Goal: Task Accomplishment & Management: Complete application form

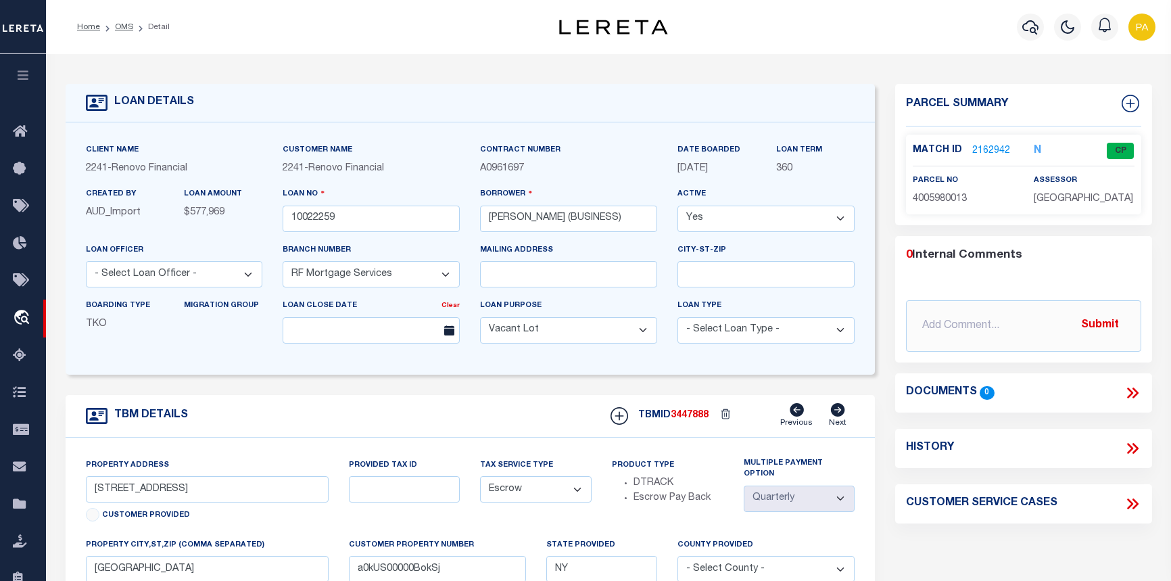
select select "200"
select select "25067"
select select "400"
select select "Escrow"
select select "4"
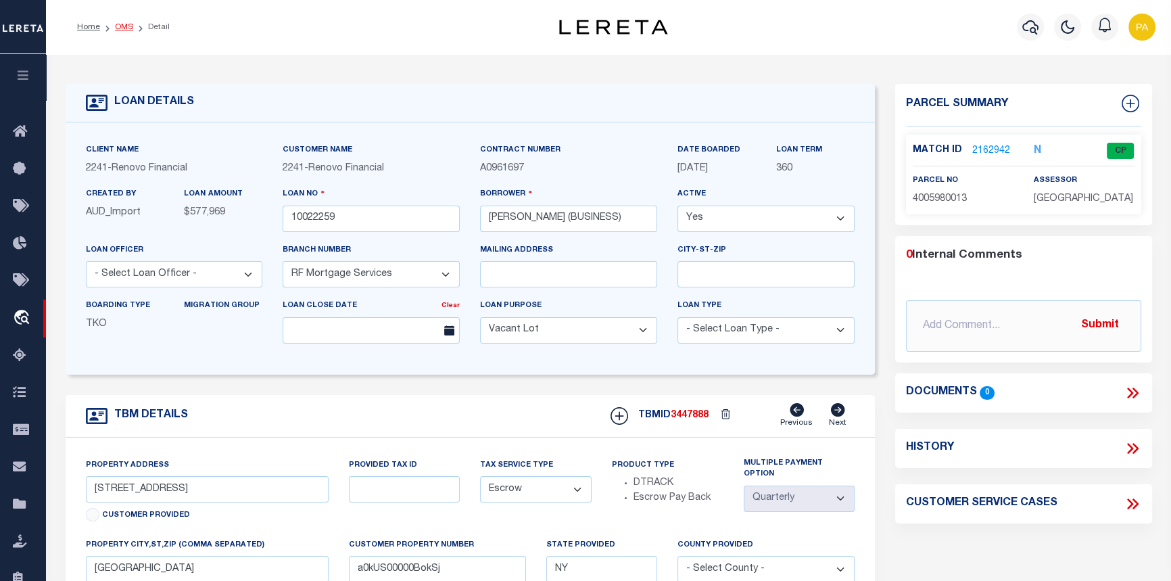
click at [122, 28] on link "OMS" at bounding box center [124, 27] width 18 height 8
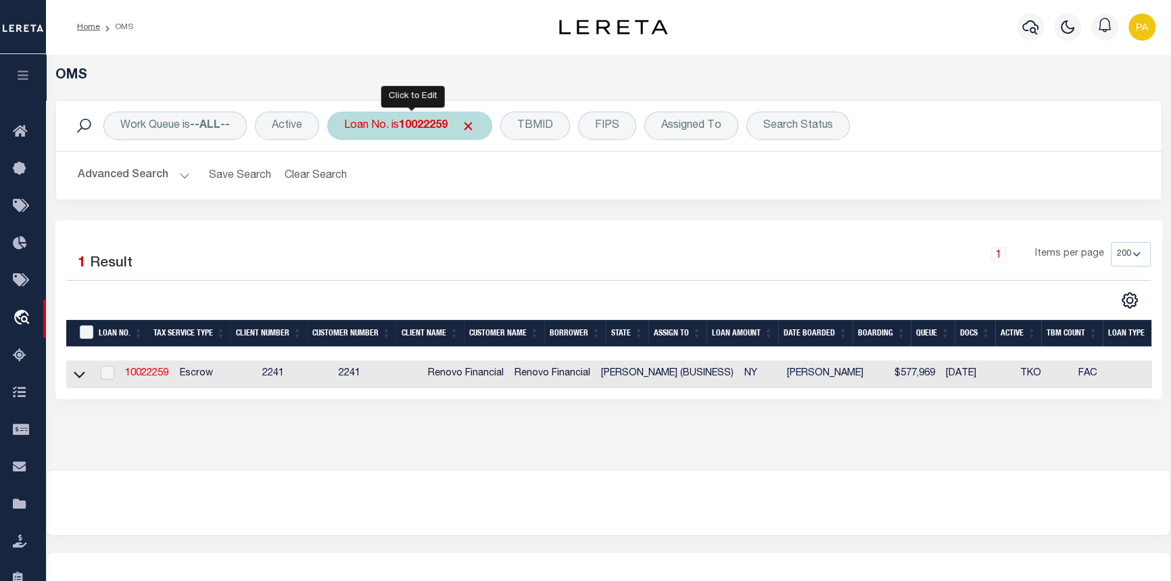
click at [412, 126] on b "10022259" at bounding box center [423, 125] width 49 height 11
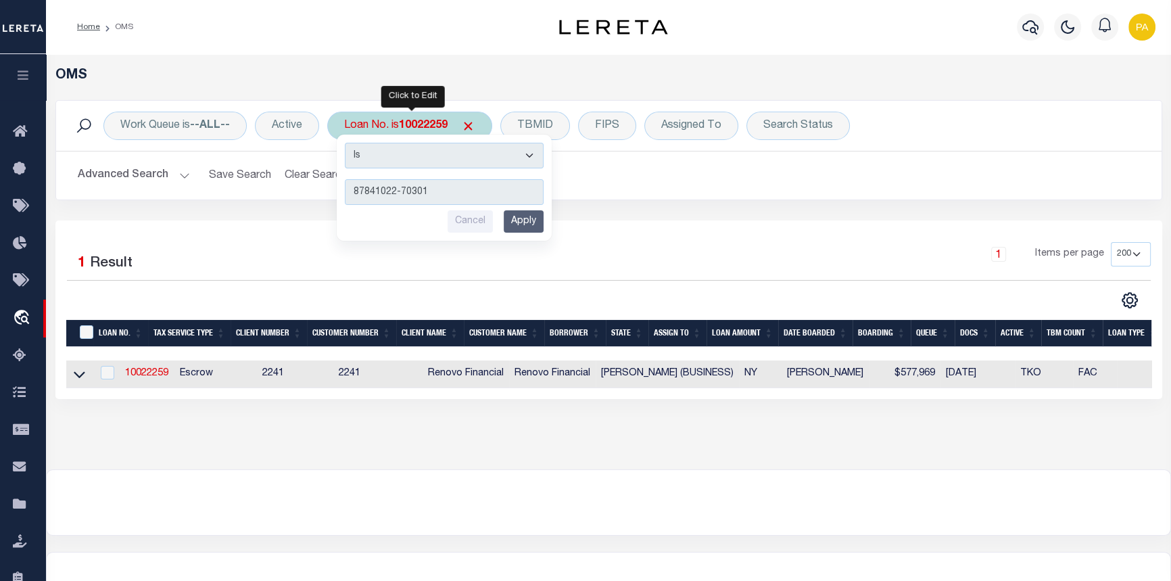
type input "87841022-70301"
click at [516, 218] on input "Apply" at bounding box center [524, 221] width 40 height 22
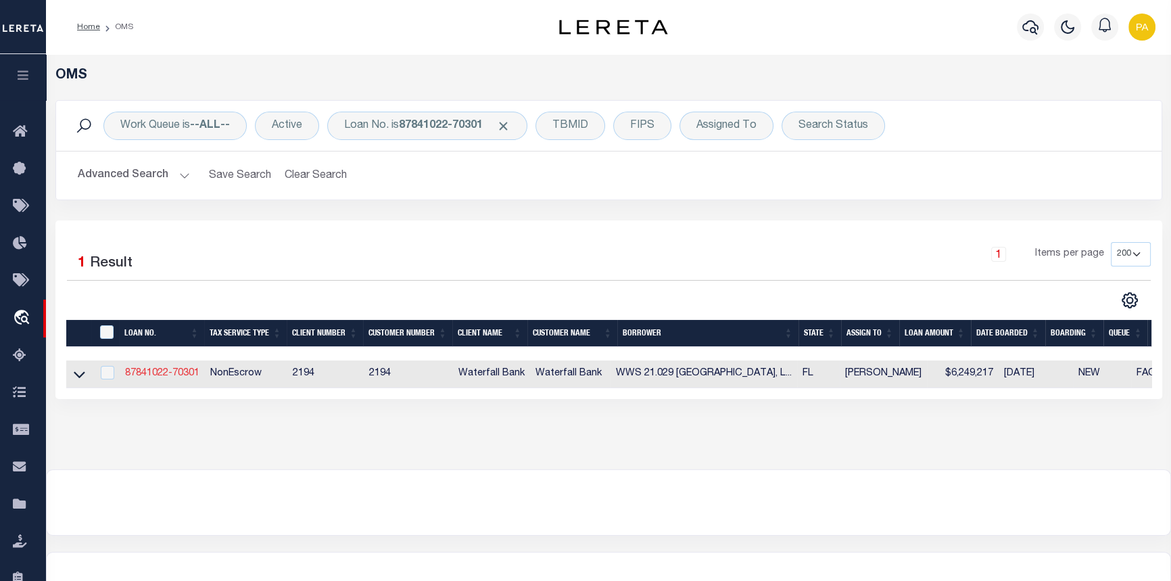
click at [174, 375] on link "87841022-70301" at bounding box center [162, 373] width 74 height 9
type input "87841022-70301"
type input "WWS 21.029 LWR CENTER POINT, LLC"
select select
type input "142 W PLATT ST"
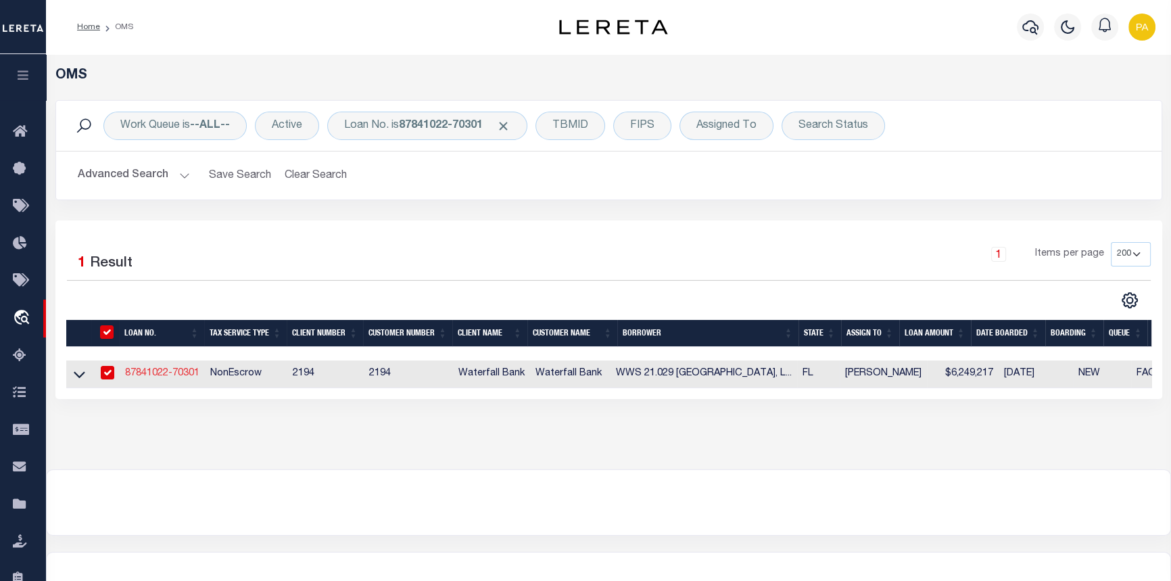
type input "TAMPA FL 33606-2315"
select select
select select "NonEscrow"
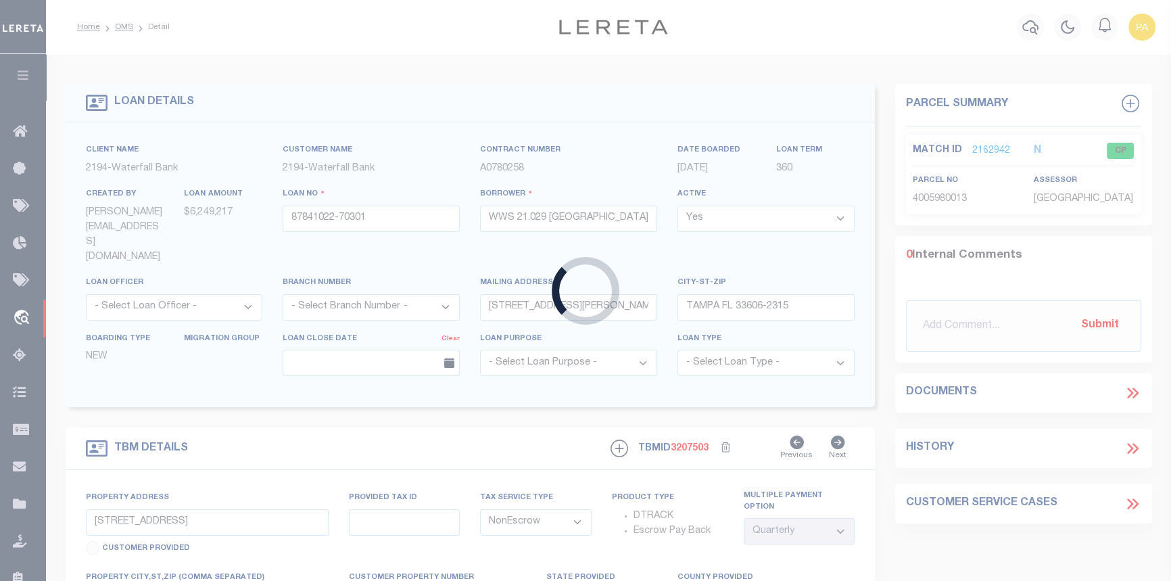
type input "6608 UNIVERSITY PKWY"
type input "0187020011"
select select
type input "SARASOTA FL 34240"
type input "FL"
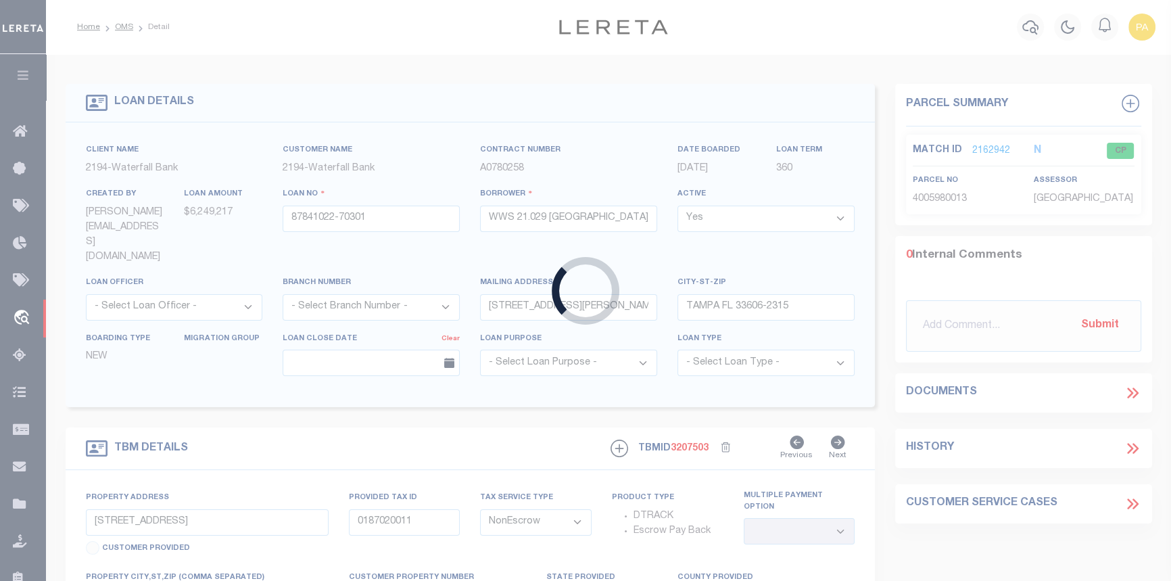
select select
type textarea "SEE ATTACHED PROPERTY CARD"
select select "5527"
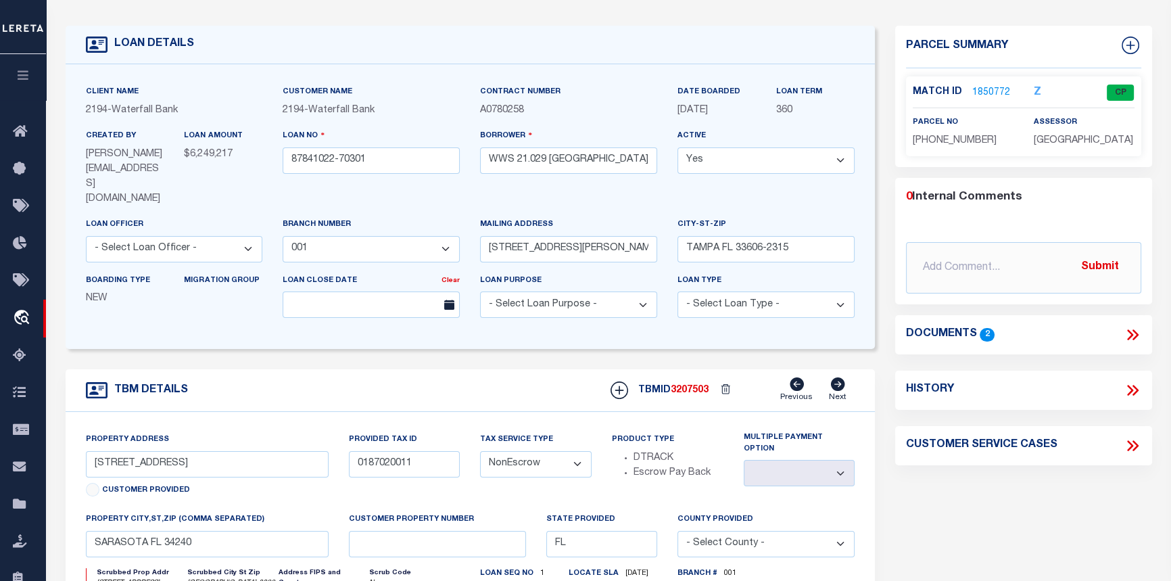
scroll to position [61, 0]
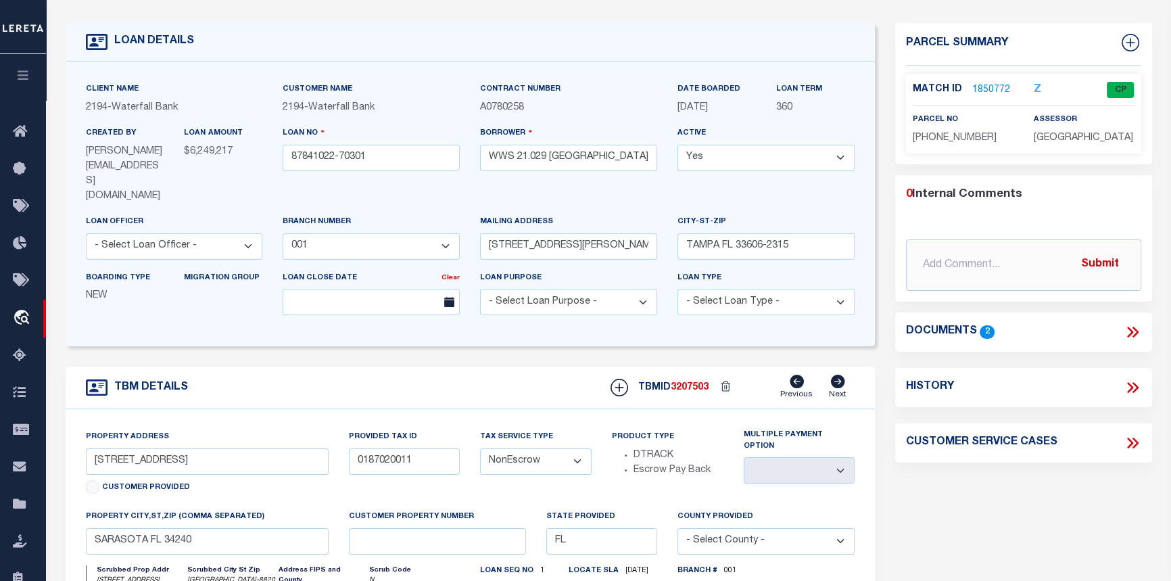
click at [1136, 333] on icon at bounding box center [1133, 332] width 18 height 18
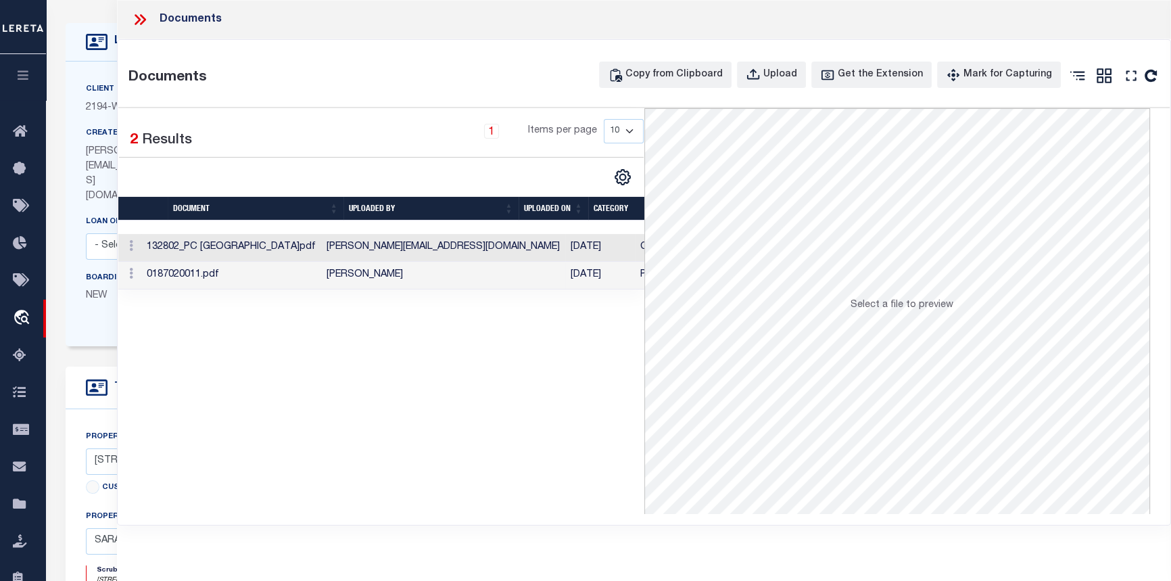
click at [635, 270] on td "Proof of Delinquent Tax Payment" at bounding box center [716, 276] width 163 height 28
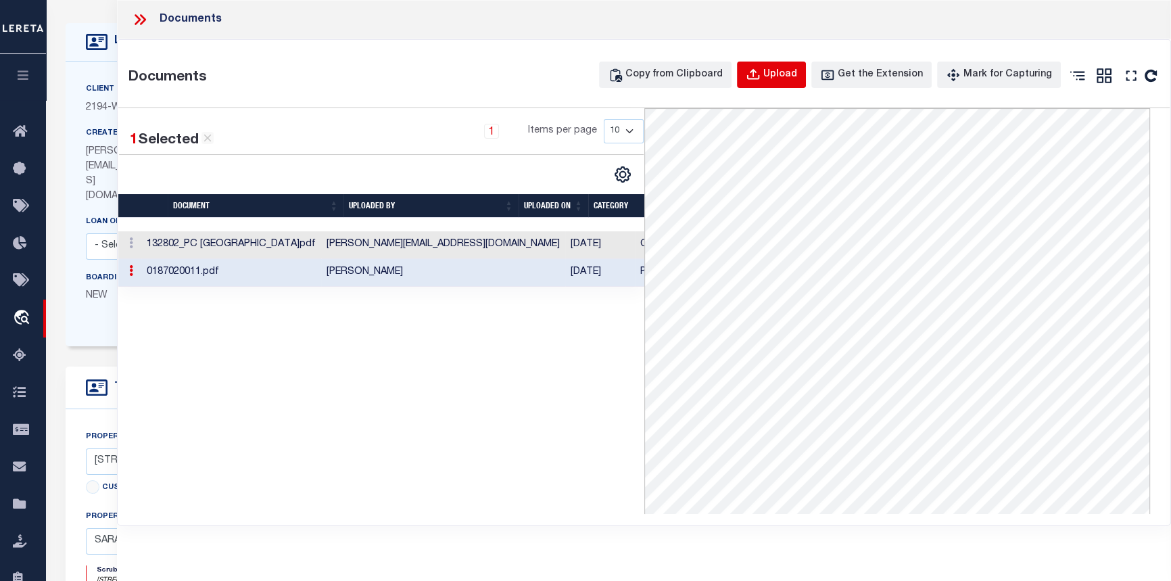
click at [788, 72] on div "Upload" at bounding box center [780, 75] width 34 height 15
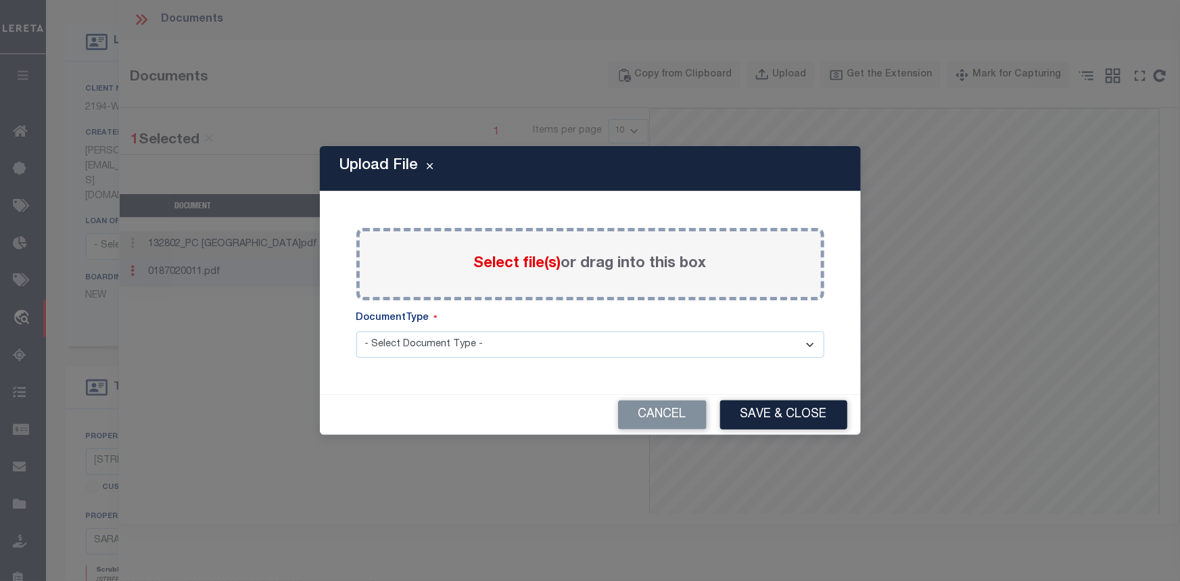
click at [501, 256] on span "Select file(s)" at bounding box center [517, 263] width 87 height 15
click at [0, 0] on input "Select file(s) or drag into this box" at bounding box center [0, 0] width 0 height 0
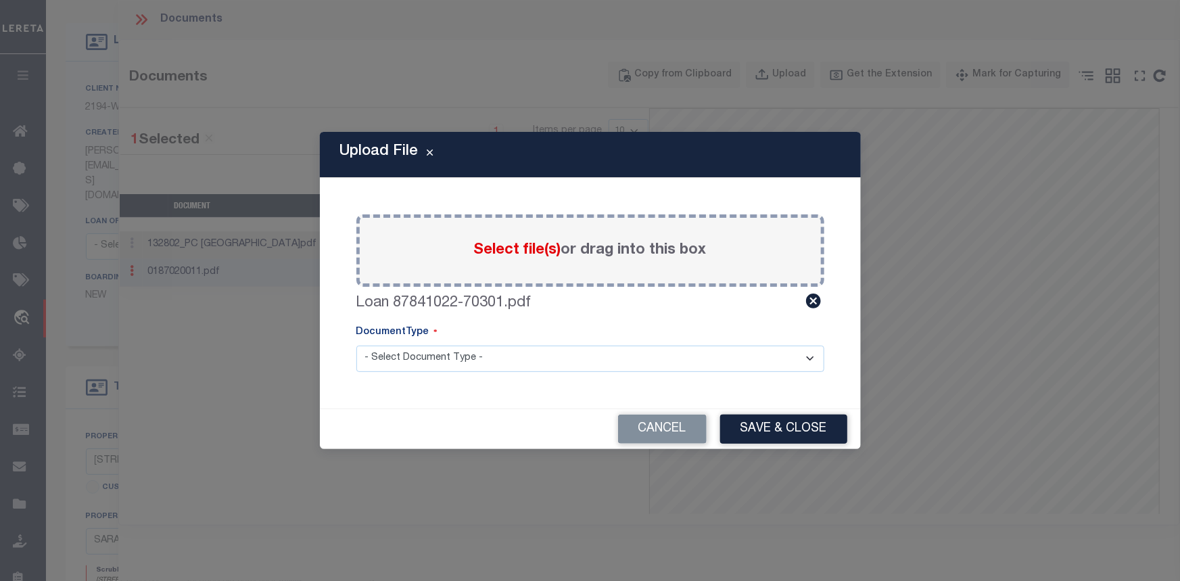
click at [392, 358] on select "- Select Document Type - Tax Service Documents" at bounding box center [590, 359] width 468 height 26
select select "TAX"
click at [356, 346] on select "- Select Document Type - Tax Service Documents" at bounding box center [590, 359] width 468 height 26
click at [761, 426] on button "Save & Close" at bounding box center [783, 429] width 127 height 29
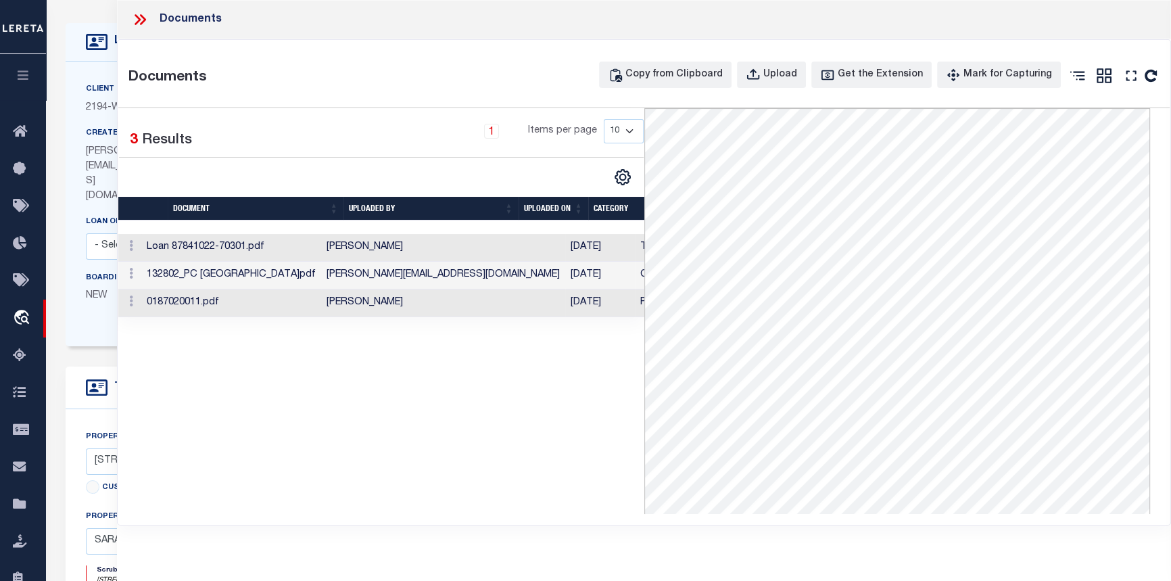
click at [140, 18] on icon at bounding box center [140, 20] width 18 height 18
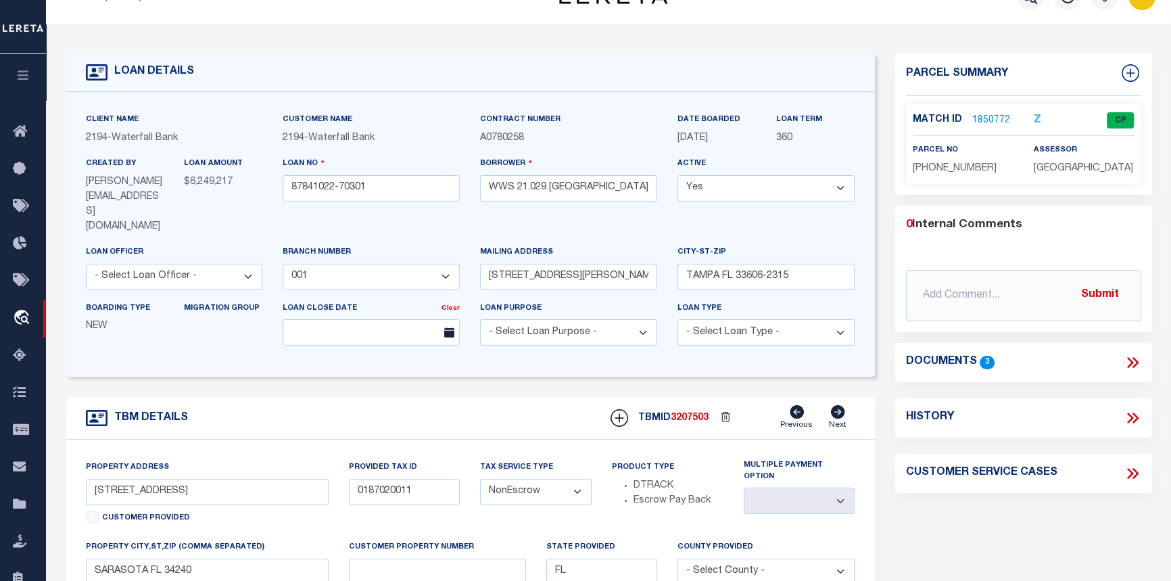
scroll to position [0, 0]
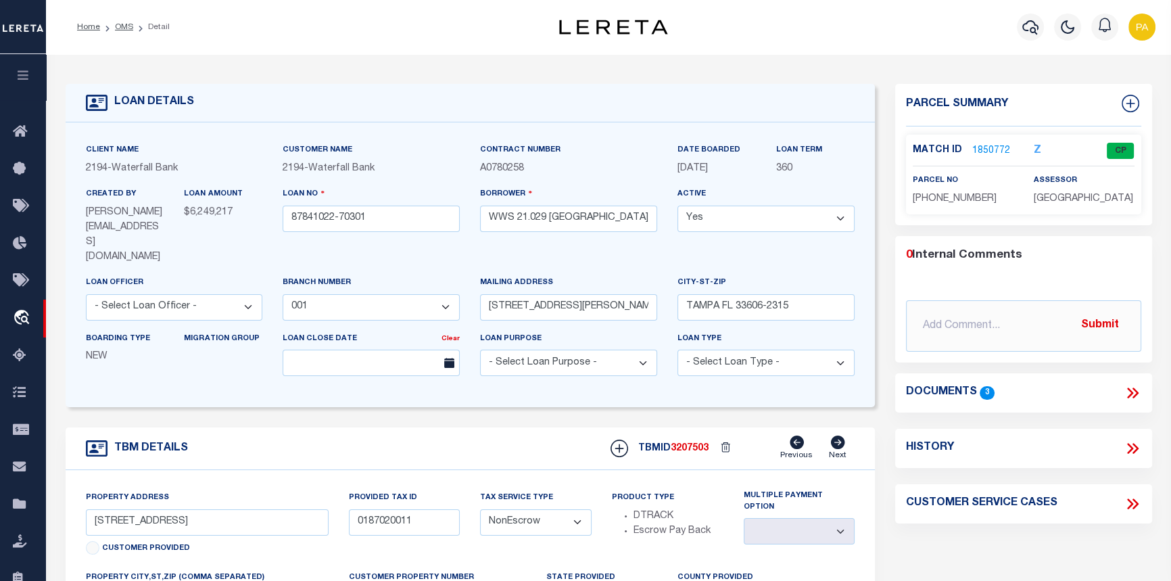
click at [990, 145] on link "1850772" at bounding box center [991, 151] width 38 height 14
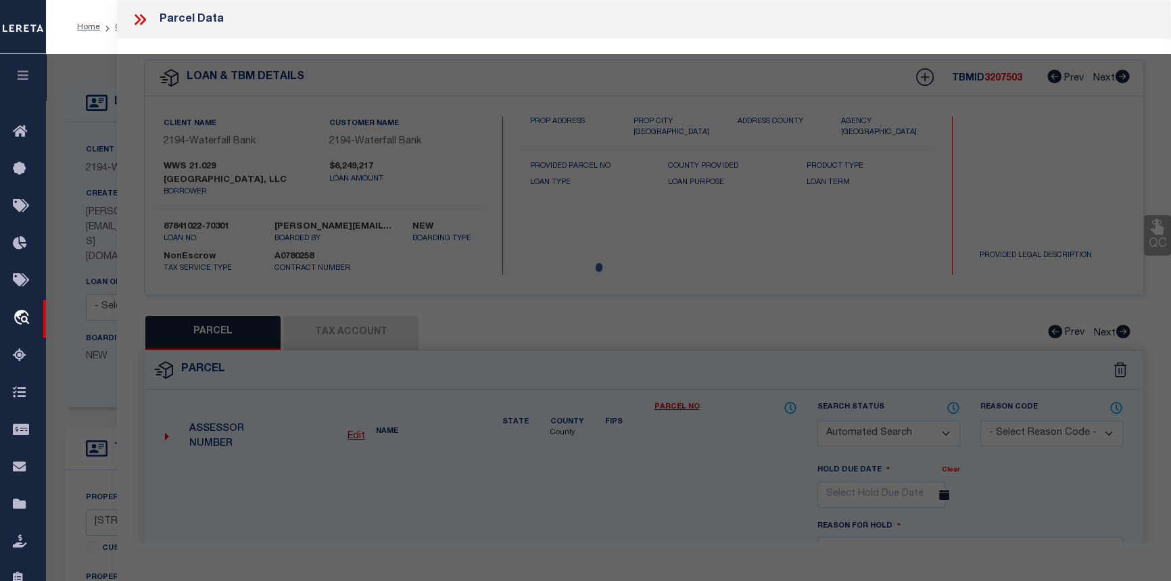
checkbox input "false"
select select "CP"
type input "CASTO CENTER POINT OUTPARCELS LLC"
select select
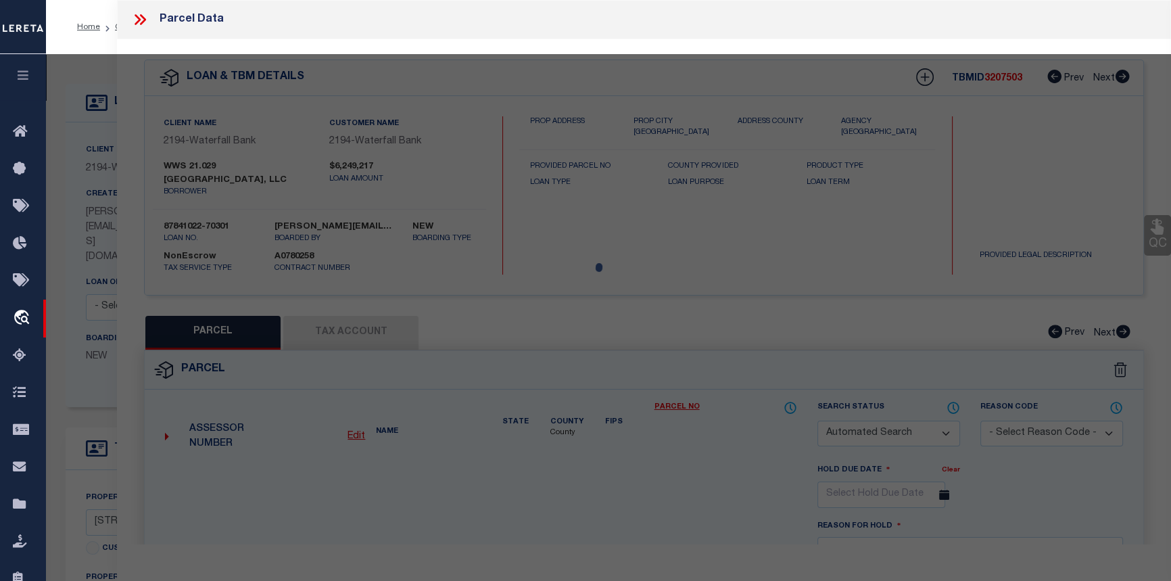
type input "6612 UNIVERSITY PKWY"
checkbox input "false"
type input "SARASOTA, FL, 34240"
type textarea "PARCEL OF LAND LYING IN SEC 5-36-19 DESC AS COM AT NW COR OF SAID SEC 5 LYING O…"
type textarea "03/14/23-new parcel per Sarasota County assessor. No taxes until next tax cycle…"
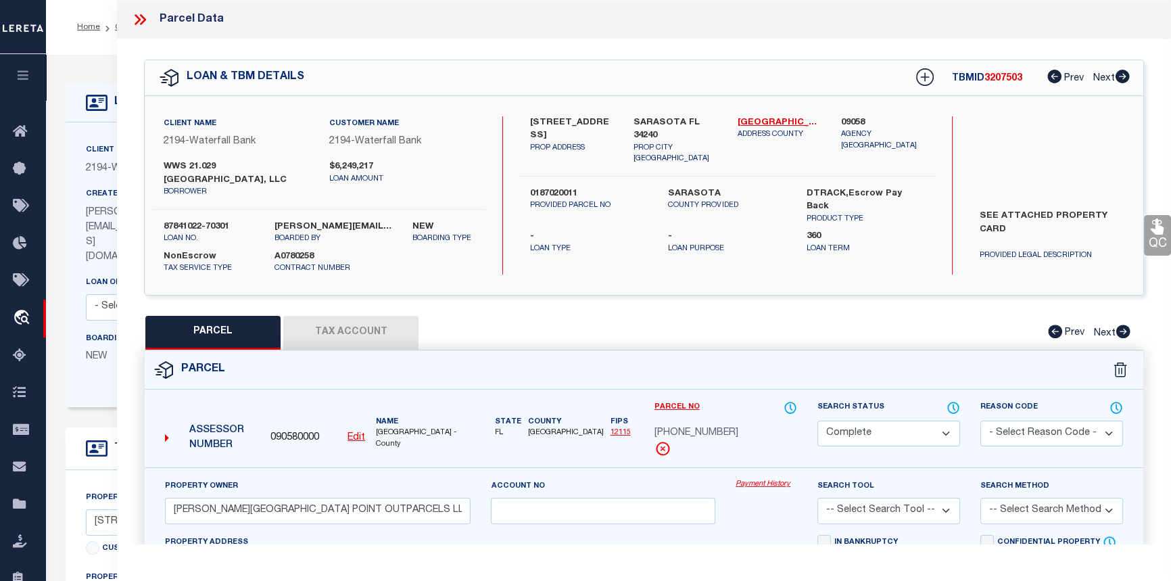
click at [1118, 80] on icon at bounding box center [1123, 77] width 14 height 14
click at [137, 22] on icon at bounding box center [138, 19] width 6 height 11
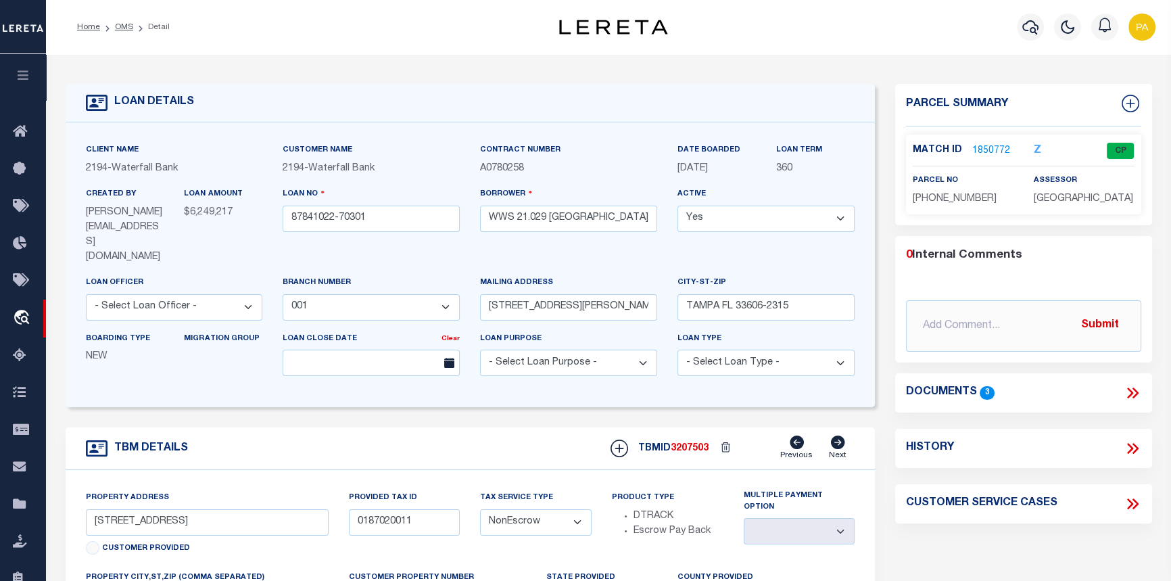
click at [125, 20] on ol "Home OMS Detail" at bounding box center [123, 27] width 114 height 28
click at [118, 27] on link "OMS" at bounding box center [124, 27] width 18 height 8
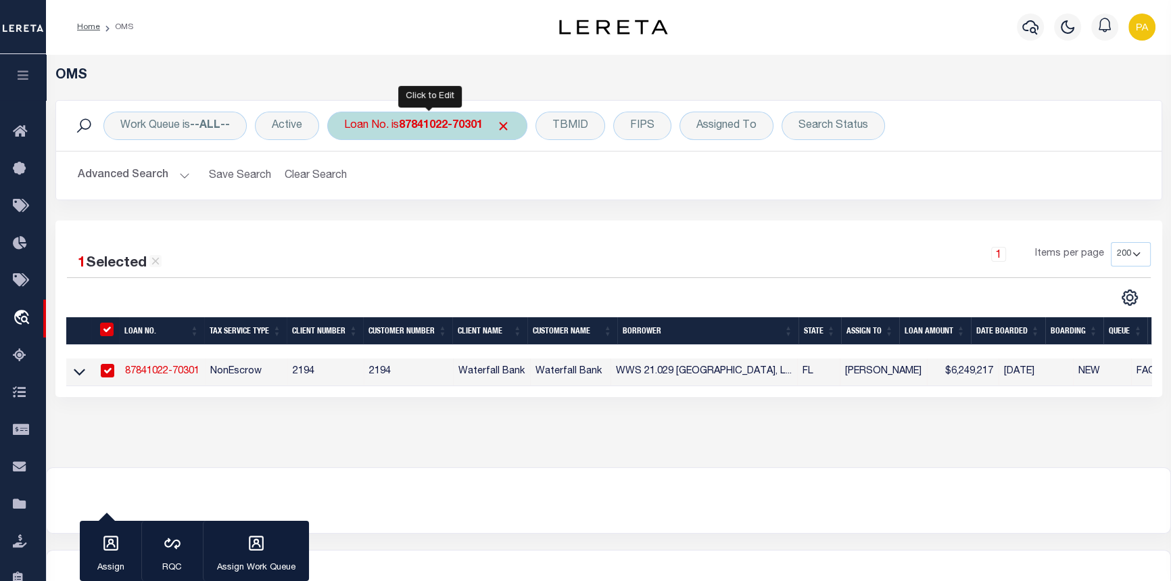
click at [462, 132] on div "Loan No. is 87841022-70301" at bounding box center [427, 126] width 200 height 28
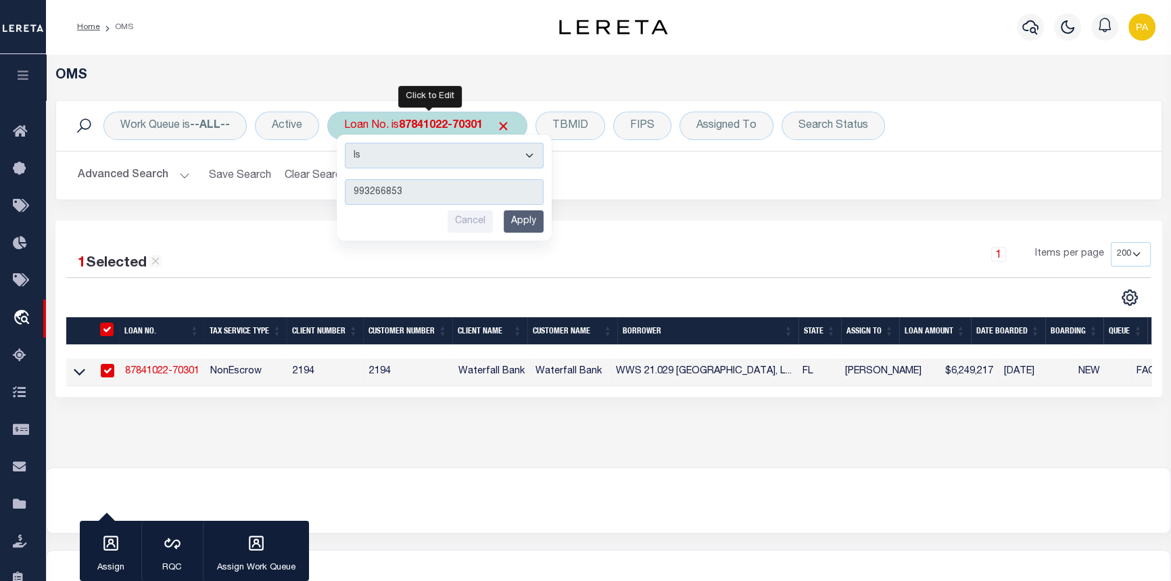
type input "993266853"
click at [519, 216] on input "Apply" at bounding box center [524, 221] width 40 height 22
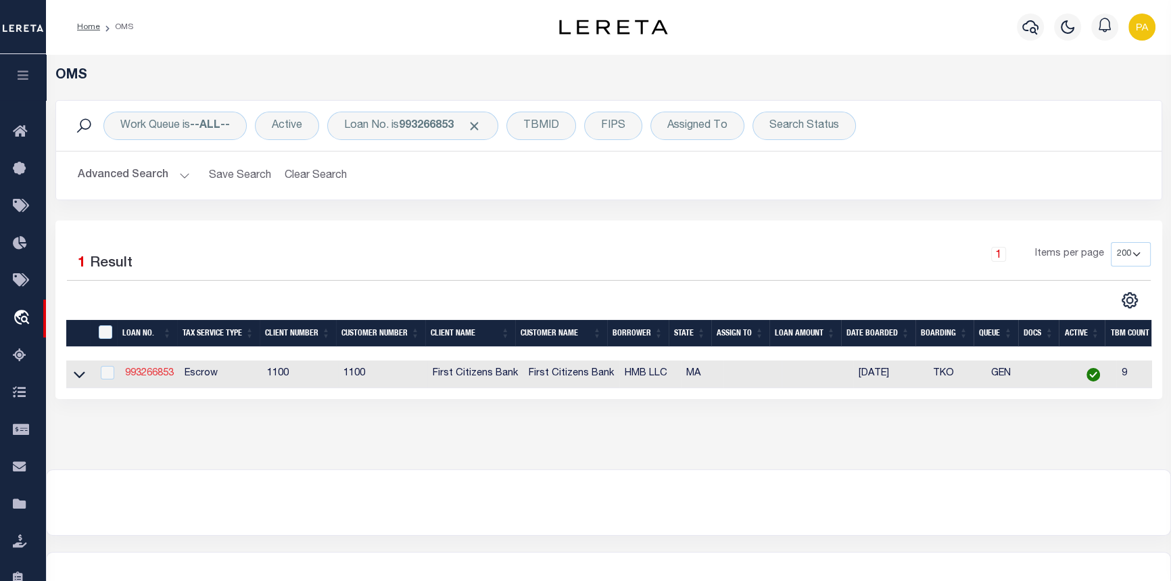
click at [164, 371] on link "993266853" at bounding box center [149, 373] width 49 height 9
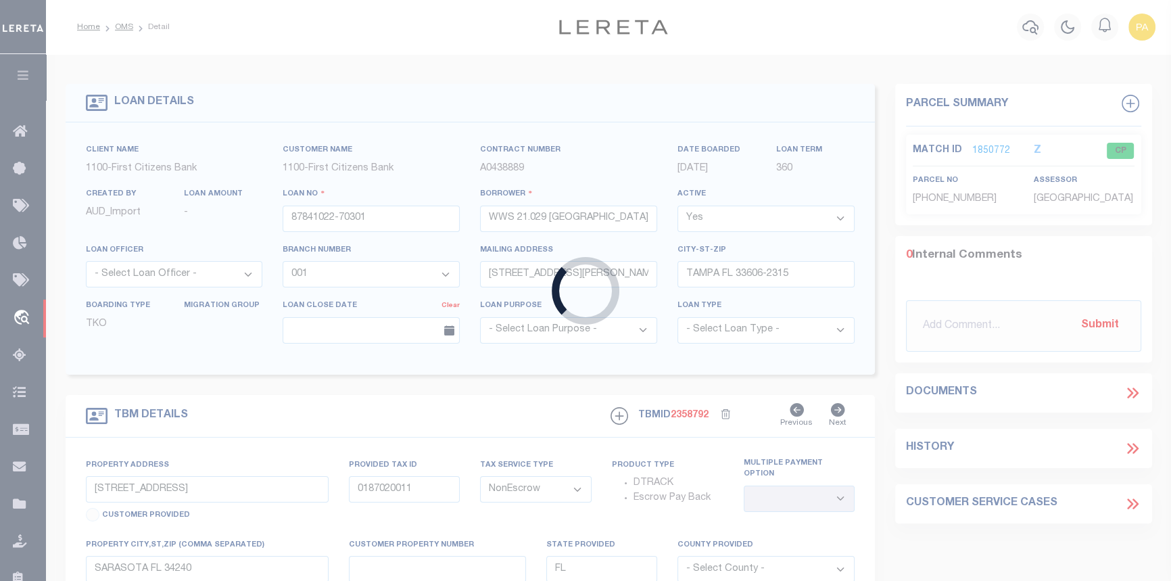
type input "993266853"
type input "HMB LLC"
select select
select select "10"
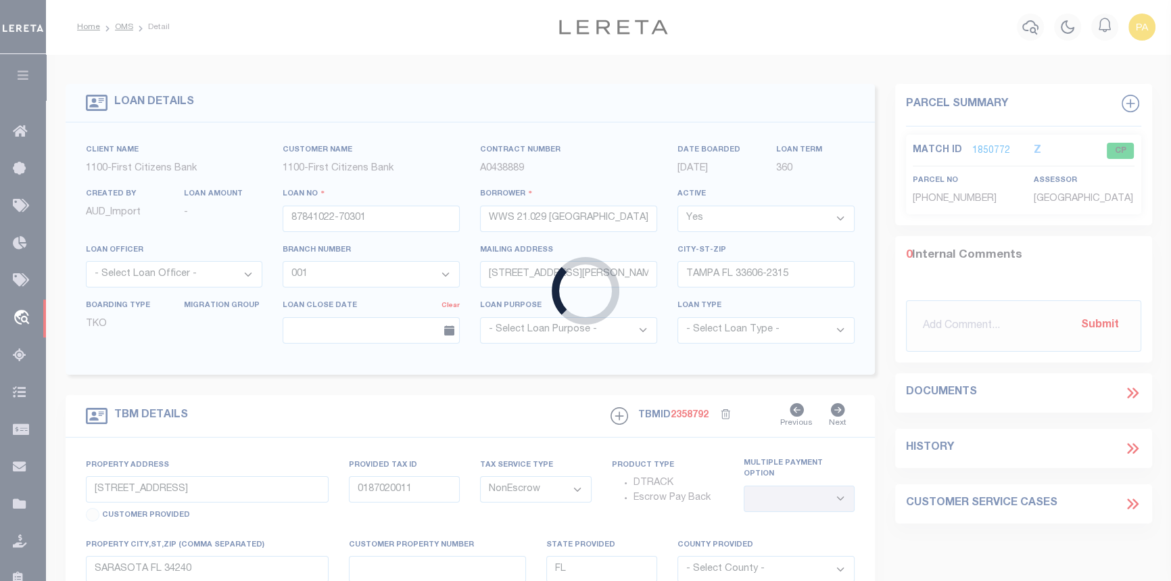
select select "Escrow"
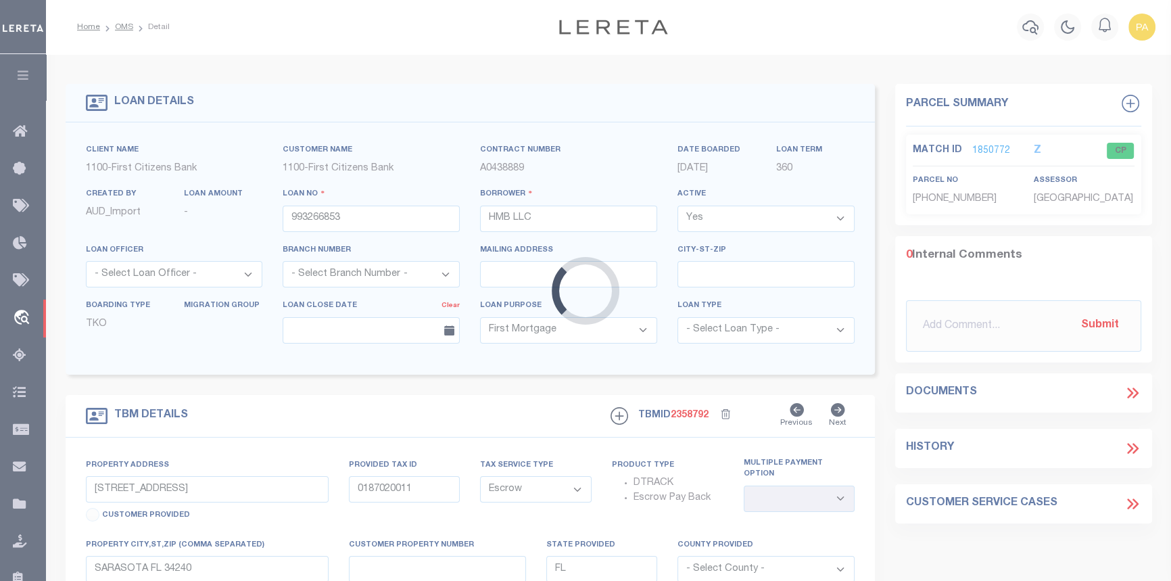
type input "8 ELWYN ROAD"
select select
type input "DORCHESTER MA 02124"
type input "MA"
select select
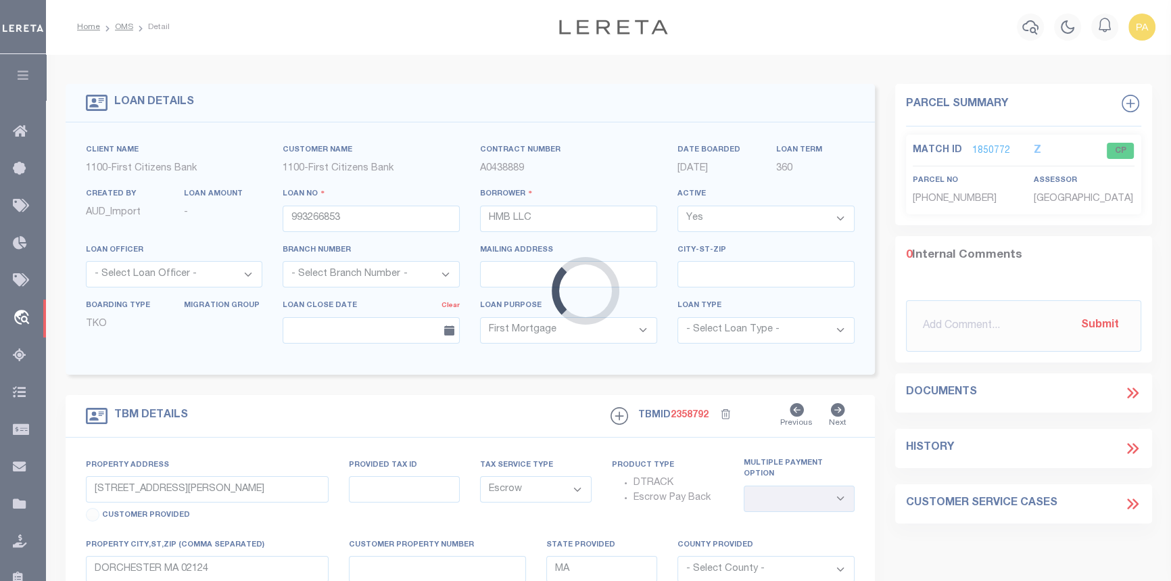
select select "22338"
select select "24368"
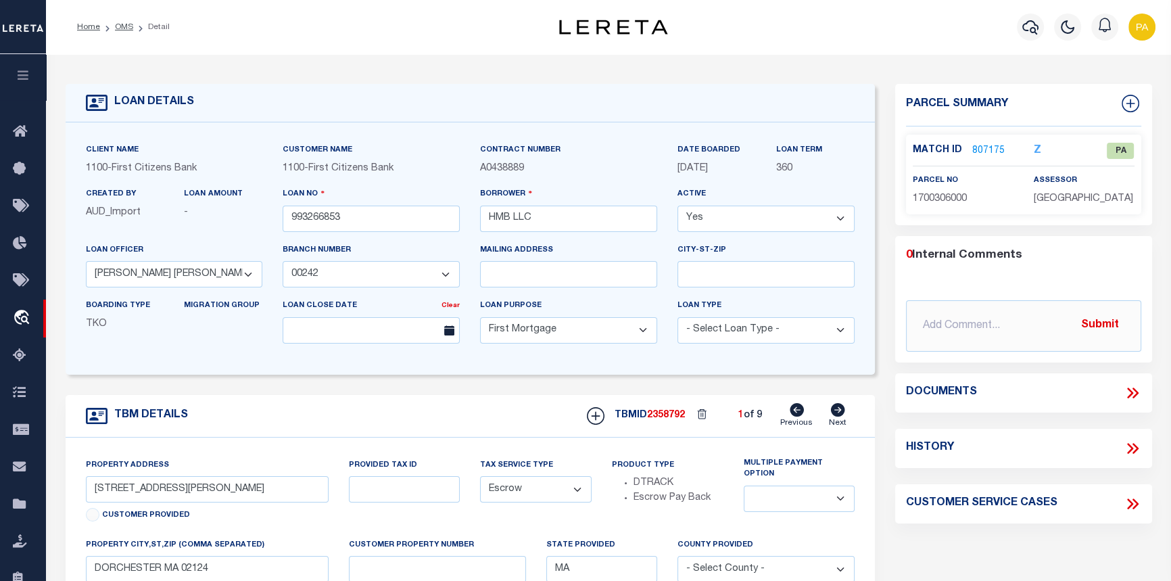
click at [983, 151] on link "807175" at bounding box center [988, 151] width 32 height 14
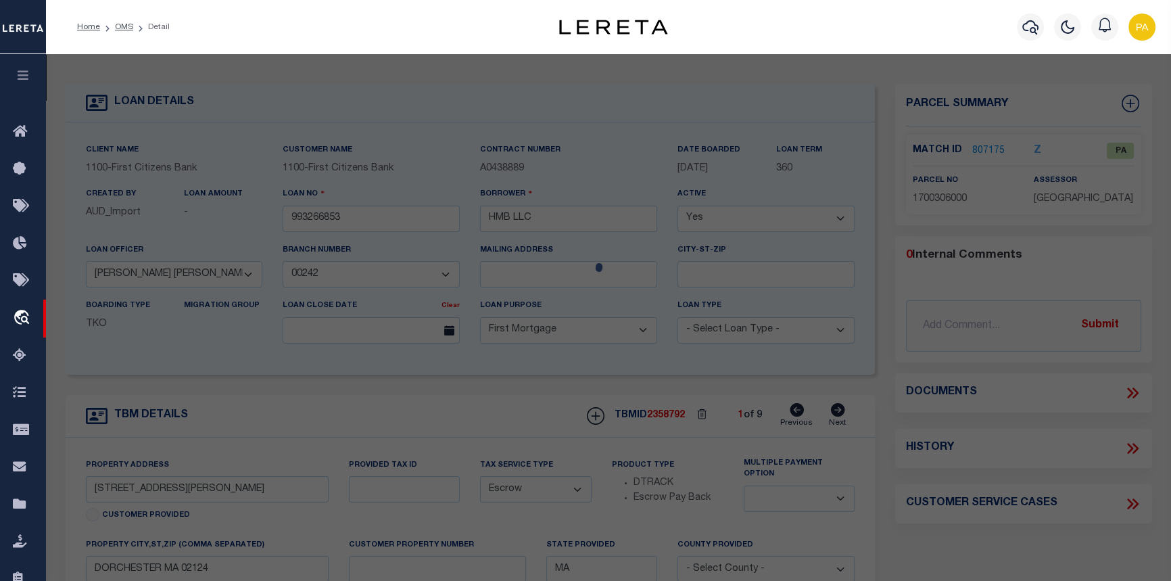
select select "AS"
checkbox input "false"
select select "PA"
type input "HMB LLC"
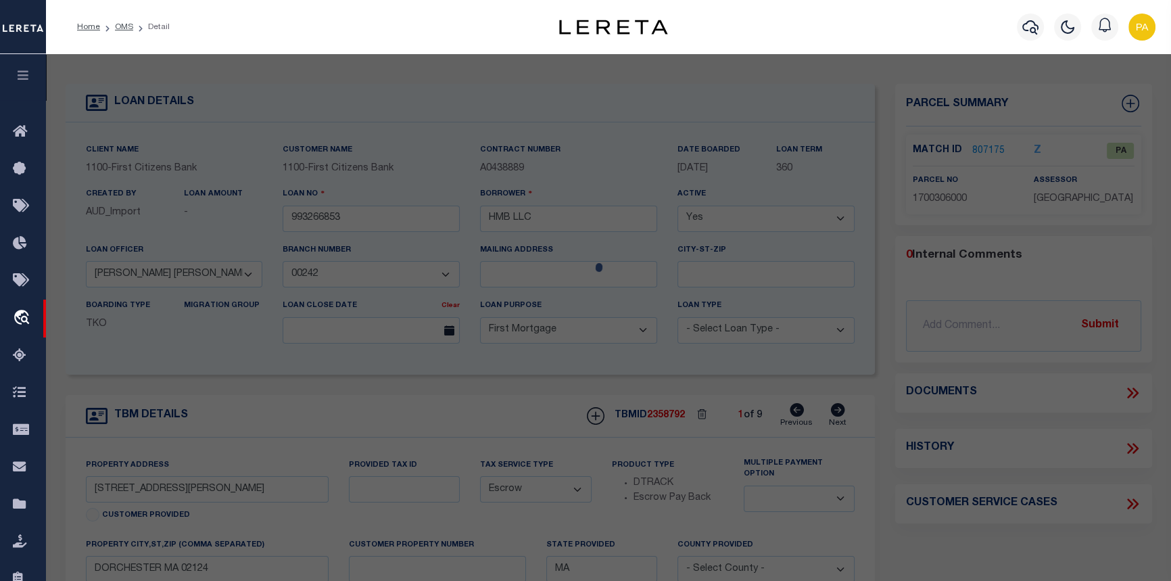
type input "8 ELWYN ROAD"
checkbox input "false"
type input "DORCHESTER MA 02124"
type textarea "Tax ID Formatting"
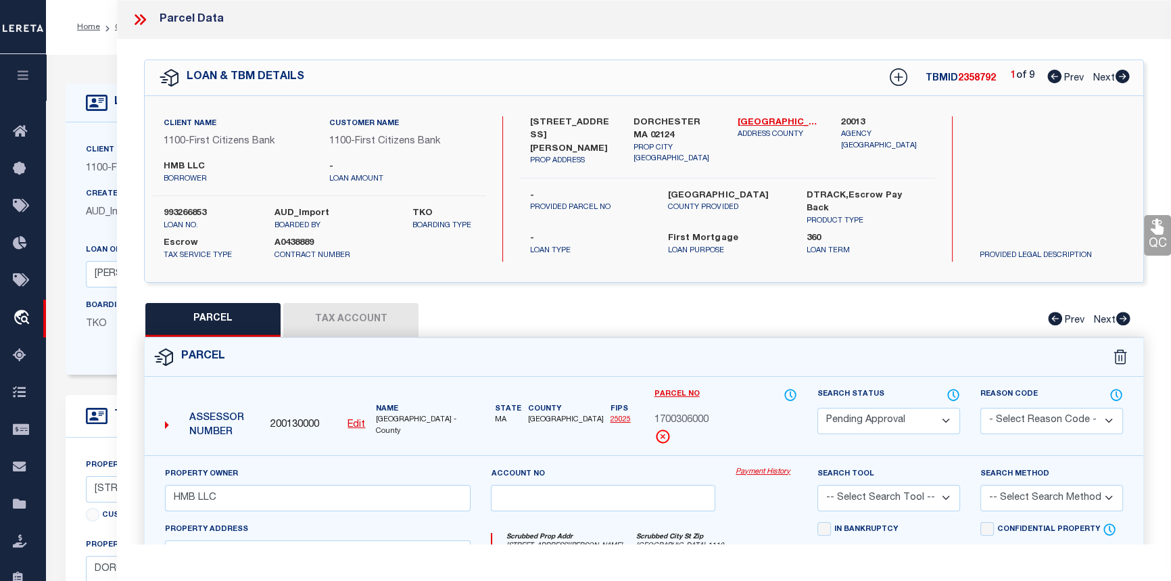
click at [1125, 74] on icon at bounding box center [1123, 77] width 14 height 14
select select "AS"
checkbox input "false"
select select "PA"
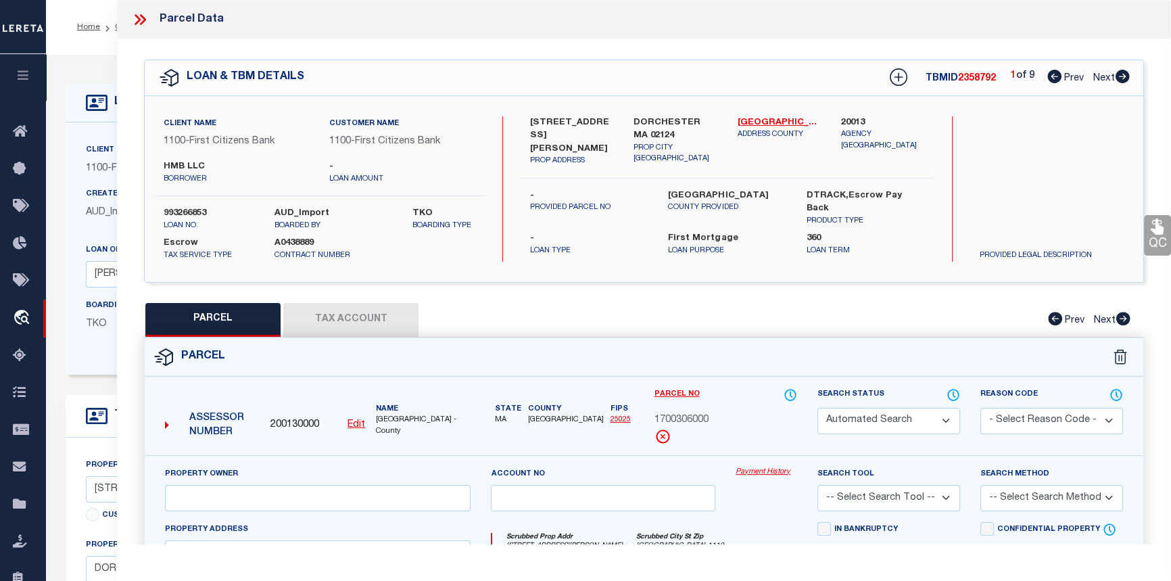
type input "HMB LLC"
type input "87 ADAMS ST"
checkbox input "false"
type input "BOSTON MA 02122"
type textarea "Tax ID Formatting"
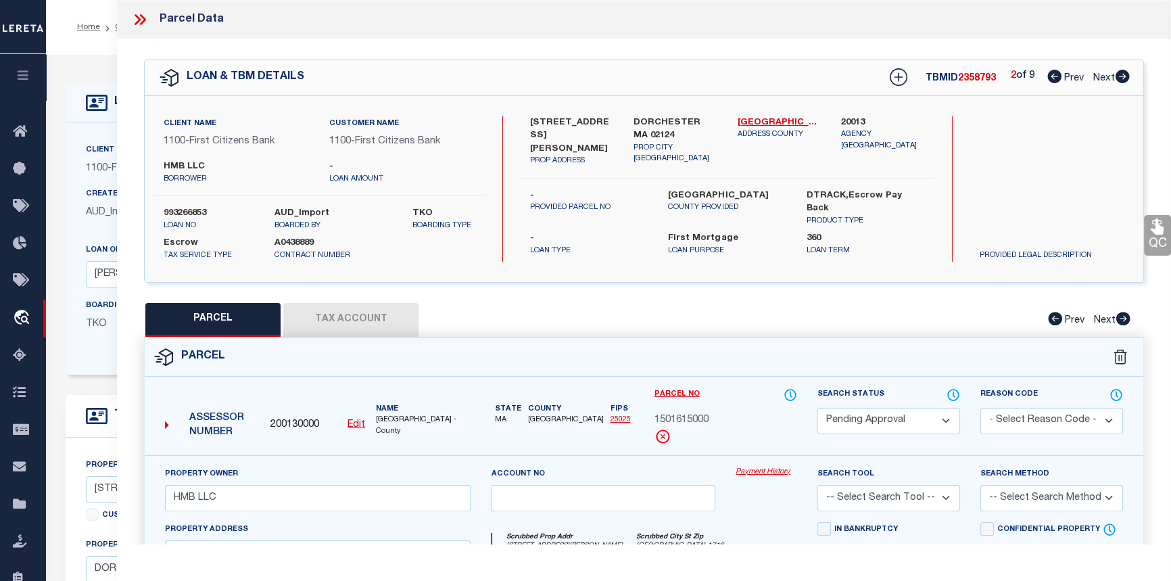
click at [1125, 76] on icon at bounding box center [1122, 77] width 15 height 14
select select "AS"
checkbox input "false"
select select "PA"
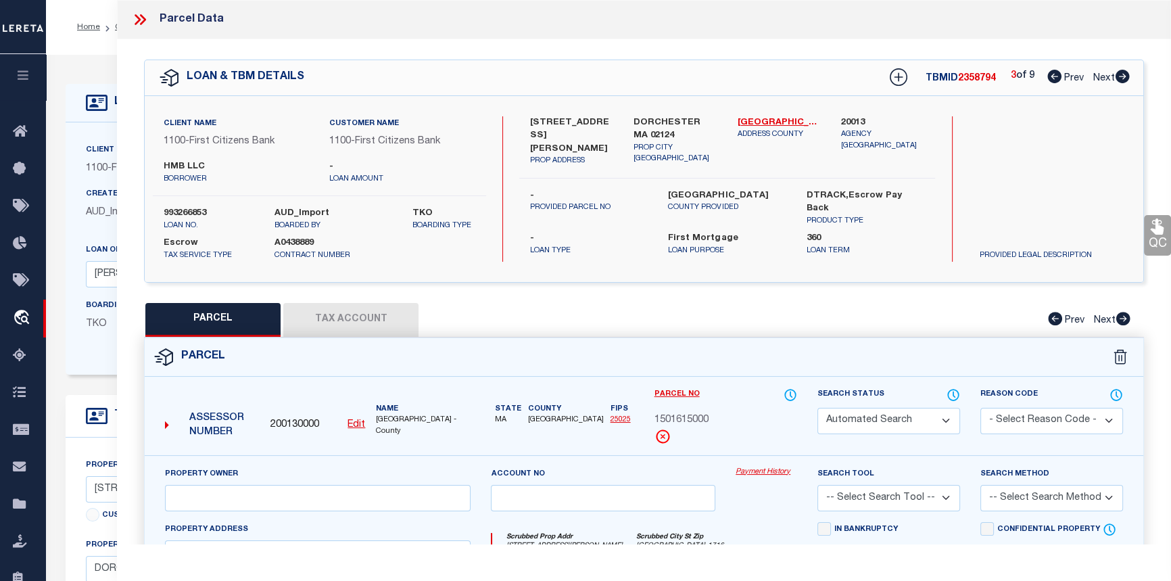
type input "HMB LLC"
type input "12 WILDWOOD ST"
checkbox input "false"
type input "BOSTON MA 02124"
type textarea "Tax ID Formatting"
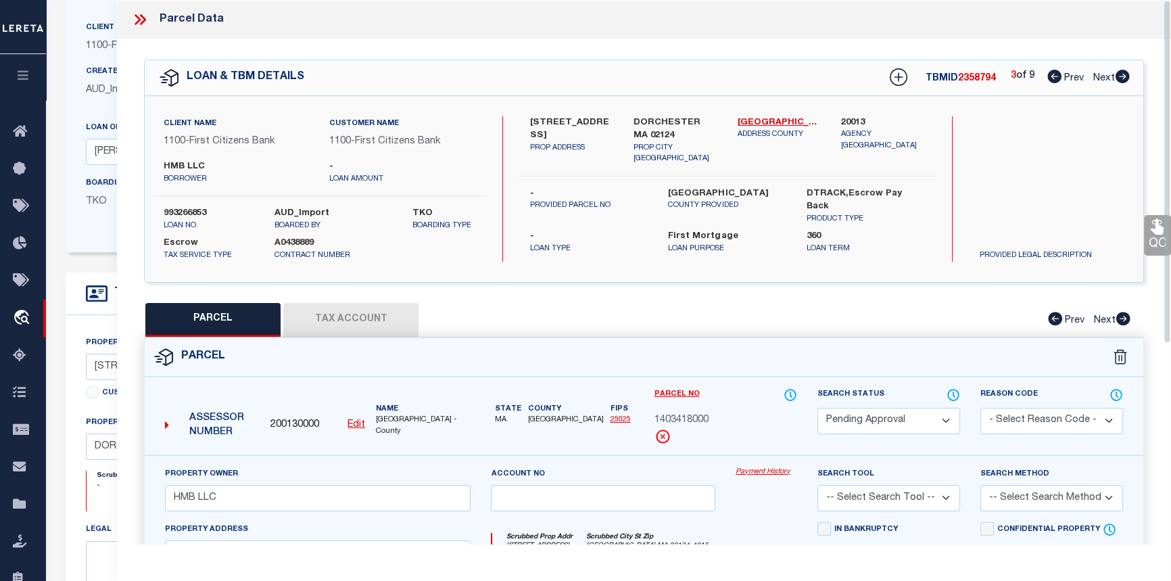
click at [141, 26] on icon at bounding box center [140, 20] width 18 height 18
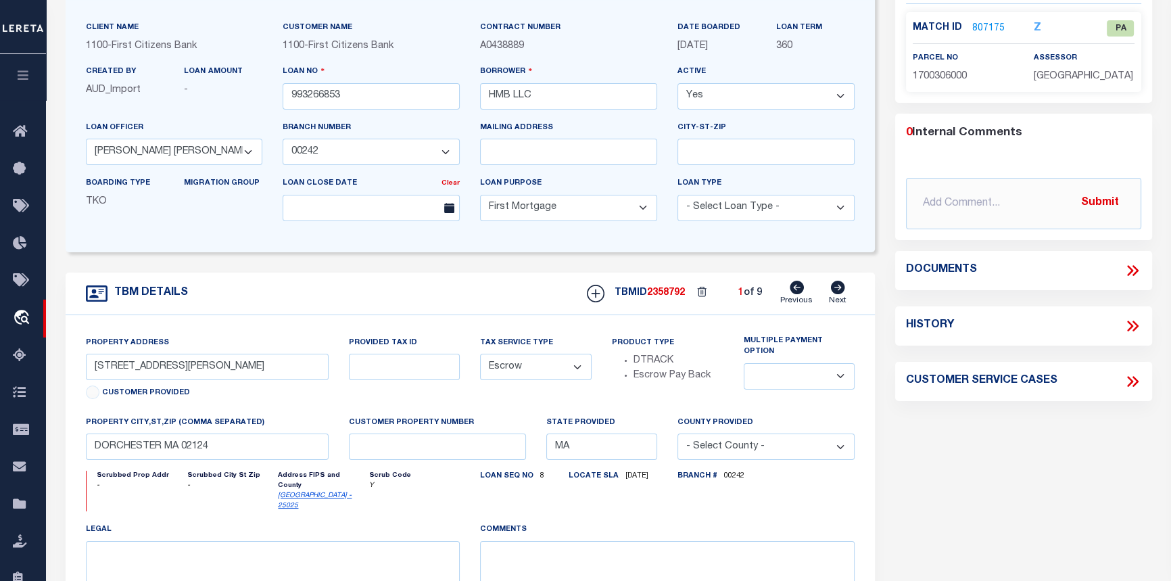
click at [1130, 322] on icon at bounding box center [1133, 326] width 18 height 18
select select "100"
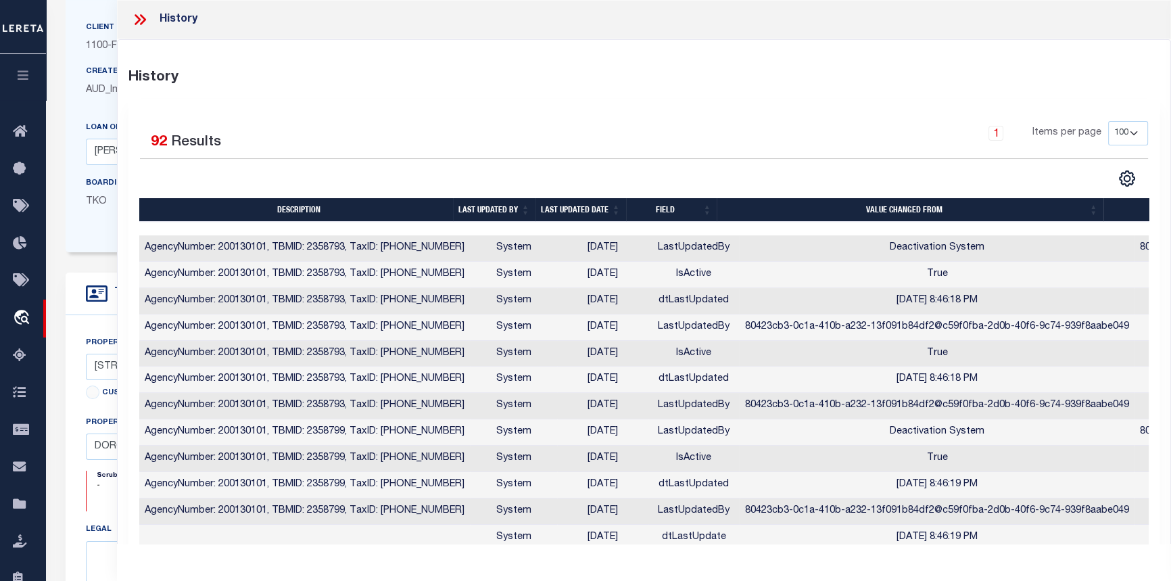
click at [143, 20] on icon at bounding box center [143, 19] width 6 height 11
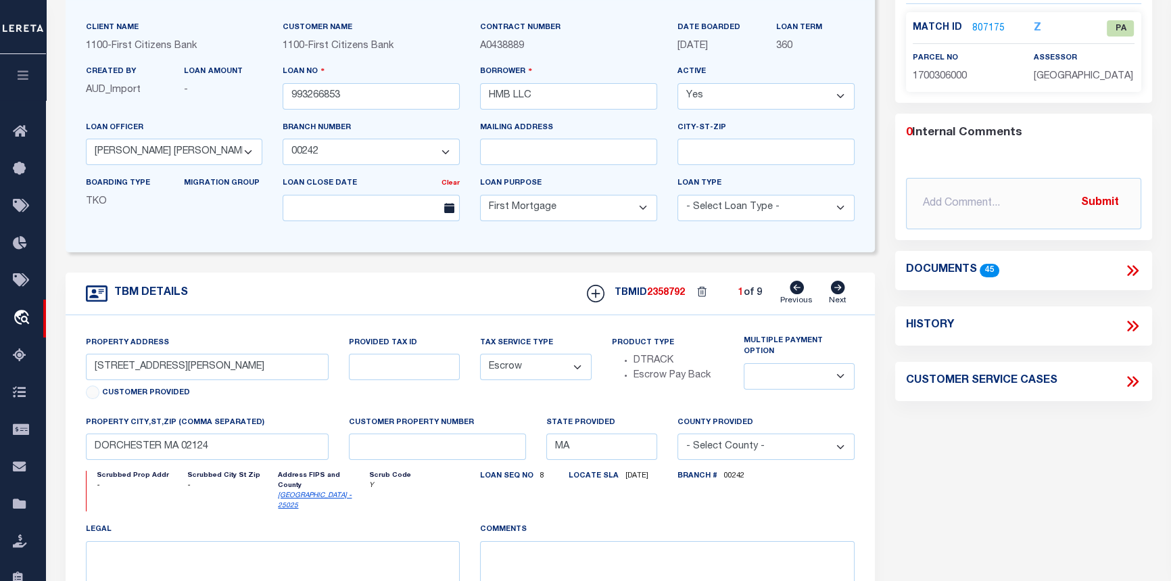
click at [1127, 383] on icon at bounding box center [1133, 382] width 18 height 18
select select "50"
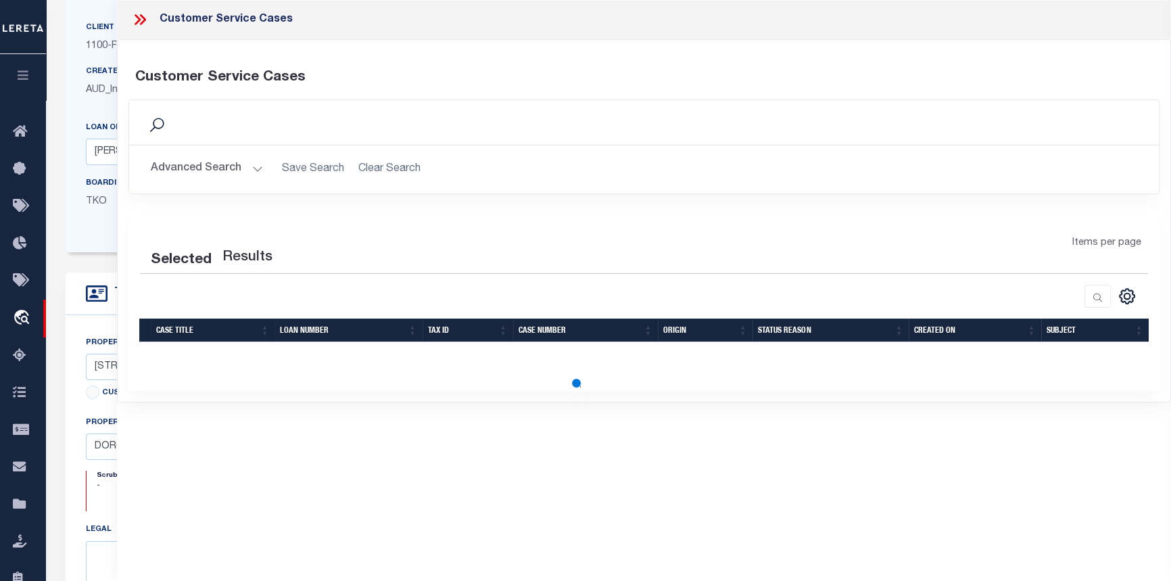
select select "50"
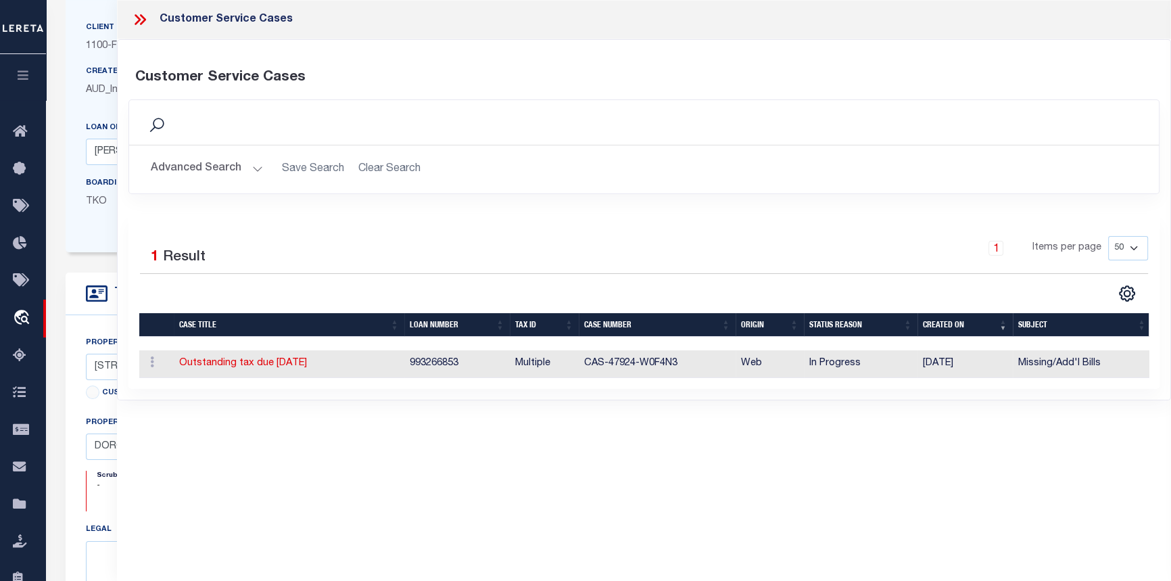
click at [140, 22] on icon at bounding box center [140, 20] width 18 height 18
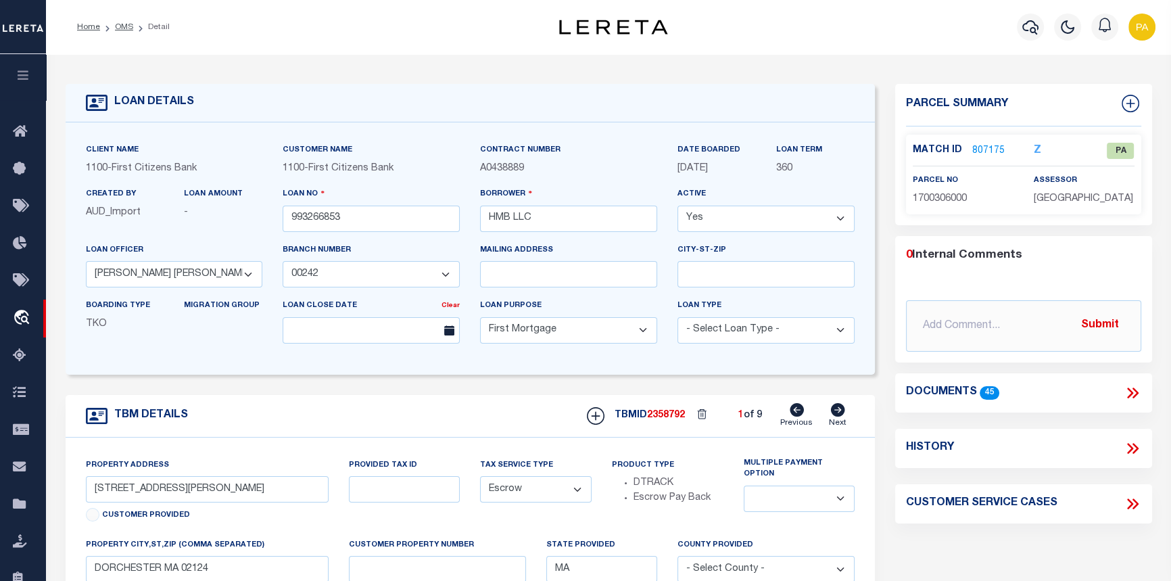
click at [839, 410] on icon at bounding box center [837, 410] width 15 height 14
type input "87 ADAMS STREET"
select select
click at [839, 410] on icon at bounding box center [837, 410] width 15 height 14
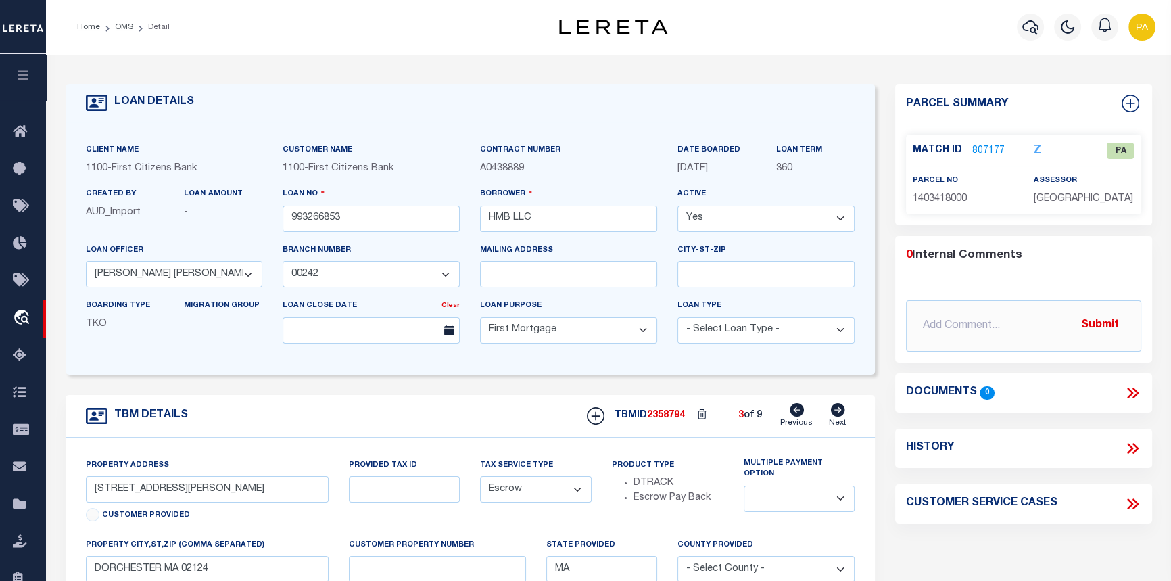
type input "12 WILDWOOD STREET"
select select
click at [839, 410] on icon at bounding box center [837, 410] width 15 height 14
type input "17 DUNLAP STREET"
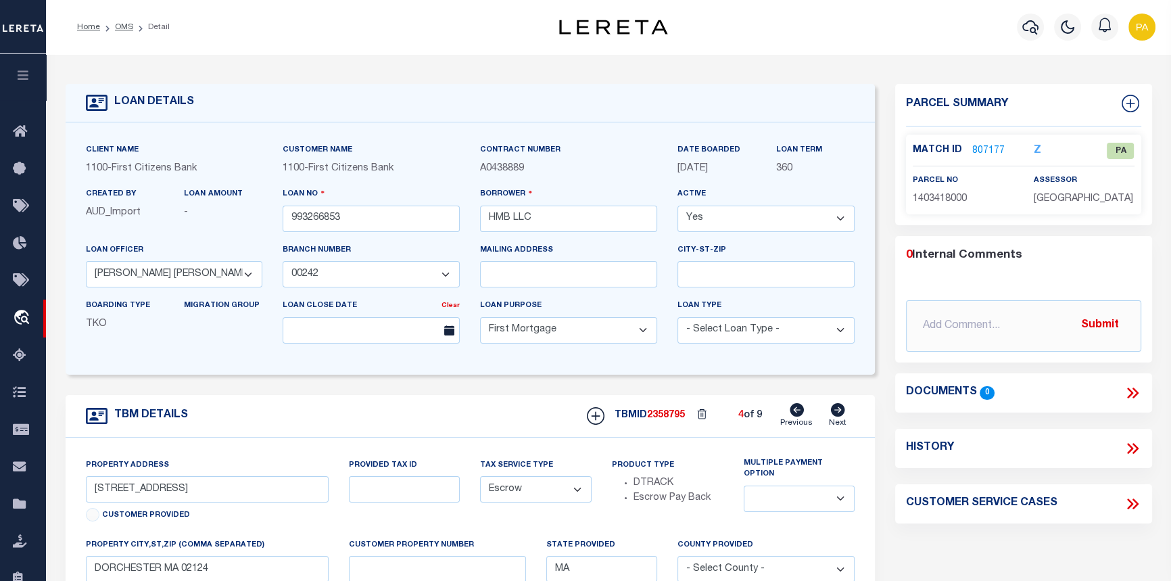
select select
click at [839, 410] on icon at bounding box center [837, 410] width 15 height 14
type input "257 HUMBOLDT ST"
select select
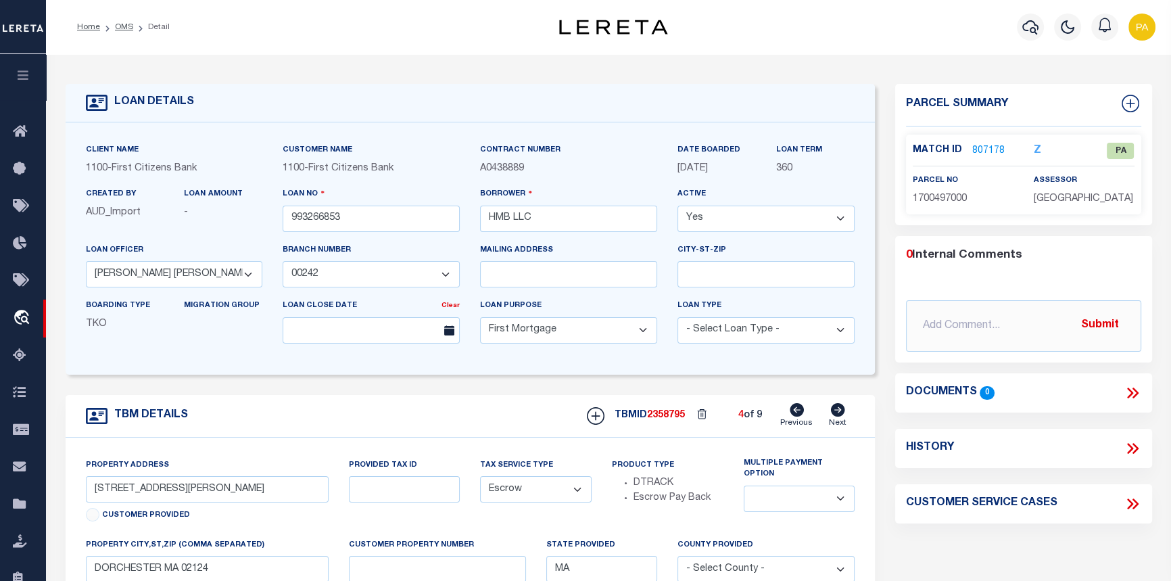
type input "DORCHESTER MA 02121"
select select
click at [839, 410] on icon at bounding box center [837, 410] width 15 height 14
type input "33 HAROLD STREET"
select select
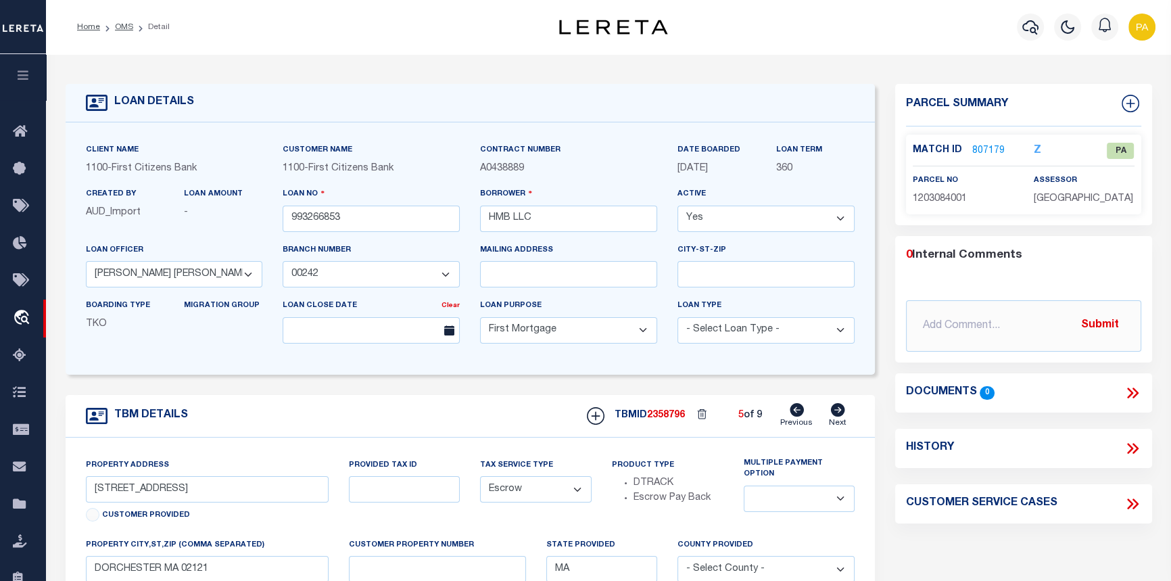
type input "DORCHESTER MA 02119"
select select
click at [839, 410] on icon at bounding box center [837, 410] width 15 height 14
type input "4-6 NELSON STREET"
select select
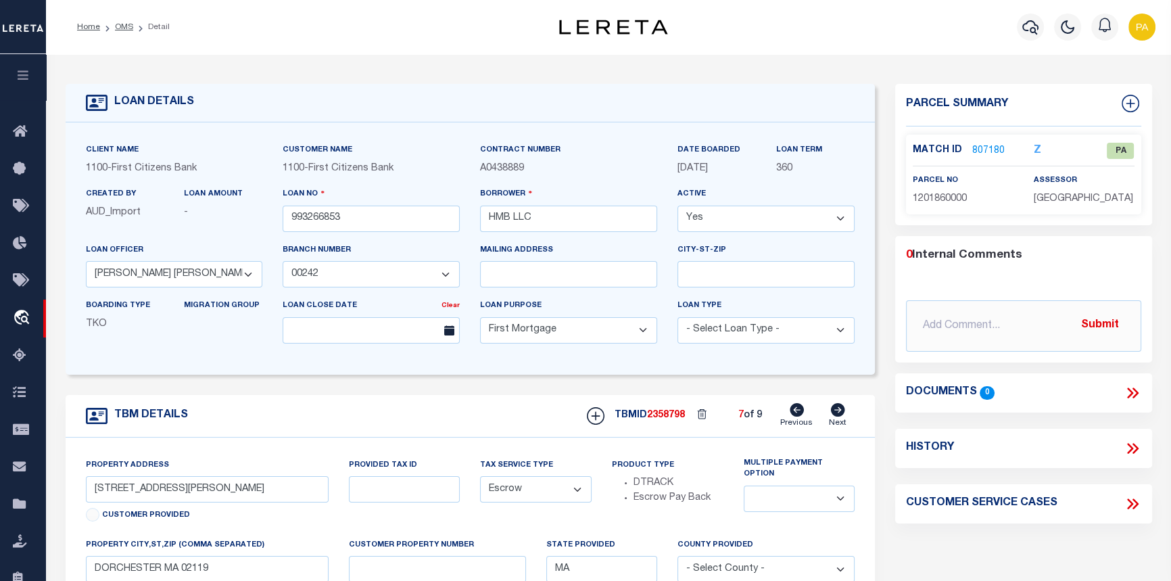
type input "DORCHESTER MA 02124"
select select
click at [839, 410] on icon at bounding box center [837, 410] width 15 height 14
type input "498 BLUE HILL AVENUE"
select select
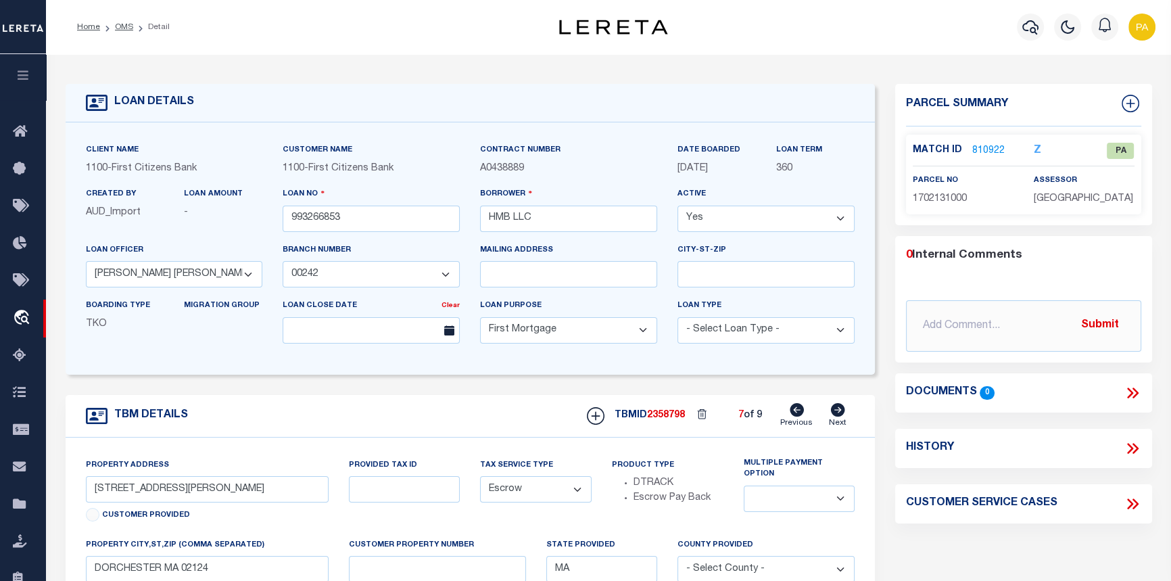
type input "DORCHESTER MA 02121"
select select
click at [828, 411] on div "TBMID 2358799 8 of 9 Previous Next" at bounding box center [716, 416] width 278 height 26
click at [838, 412] on icon at bounding box center [838, 410] width 14 height 14
type input "[STREET_ADDRESS]"
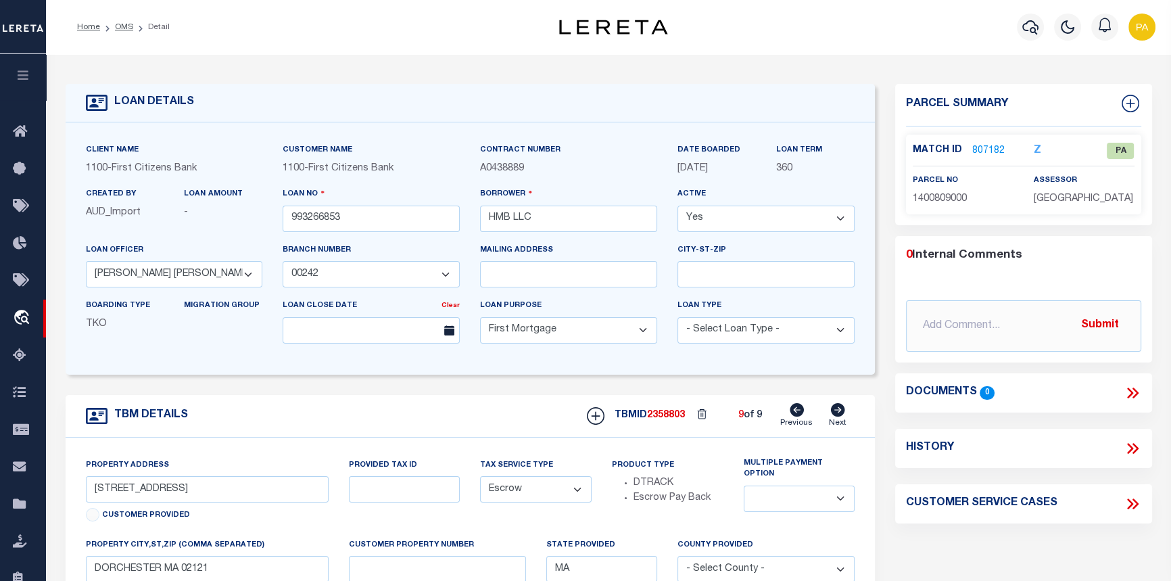
select select
type input "DORCHESTER MA 02125"
click at [986, 149] on link "807186" at bounding box center [988, 151] width 32 height 14
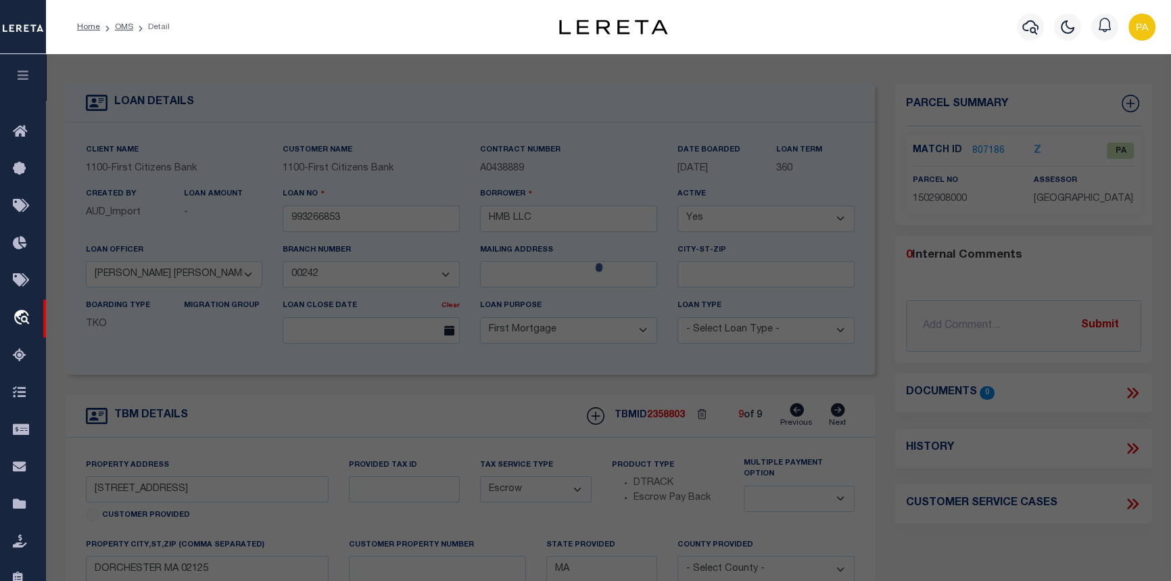
select select "AS"
checkbox input "false"
select select "PA"
type input "HMB LLC"
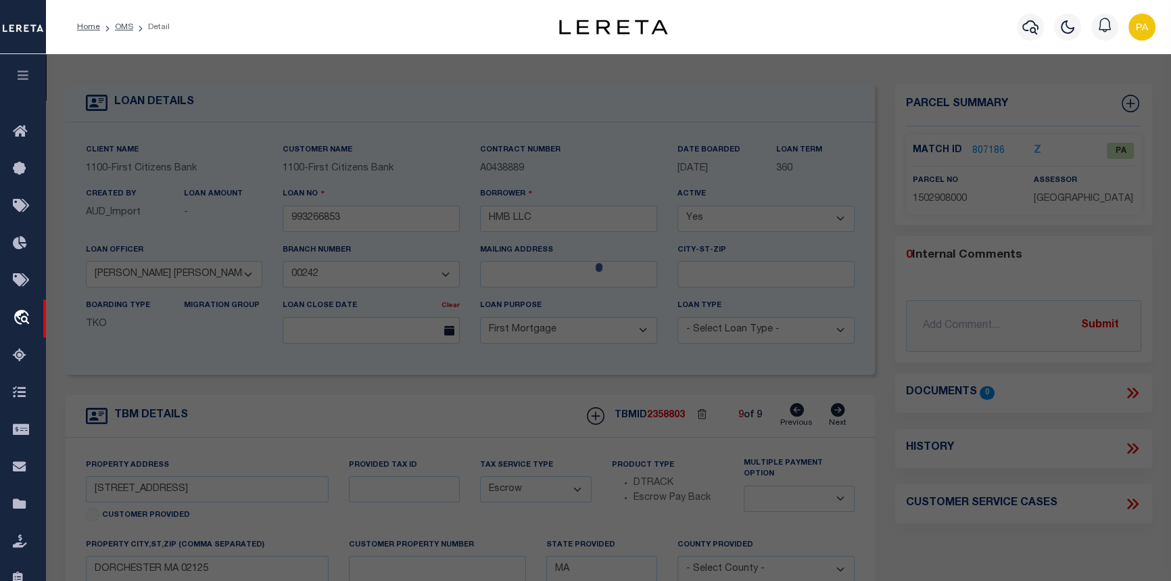
type input "[STREET_ADDRESS]"
checkbox input "false"
type input "BOSTON MA 02125"
type textarea "Tax ID Formatting"
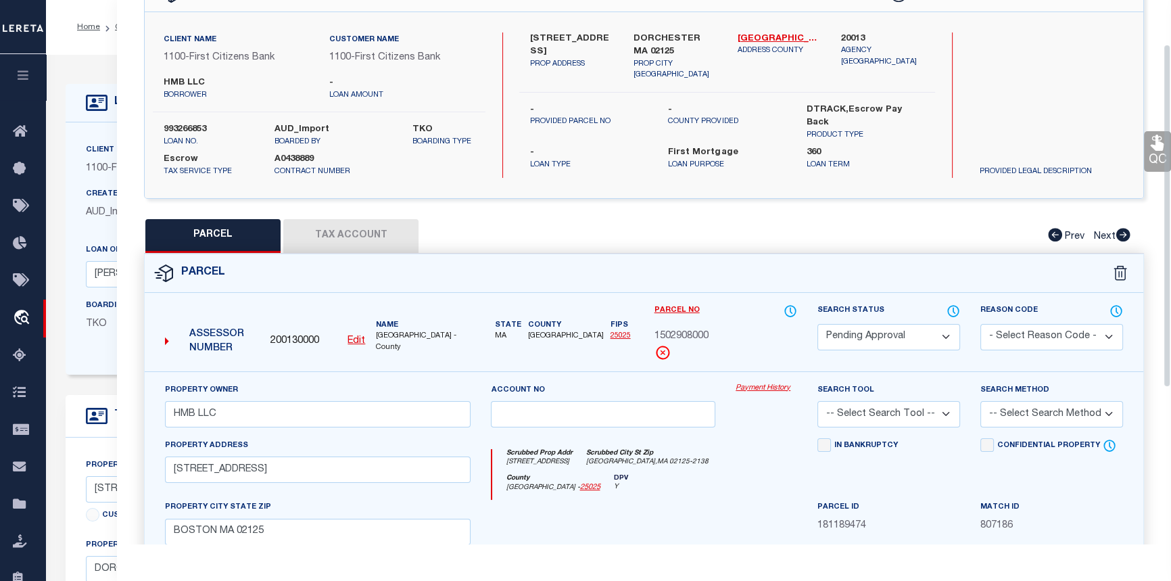
scroll to position [70, 0]
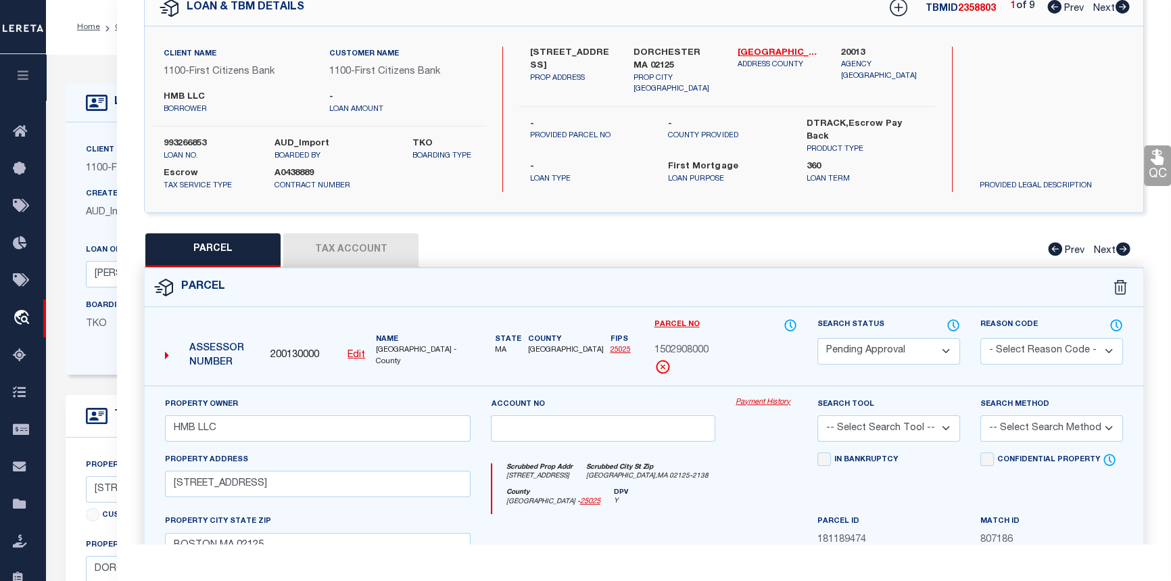
click at [757, 397] on link "Payment History" at bounding box center [767, 402] width 62 height 11
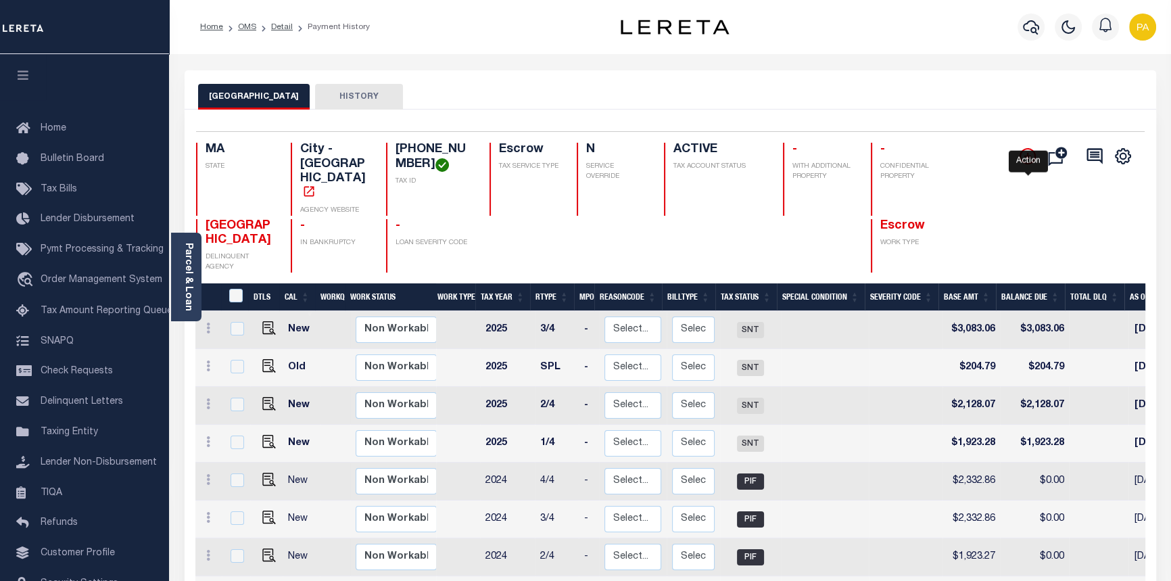
click at [1031, 161] on icon "" at bounding box center [1028, 156] width 16 height 16
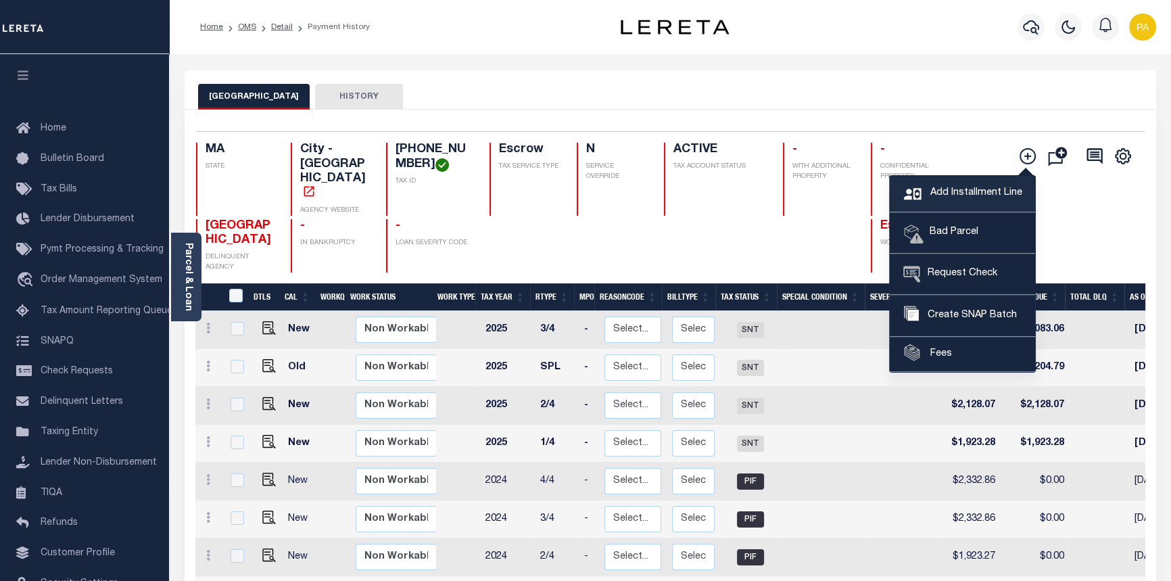
click at [968, 194] on span "Add Installment Line" at bounding box center [973, 193] width 95 height 15
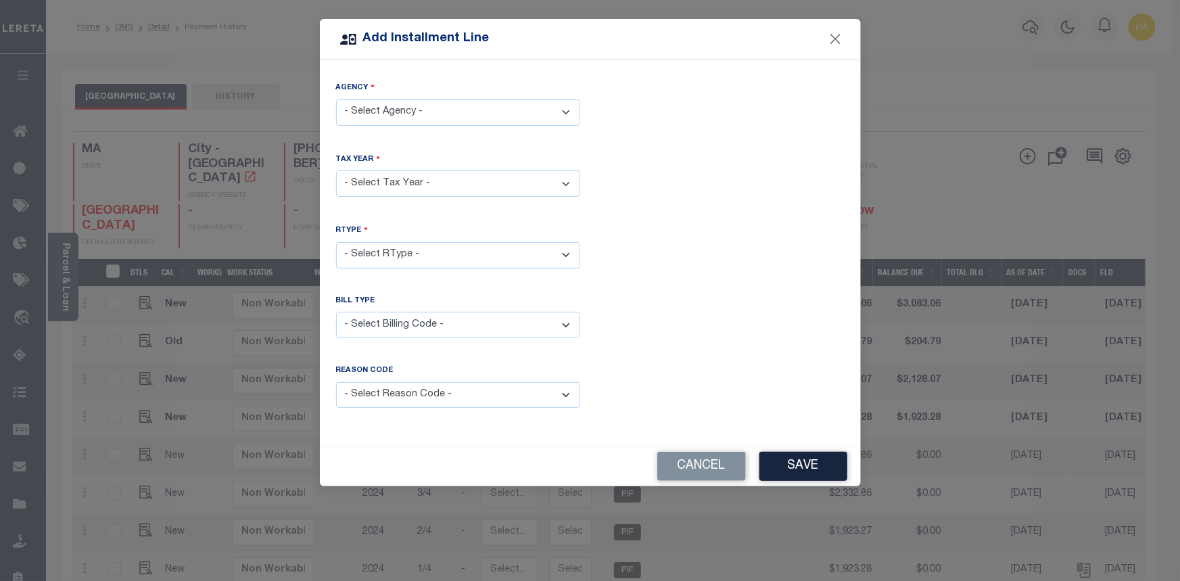
click at [475, 114] on select "- Select Agency - BOSTON CITY - City" at bounding box center [458, 112] width 244 height 26
select select "2502504001"
click at [336, 99] on select "- Select Agency - BOSTON CITY - City" at bounding box center [458, 112] width 244 height 26
click at [425, 182] on select "- Select Year - 2005 2006 2007 2008 2009 2010 2011 2012 2013 2014 2015 2016 201…" at bounding box center [458, 183] width 244 height 26
select select "2025"
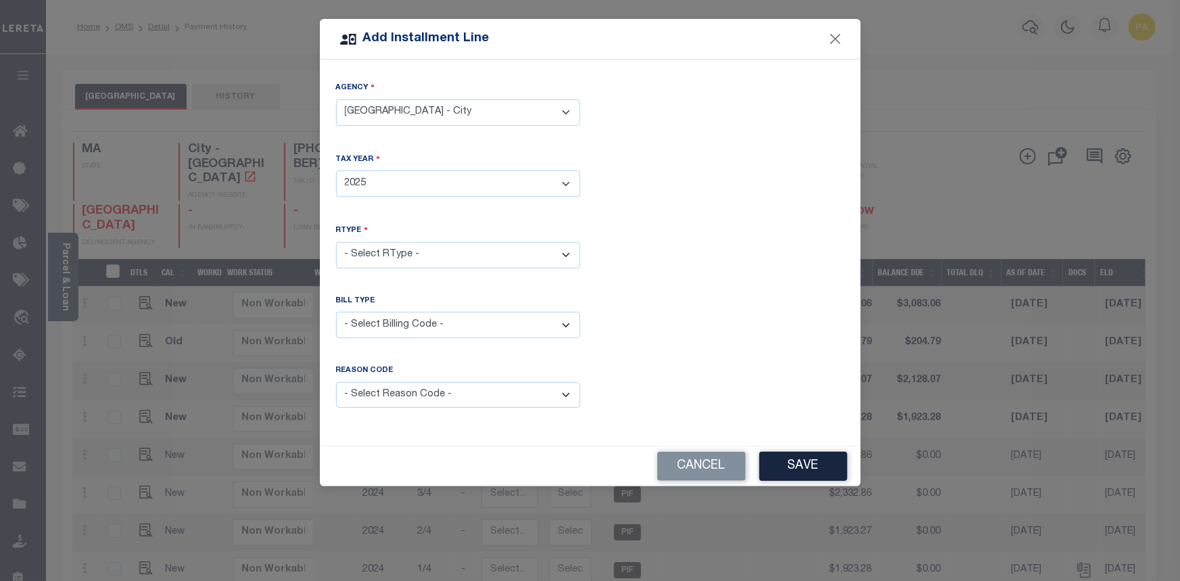
click at [336, 170] on select "- Select Year - 2005 2006 2007 2008 2009 2010 2011 2012 2013 2014 2015 2016 201…" at bounding box center [458, 183] width 244 height 26
click at [413, 254] on select "- Select RType - 1/4 2/4 3/4 4/4" at bounding box center [458, 255] width 244 height 26
select select "3"
click at [336, 242] on select "- Select RType - 1/4 2/4 3/4 4/4" at bounding box center [458, 255] width 244 height 26
click at [373, 318] on select "- Select Billing Code - Regular Delinquent Supplemental Corrected/Adjusted Bill…" at bounding box center [458, 325] width 244 height 26
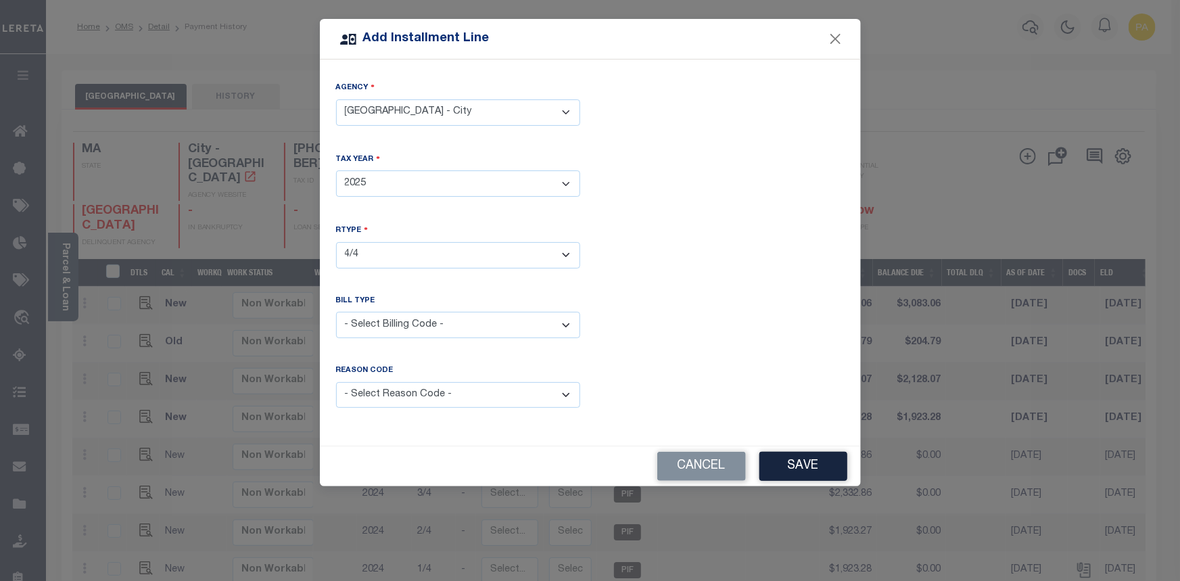
select select "1"
click at [336, 312] on select "- Select Billing Code - Regular Delinquent Supplemental Corrected/Adjusted Bill…" at bounding box center [458, 325] width 244 height 26
click at [429, 398] on select "- Select Reason Code - Payment Reversal Taxable Value Change Assessment Change …" at bounding box center [458, 395] width 244 height 26
select select "8"
click at [336, 382] on select "- Select Reason Code - Payment Reversal Taxable Value Change Assessment Change …" at bounding box center [458, 395] width 244 height 26
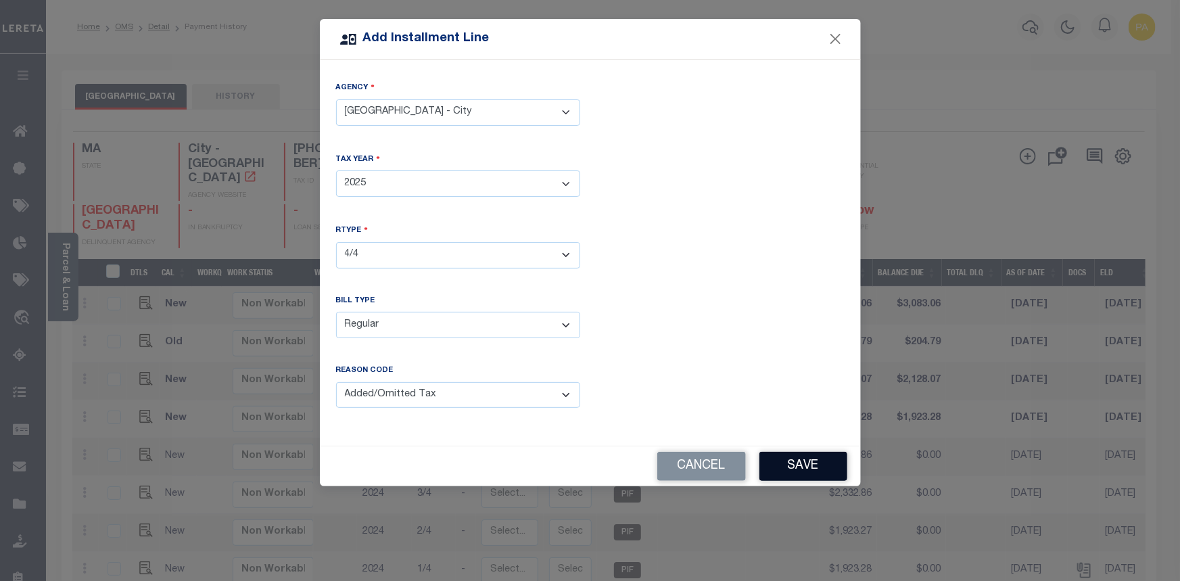
click at [820, 472] on button "Save" at bounding box center [803, 466] width 88 height 29
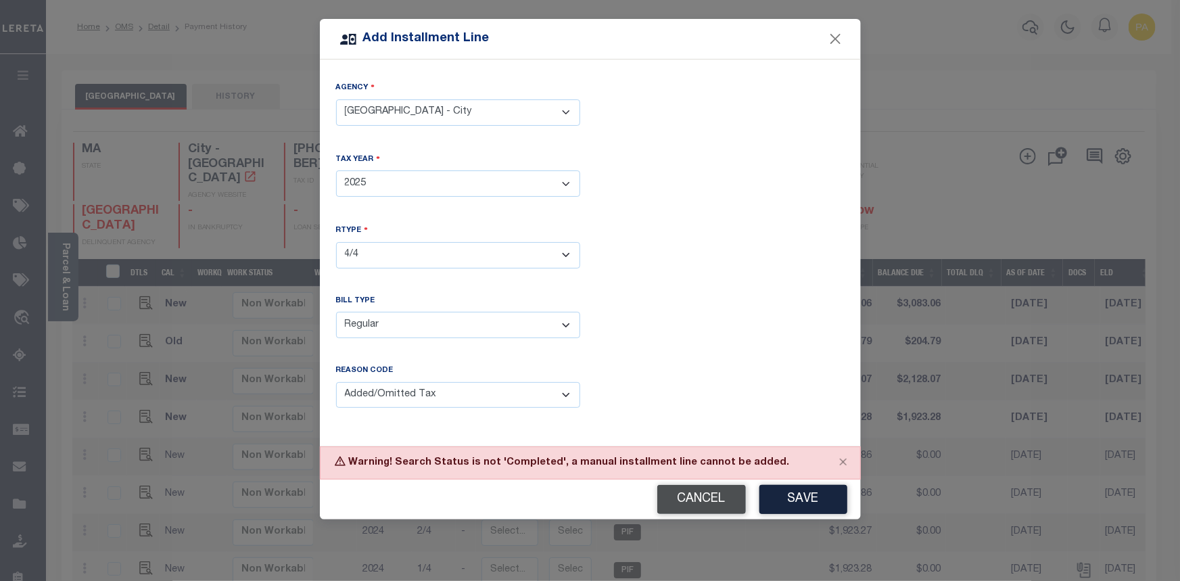
click at [703, 486] on button "Cancel" at bounding box center [701, 499] width 89 height 29
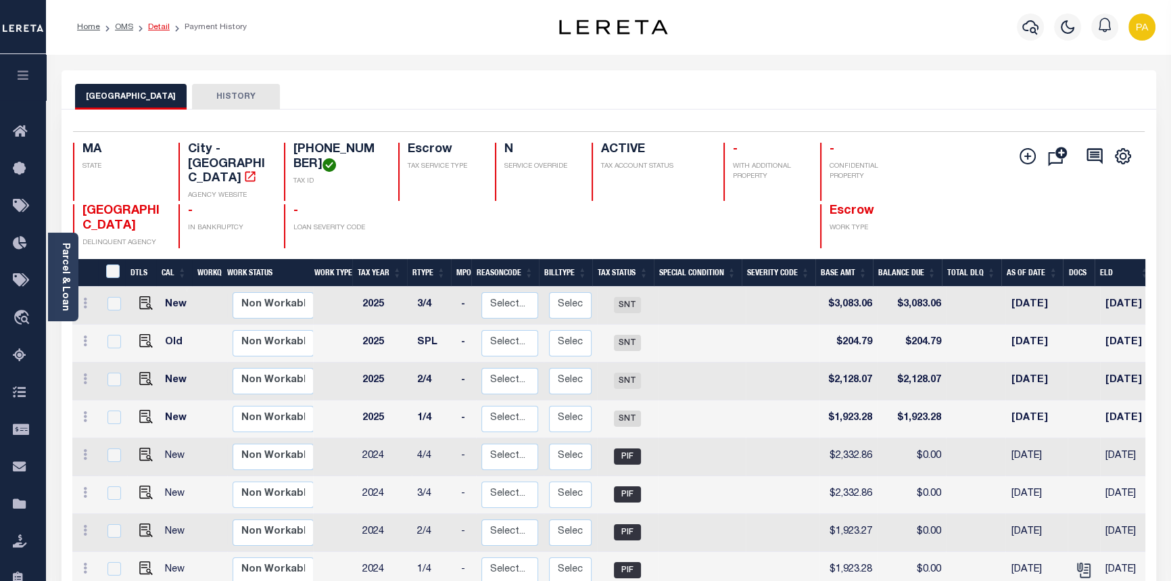
click at [156, 27] on link "Detail" at bounding box center [159, 27] width 22 height 8
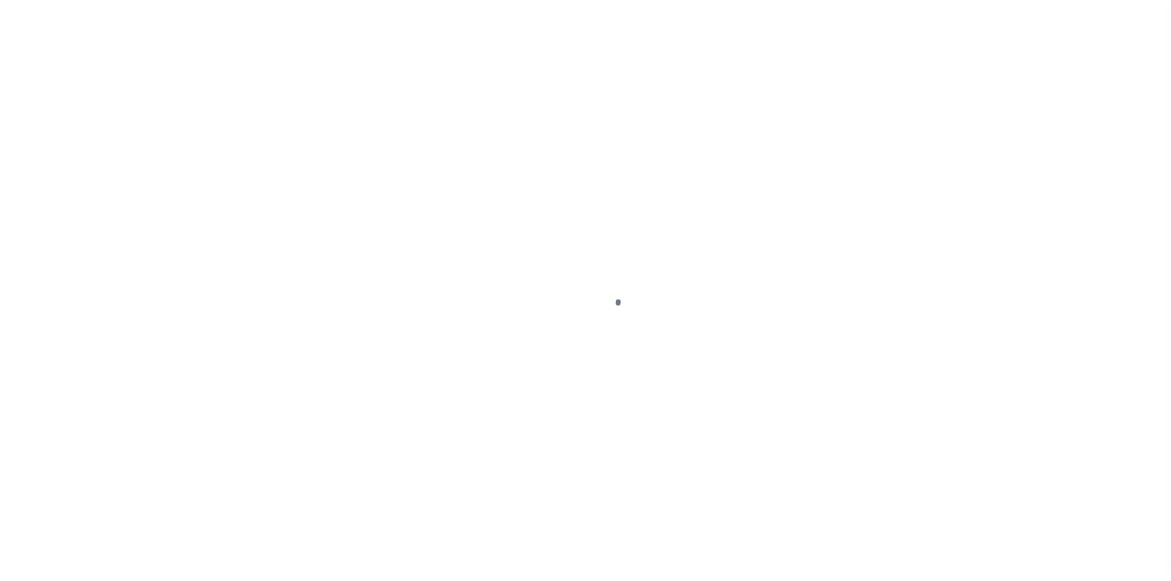
select select "10"
select select "Escrow"
type input "[STREET_ADDRESS]"
select select
type input "DORCHESTER MA 02125"
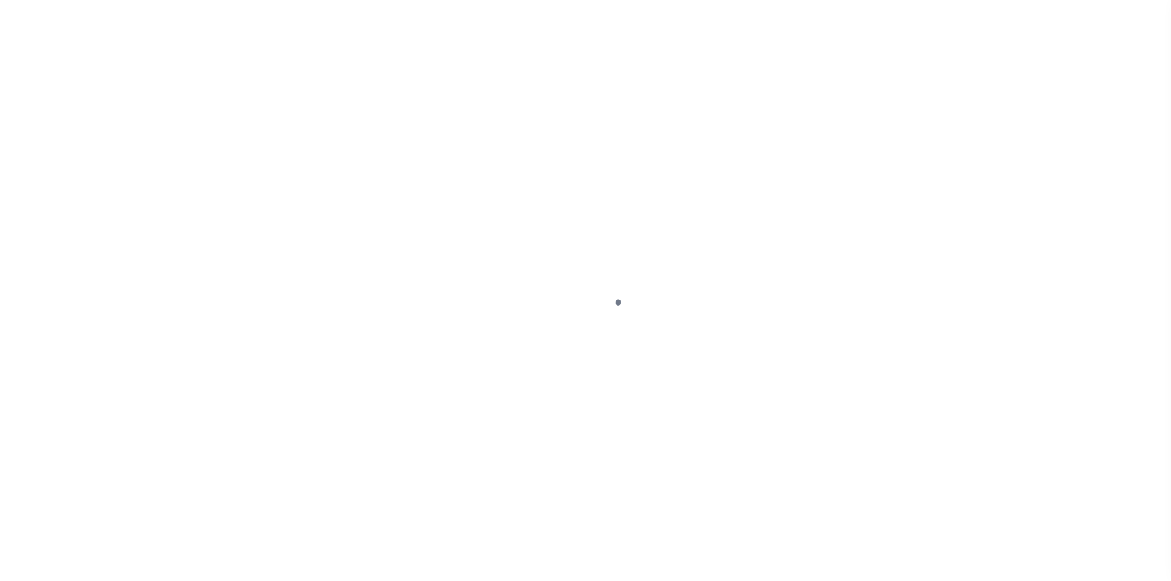
type input "MA"
select select "22338"
select select "24368"
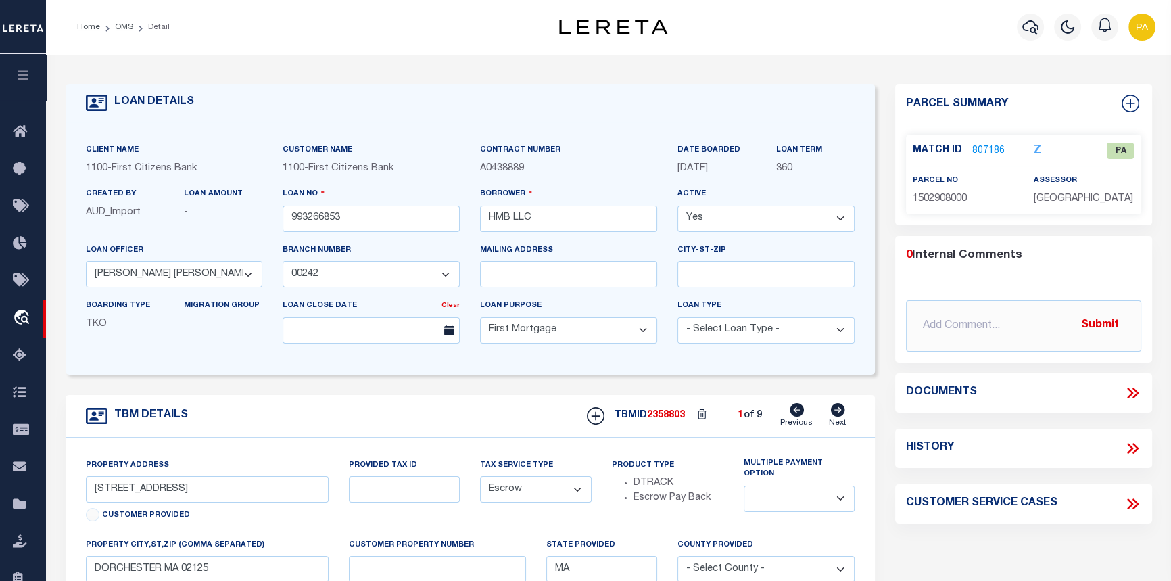
click at [992, 150] on link "807186" at bounding box center [988, 151] width 32 height 14
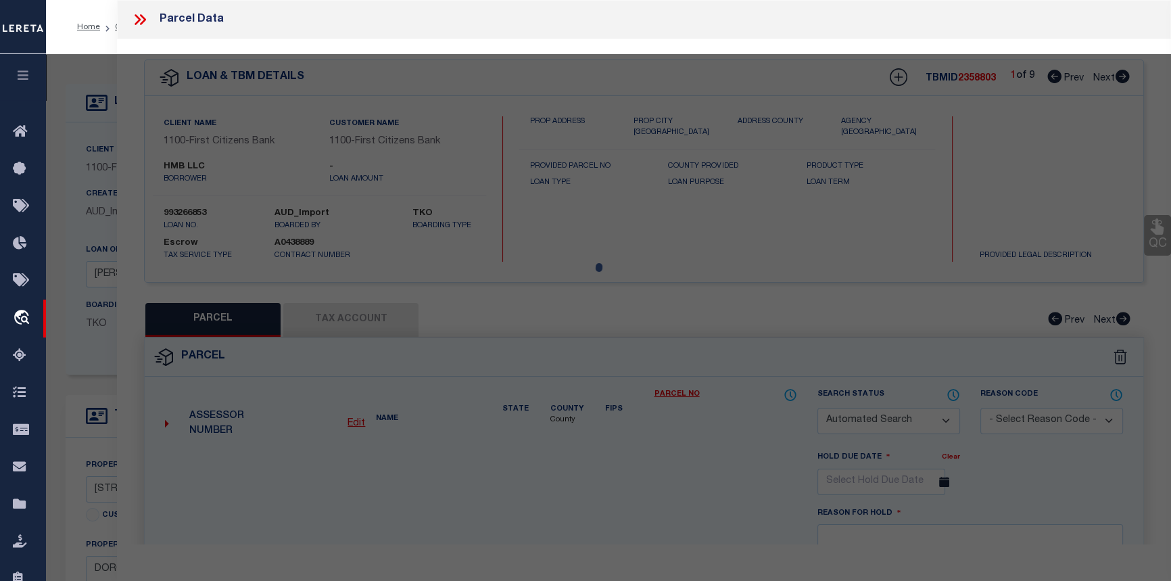
checkbox input "false"
select select "PA"
type input "HMB LLC"
type input "[STREET_ADDRESS]"
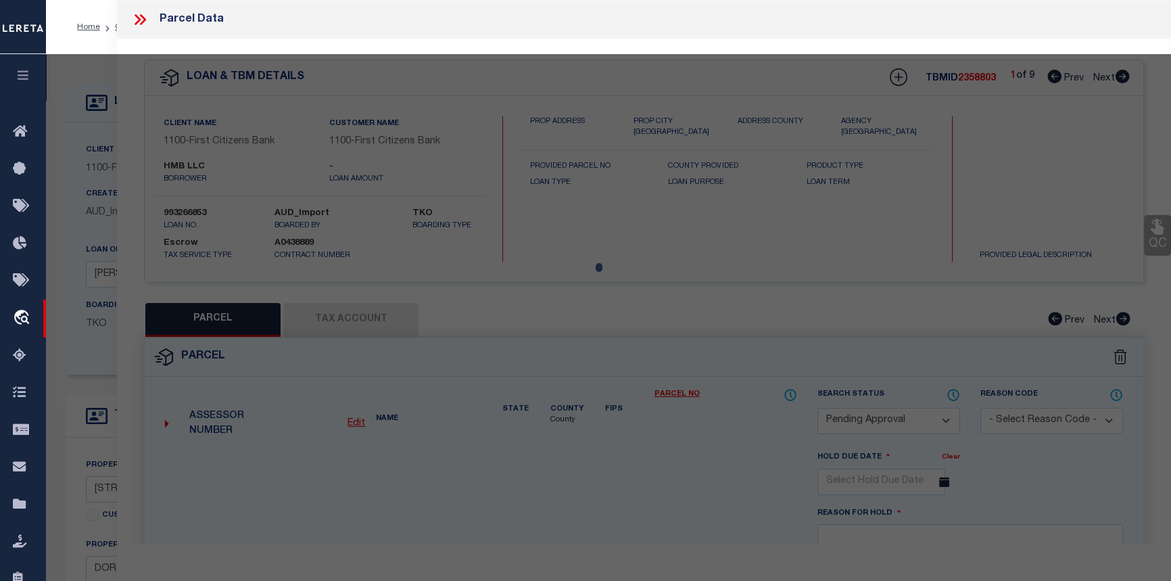
checkbox input "false"
type input "BOSTON MA 02125"
type textarea "Tax ID Formatting"
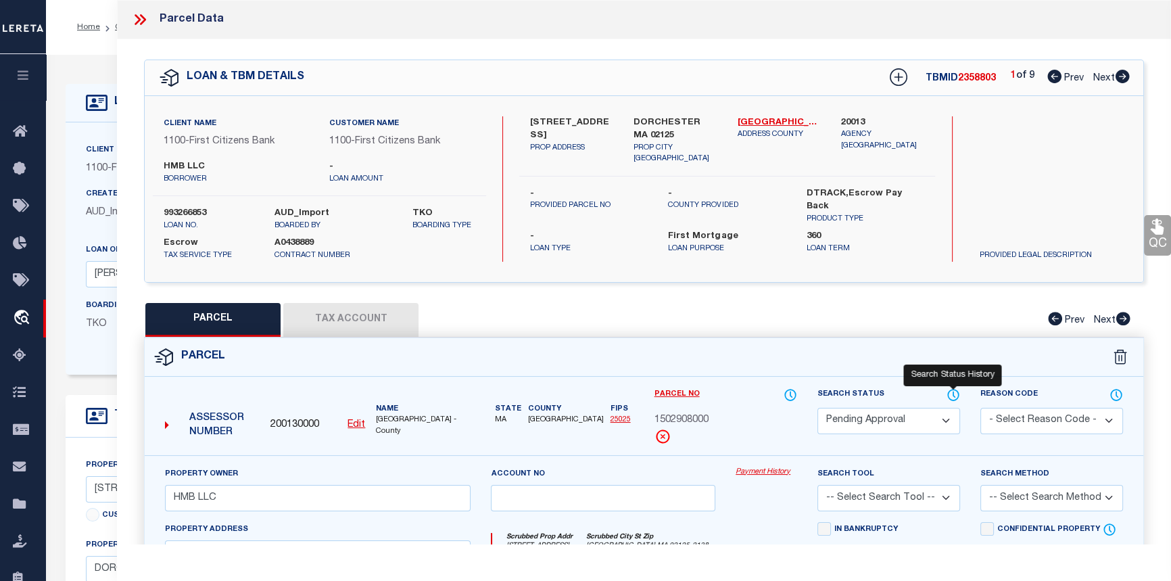
click at [956, 392] on icon at bounding box center [954, 394] width 14 height 15
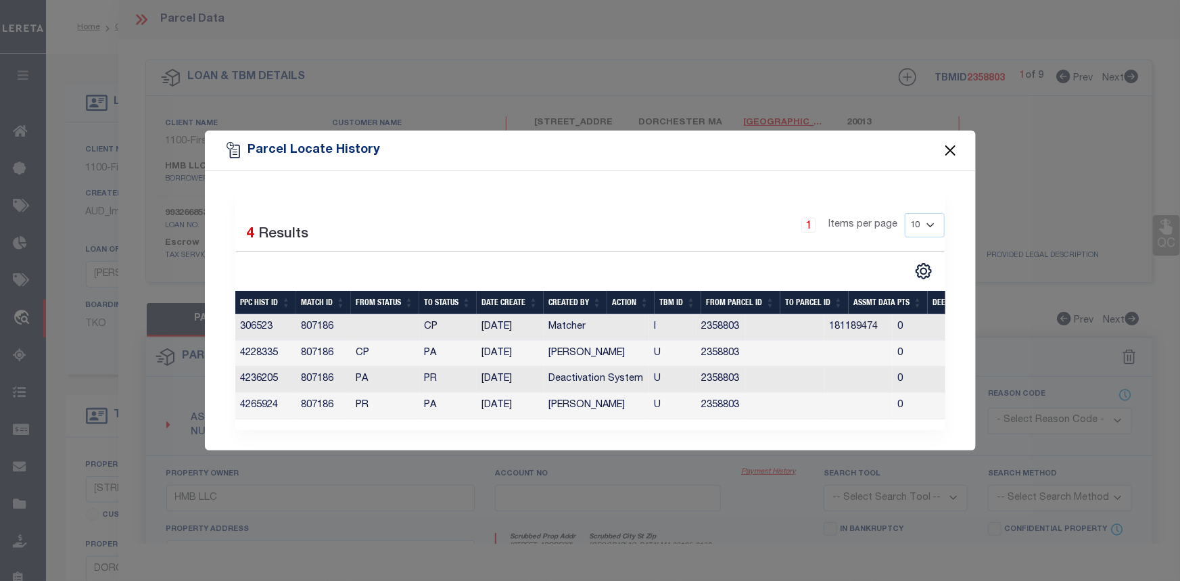
click at [947, 142] on button "Close" at bounding box center [950, 151] width 18 height 18
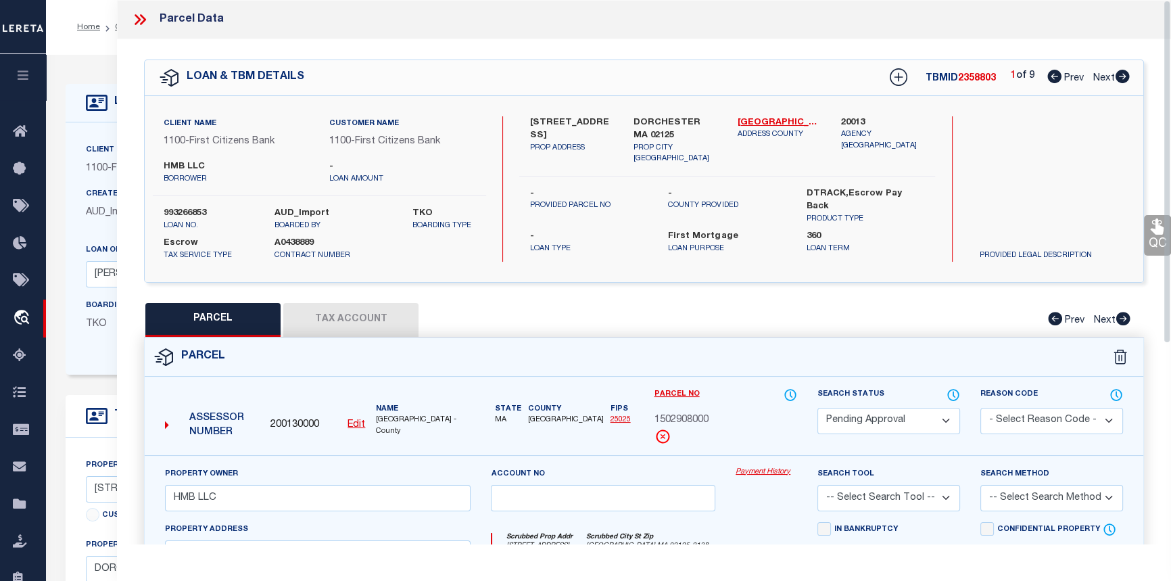
click at [145, 20] on icon at bounding box center [140, 20] width 18 height 18
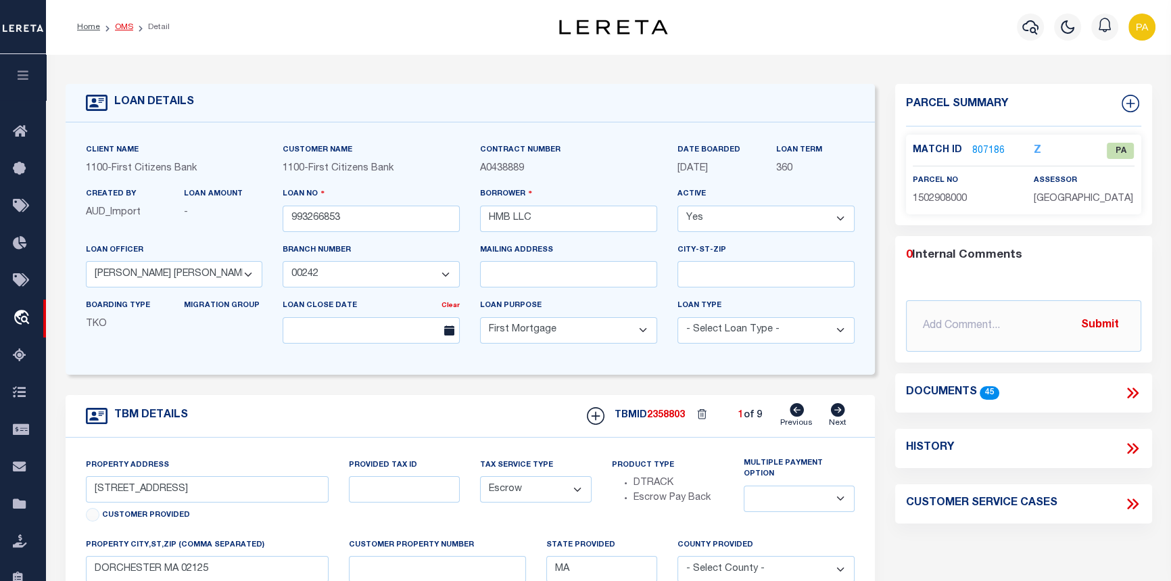
click at [123, 26] on link "OMS" at bounding box center [124, 27] width 18 height 8
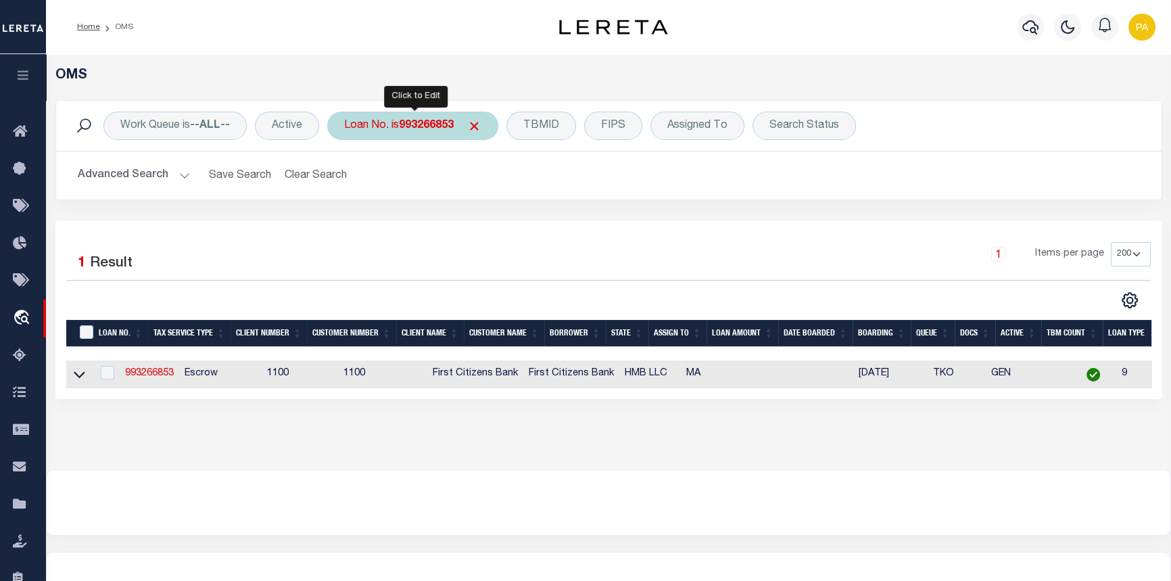
click at [441, 135] on div "Loan No. is 993266853" at bounding box center [412, 126] width 171 height 28
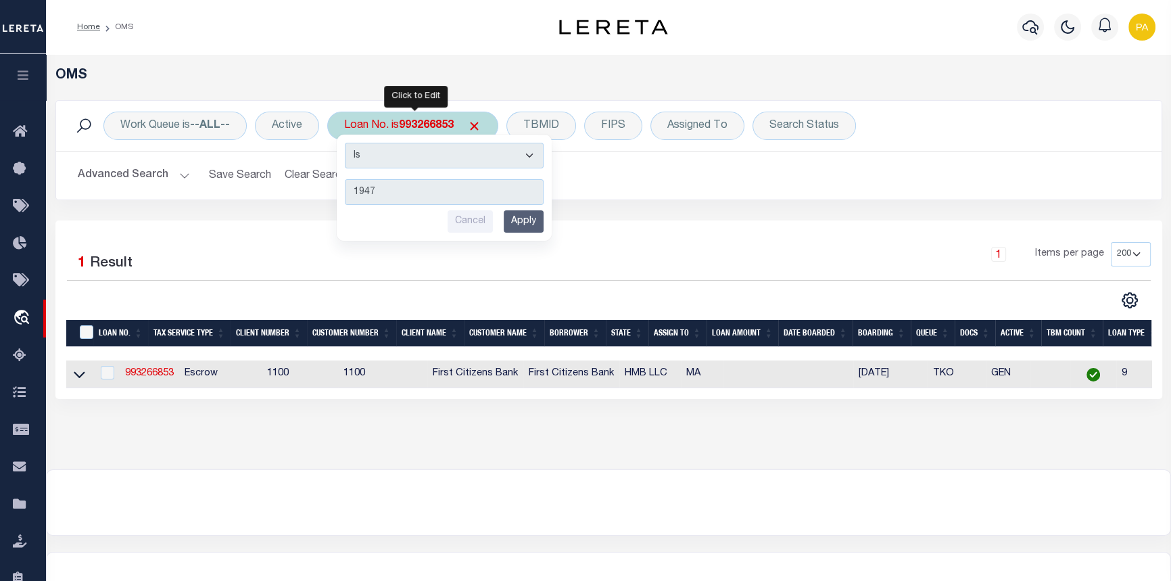
type input "19474"
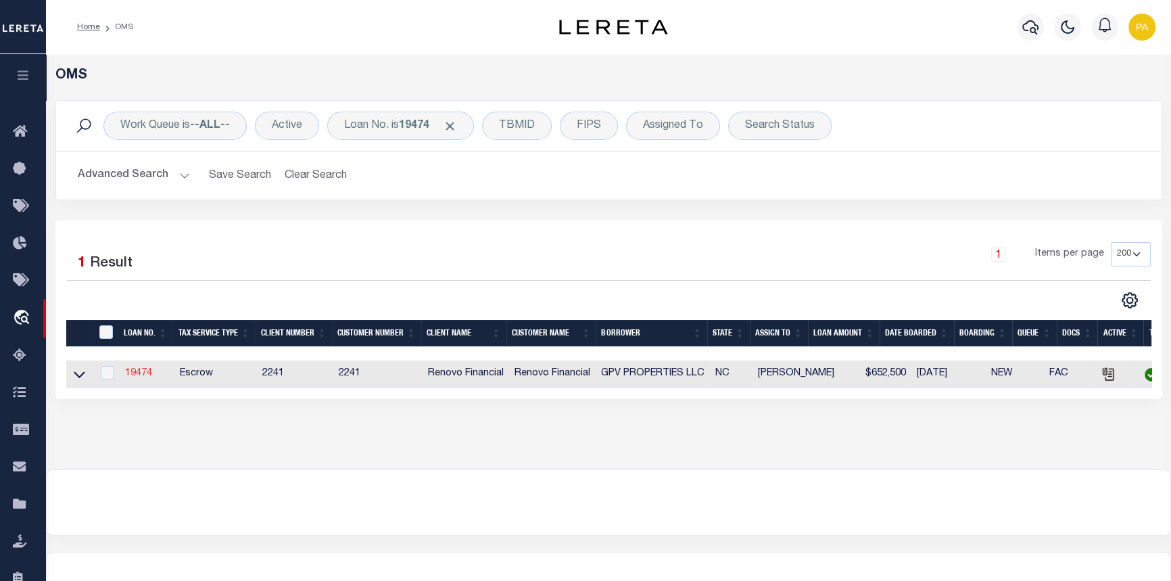
click at [140, 373] on link "19474" at bounding box center [138, 373] width 27 height 9
type input "19474"
type input "GPV PROPERTIES LLC"
select select
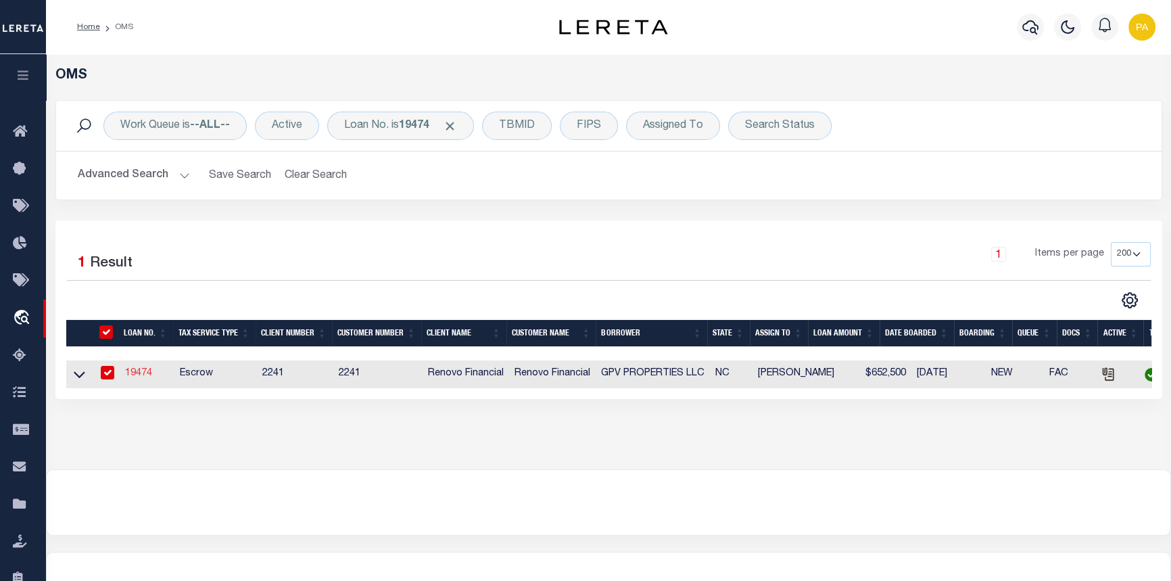
type input "[STREET_ADDRESS]"
type input "[GEOGRAPHIC_DATA]"
select select "400"
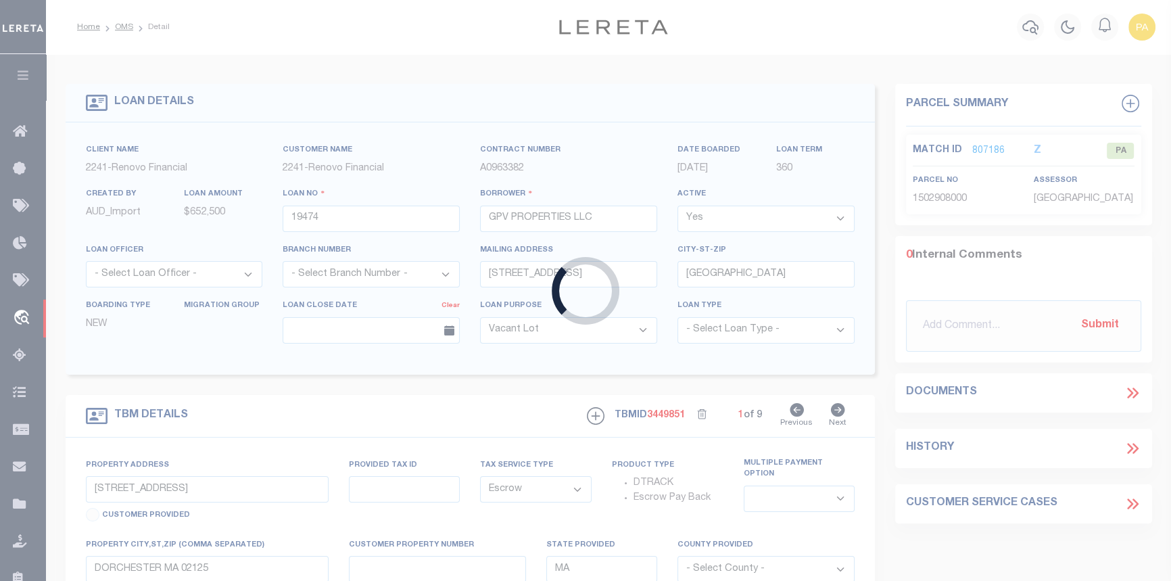
type input "[STREET_ADDRESS]"
select select
type input "[GEOGRAPHIC_DATA]"
type input "a0kUS00000BJkVT"
type input "NC"
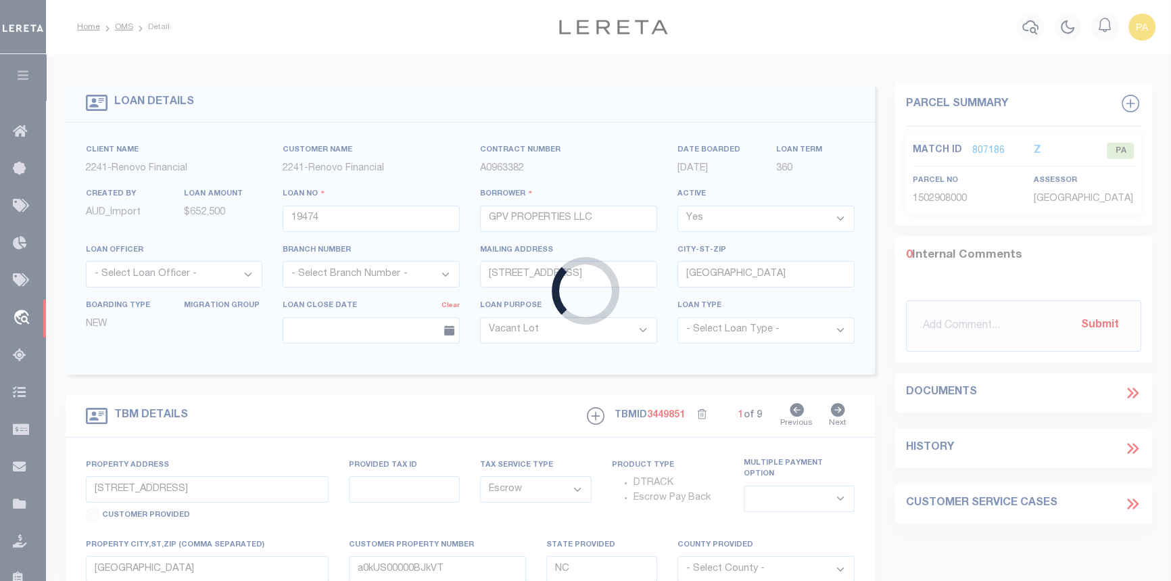
select select
type textarea "LEGAL REQUIRED"
select select "25066"
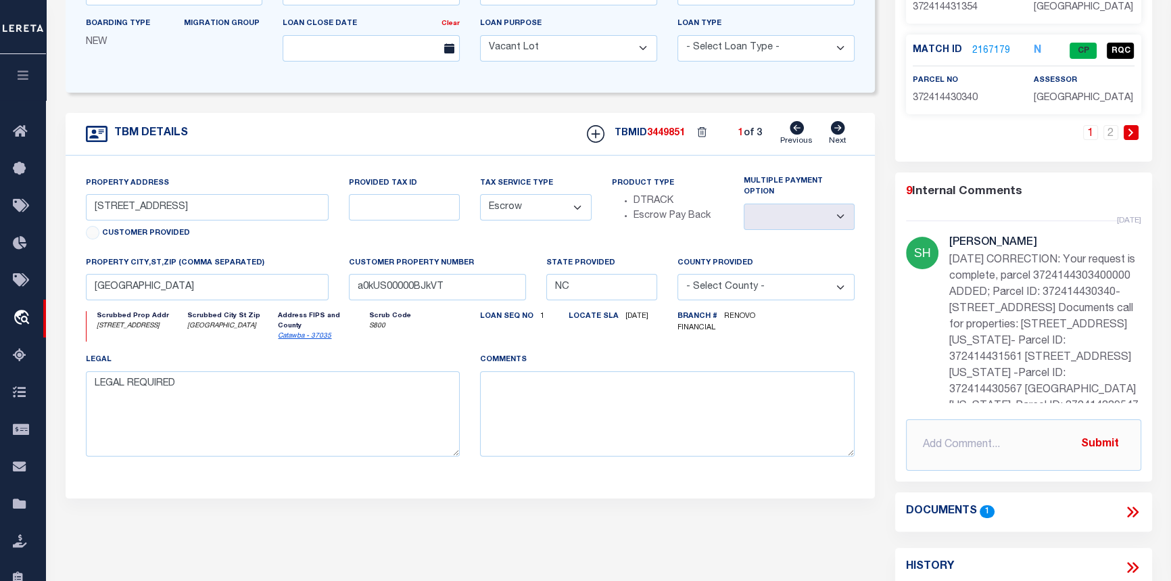
scroll to position [369, 0]
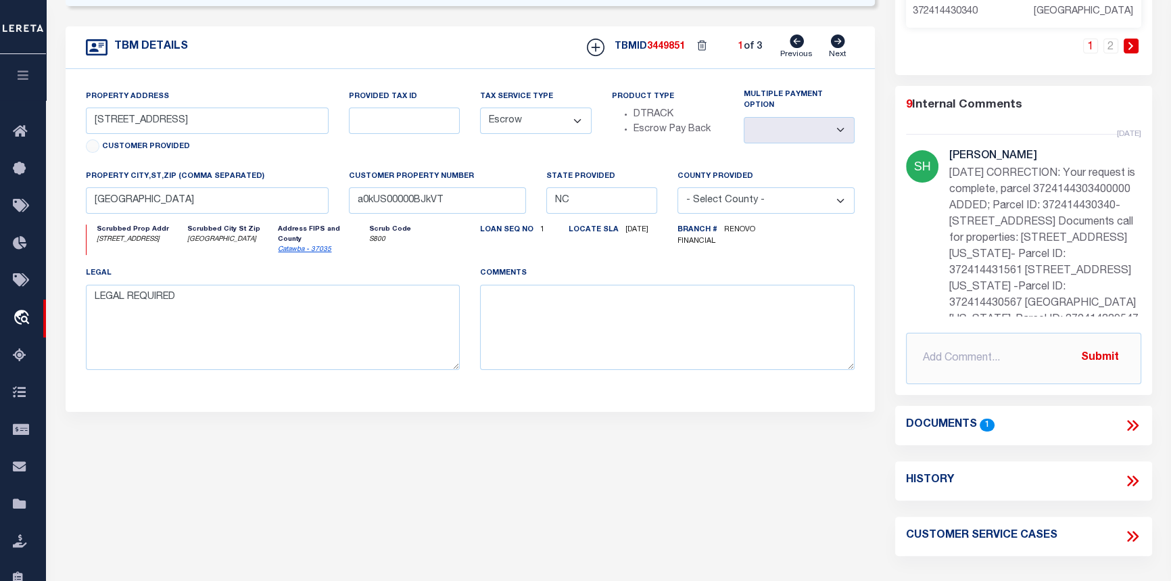
click at [1134, 432] on icon at bounding box center [1133, 426] width 18 height 18
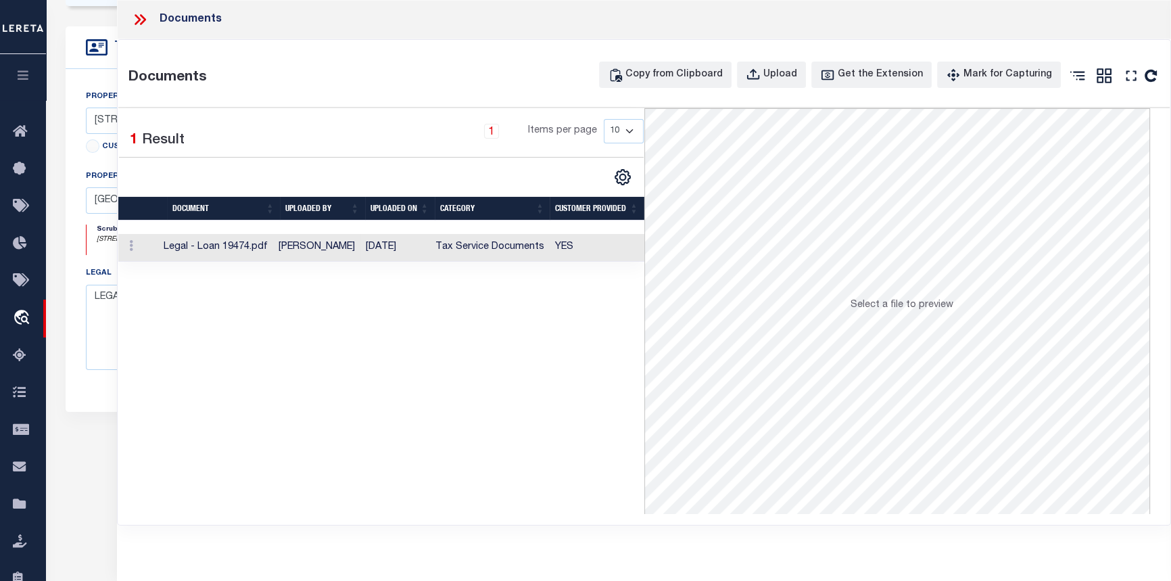
click at [475, 244] on td "Tax Service Documents" at bounding box center [490, 248] width 120 height 28
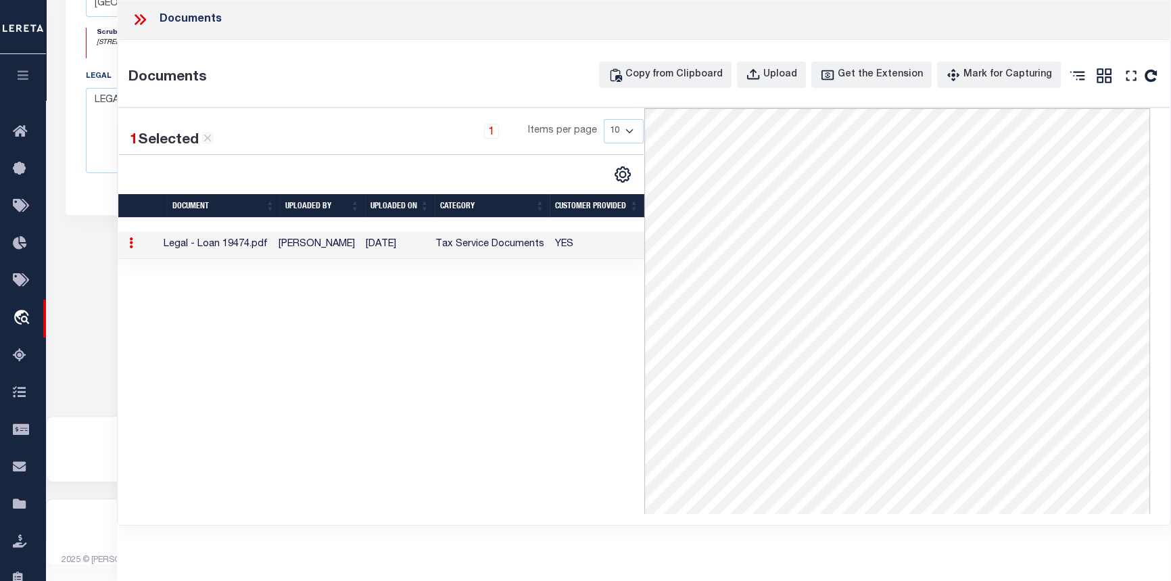
scroll to position [145, 0]
click at [138, 23] on icon at bounding box center [140, 20] width 18 height 18
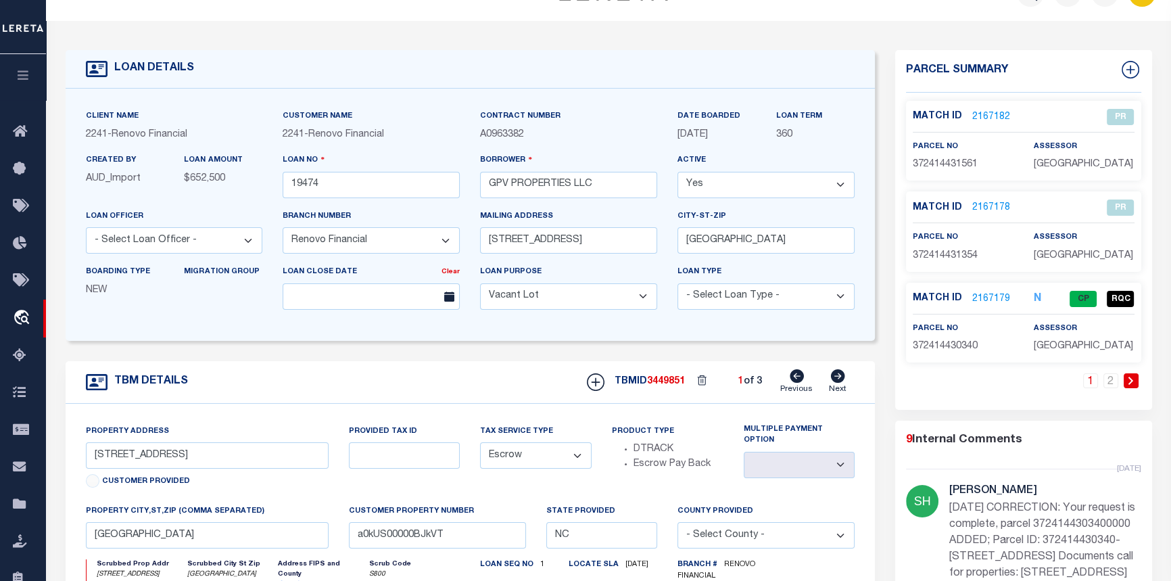
scroll to position [0, 0]
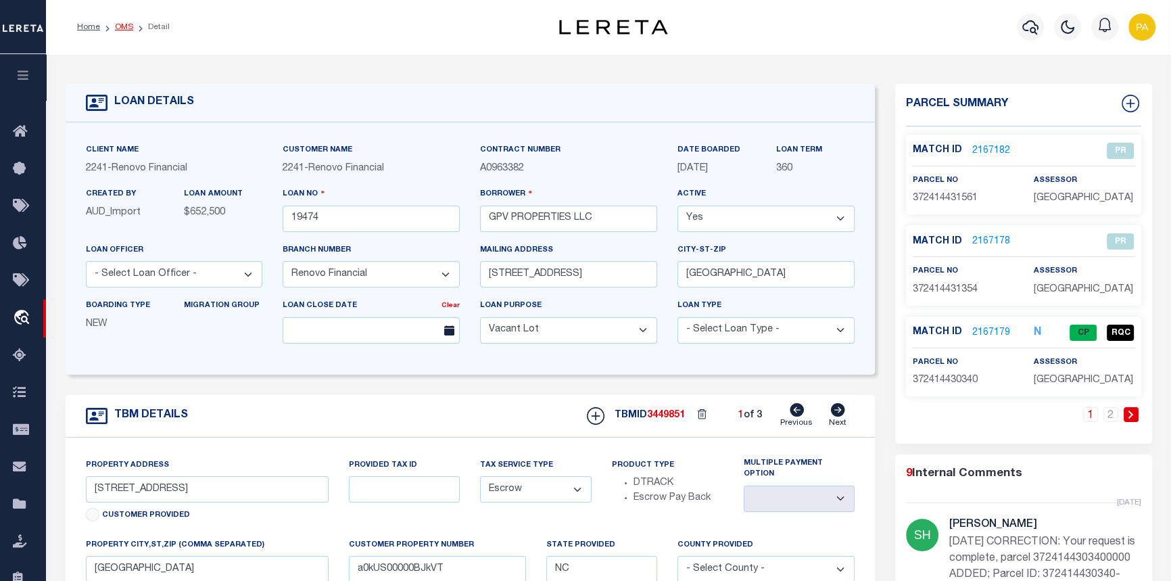
click at [128, 28] on link "OMS" at bounding box center [124, 27] width 18 height 8
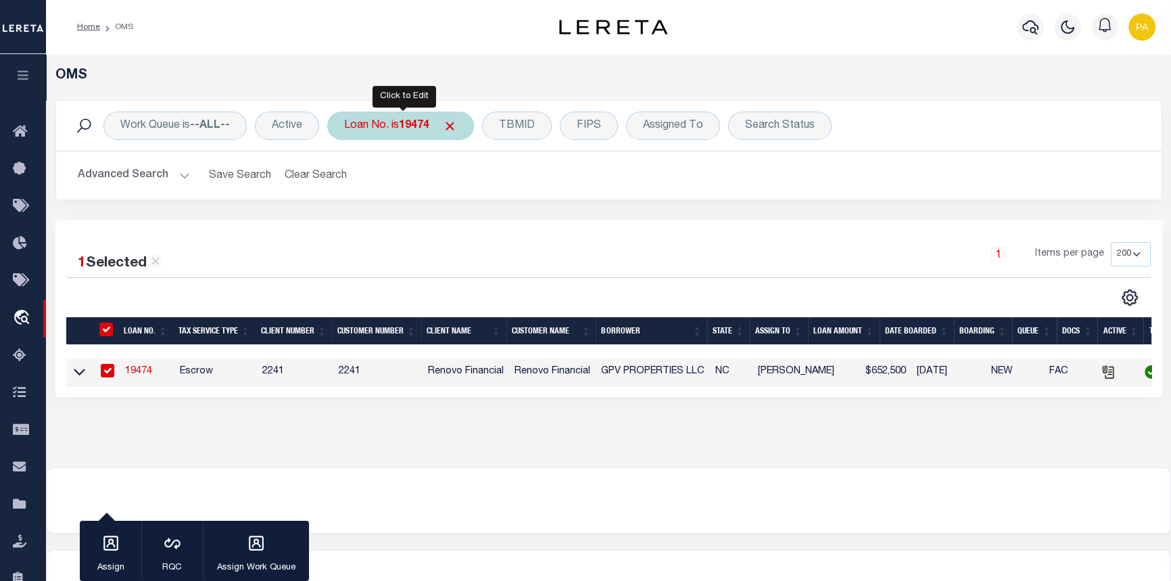
click at [426, 128] on b "19474" at bounding box center [414, 125] width 30 height 11
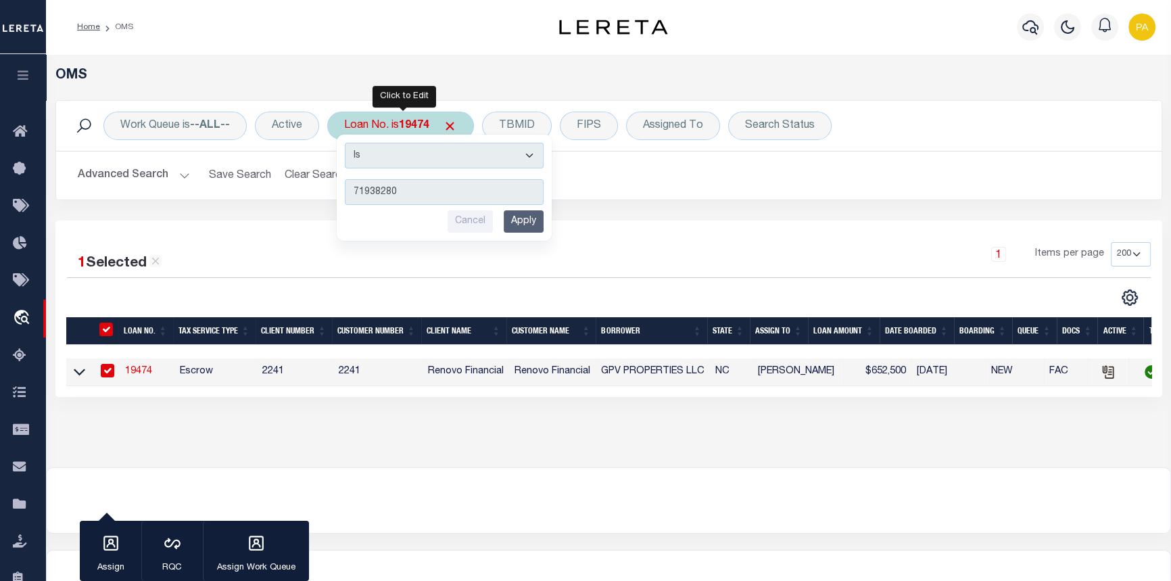
type input "71938280"
click at [520, 220] on input "Apply" at bounding box center [524, 221] width 40 height 22
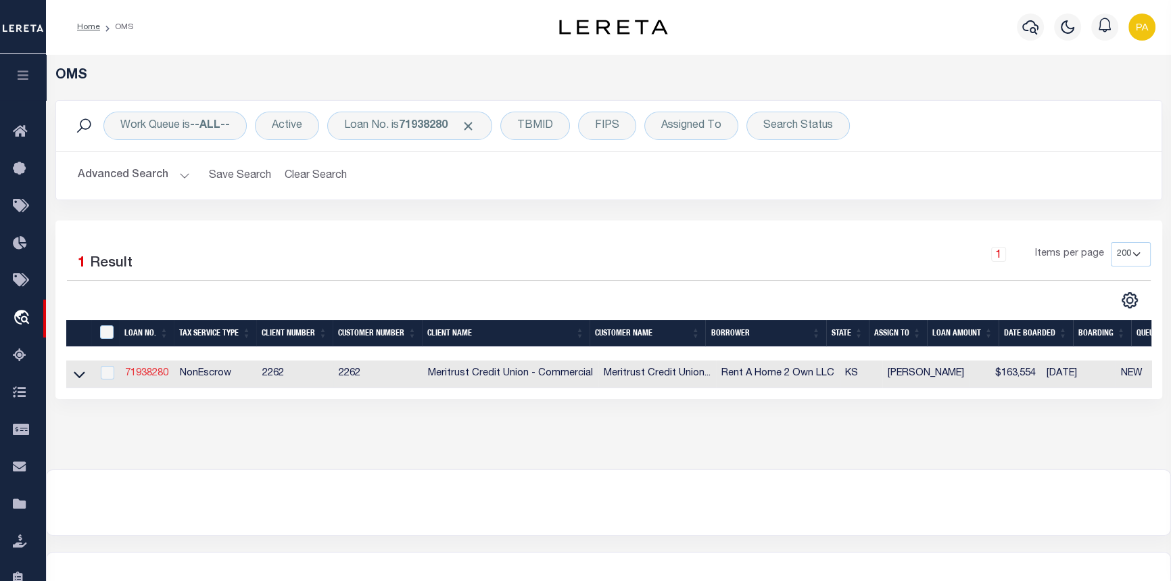
click at [147, 373] on link "71938280" at bounding box center [146, 373] width 43 height 9
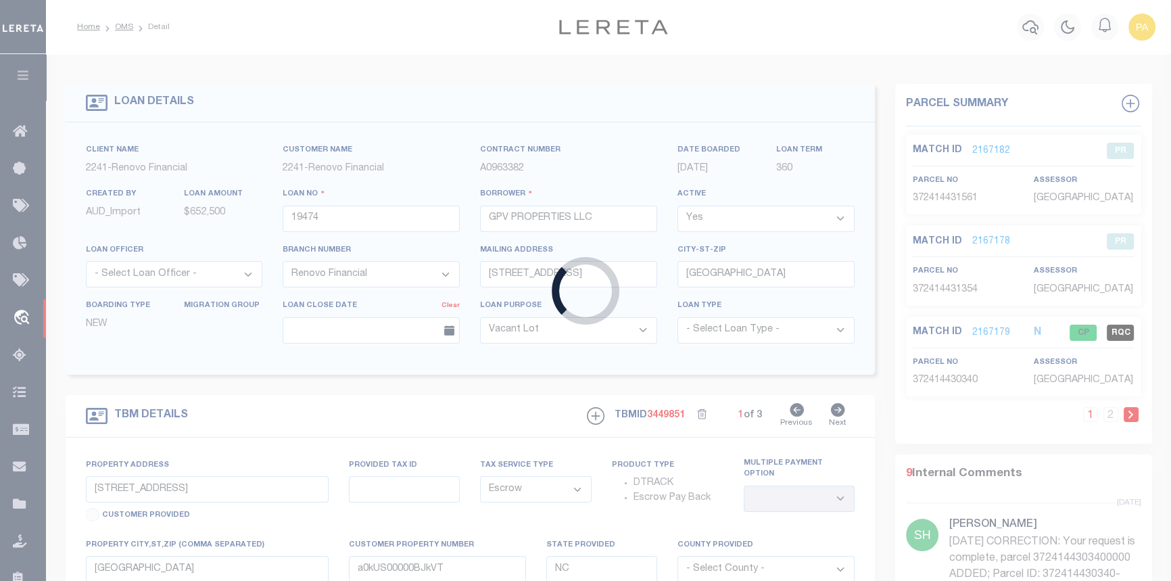
type input "71938280"
type input "Rent A Home 2 Own LLC"
select select
type input "[STREET_ADDRESS]"
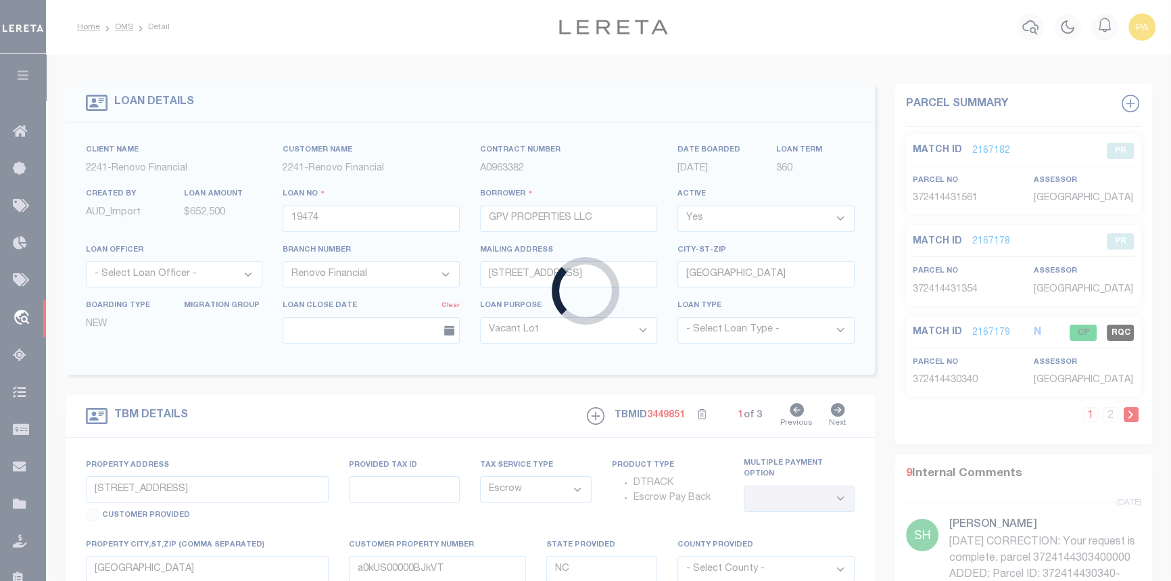
type input "[GEOGRAPHIC_DATA], KS 67037"
select select "NonEscrow"
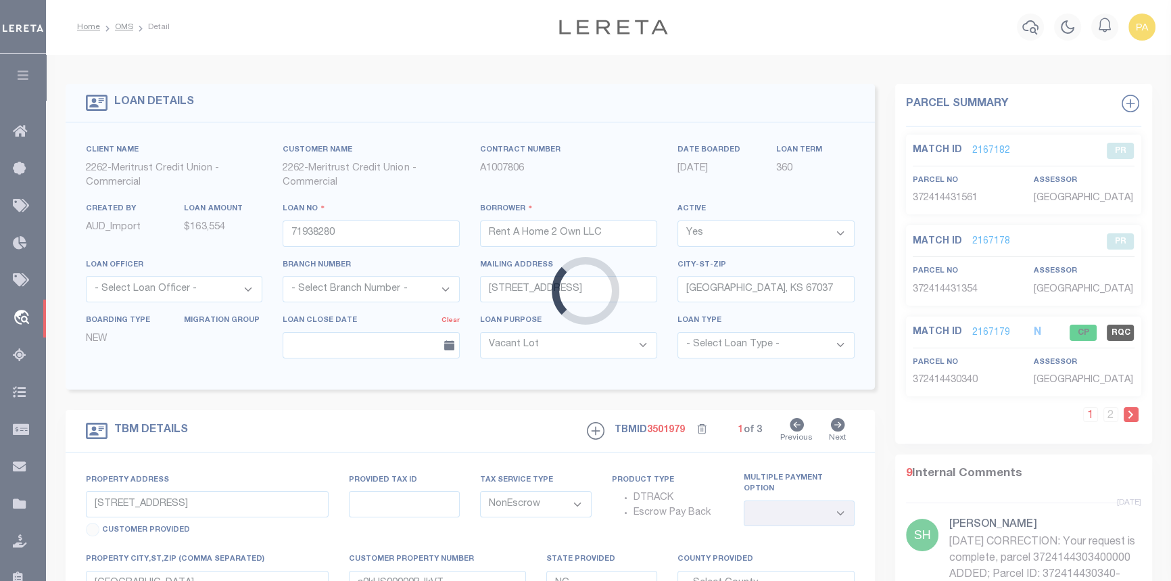
type input "[STREET_ADDRESS]"
type input "843615371"
type input "[GEOGRAPHIC_DATA]"
type input "290405"
type input "KS"
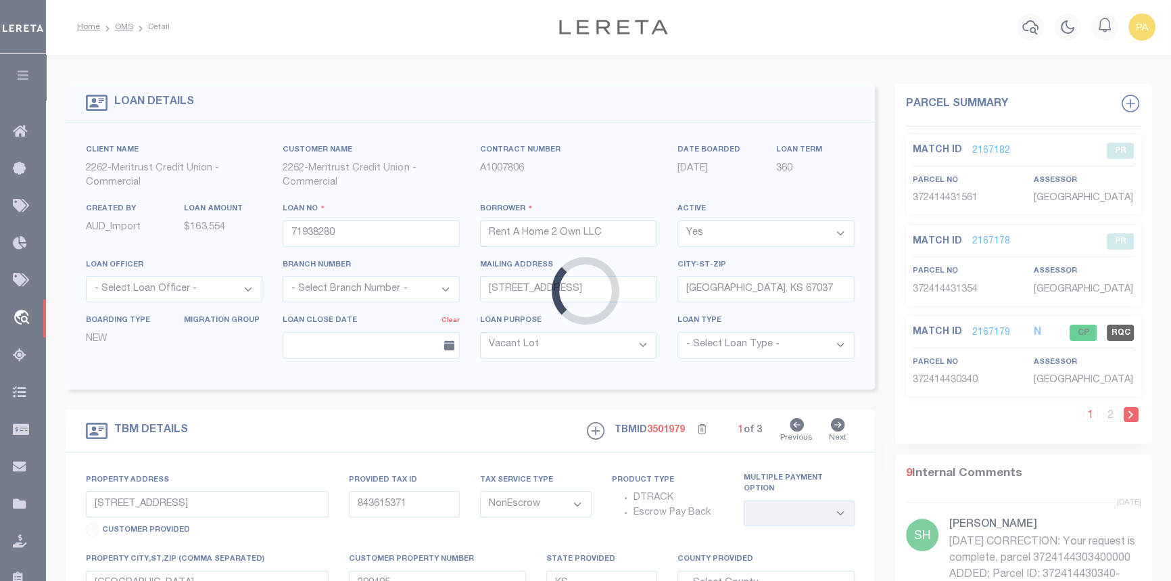
select select
type textarea "Lot 42, Block C, [PERSON_NAME] Addition, [GEOGRAPHIC_DATA]"
select select "22219"
select select "8027"
select select "2"
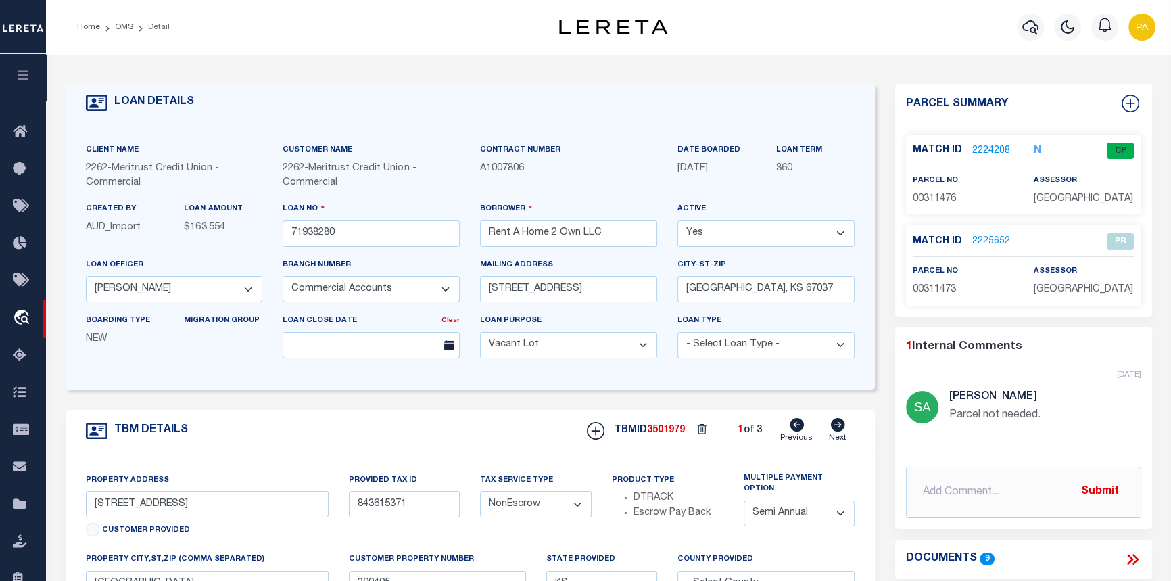
click at [985, 240] on link "2225652" at bounding box center [991, 242] width 38 height 14
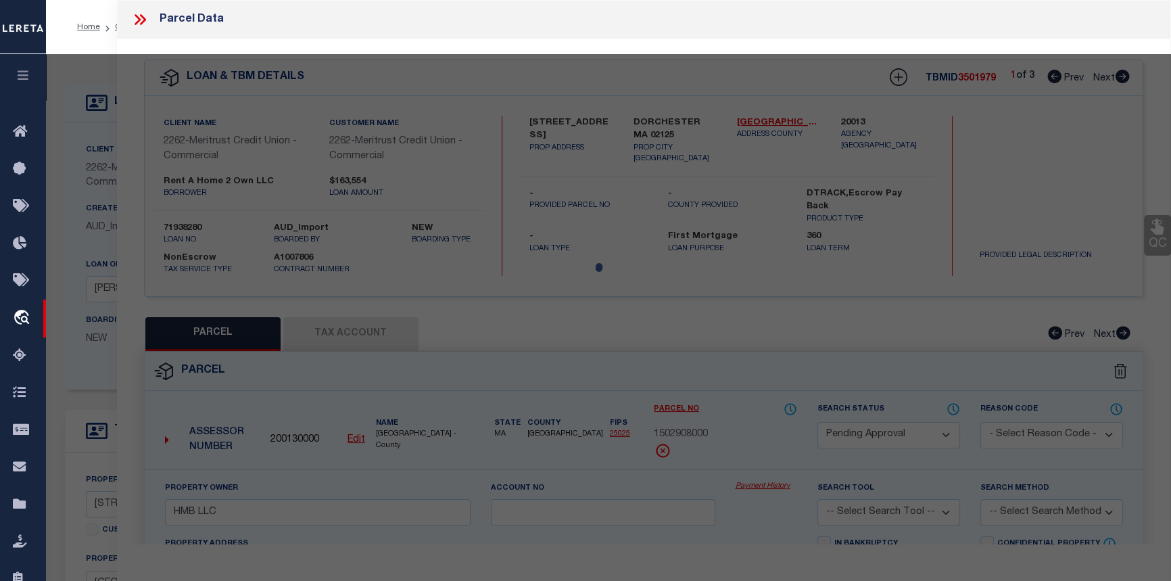
select select "AS"
checkbox input "false"
select select "PR"
type input "RENT A HOME 2 OWN LLC"
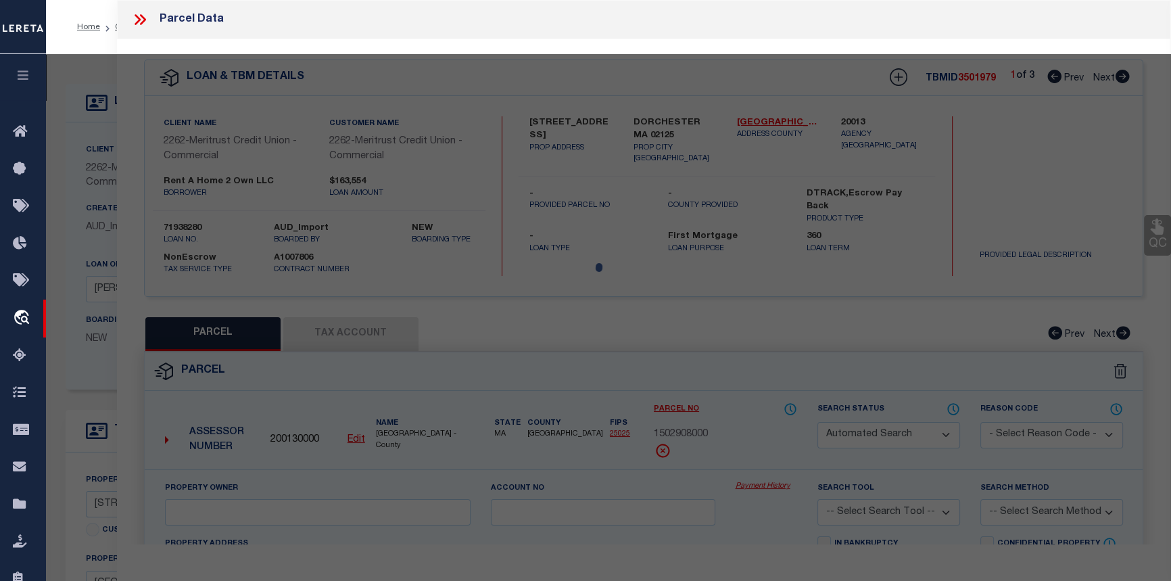
select select "ATL"
select select "ADD"
type input "[STREET_ADDRESS]"
type input "[GEOGRAPHIC_DATA]"
type textarea "LOT 42 BLOCK C [PERSON_NAME] ADD."
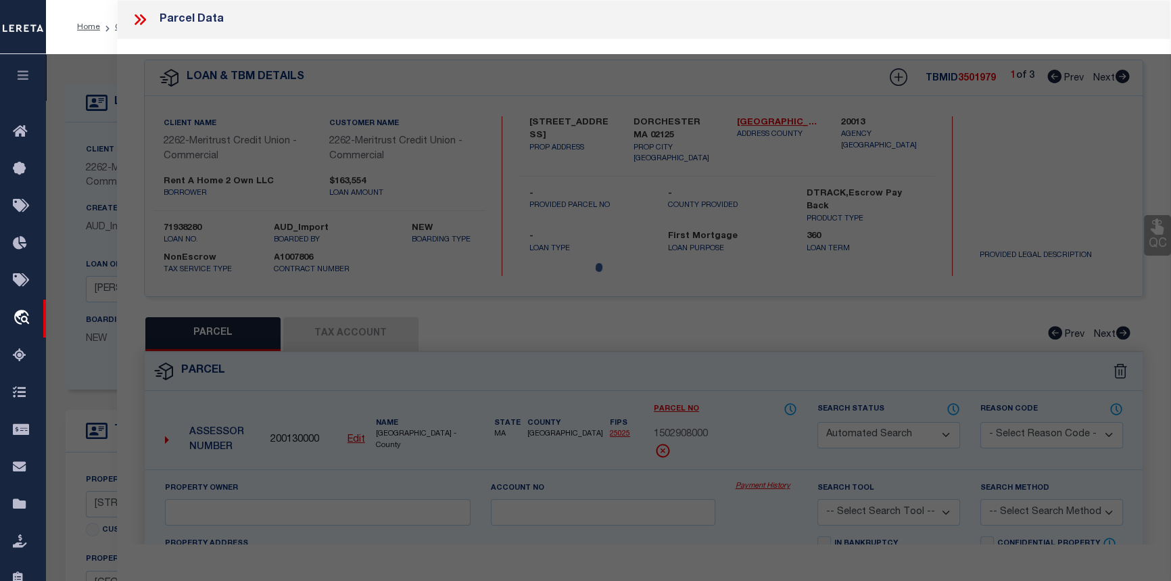
type textarea "Parcel not needed."
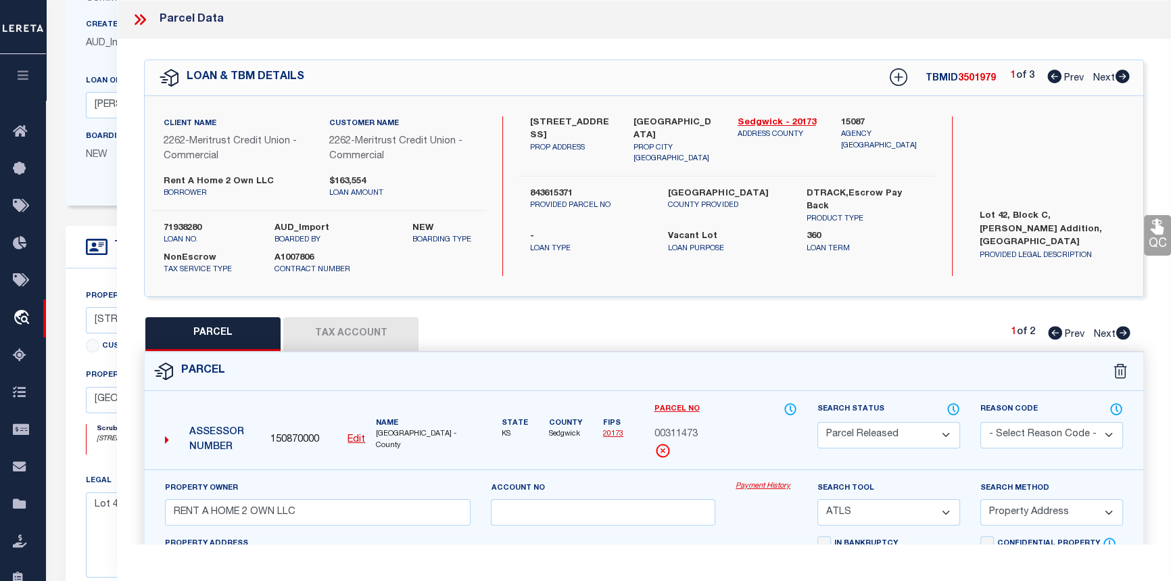
click at [1123, 333] on icon at bounding box center [1123, 333] width 15 height 14
select select "AS"
select select
checkbox input "false"
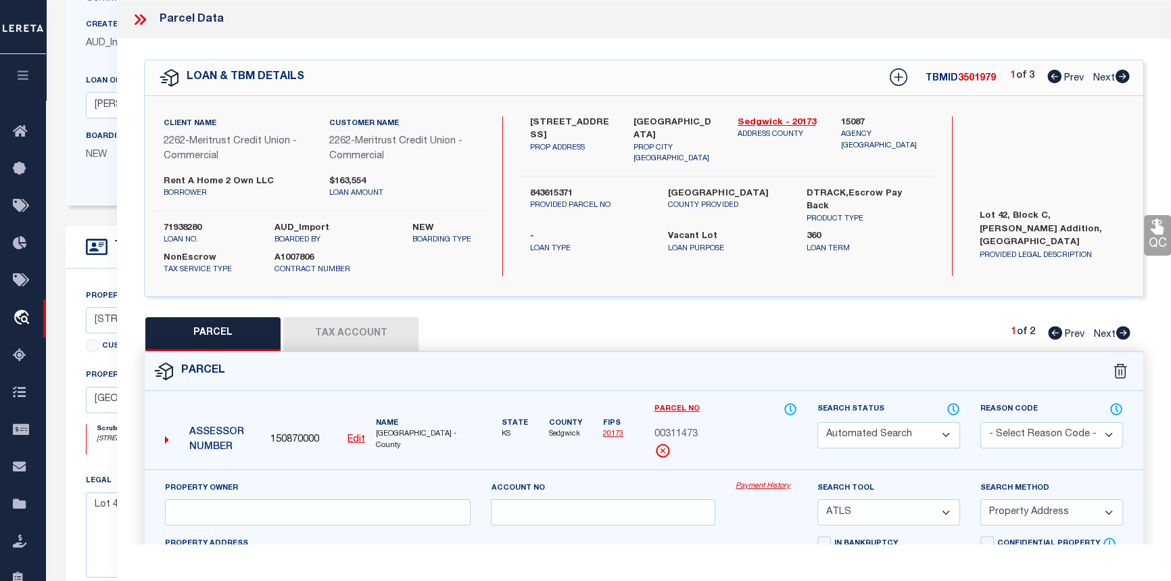
checkbox input "false"
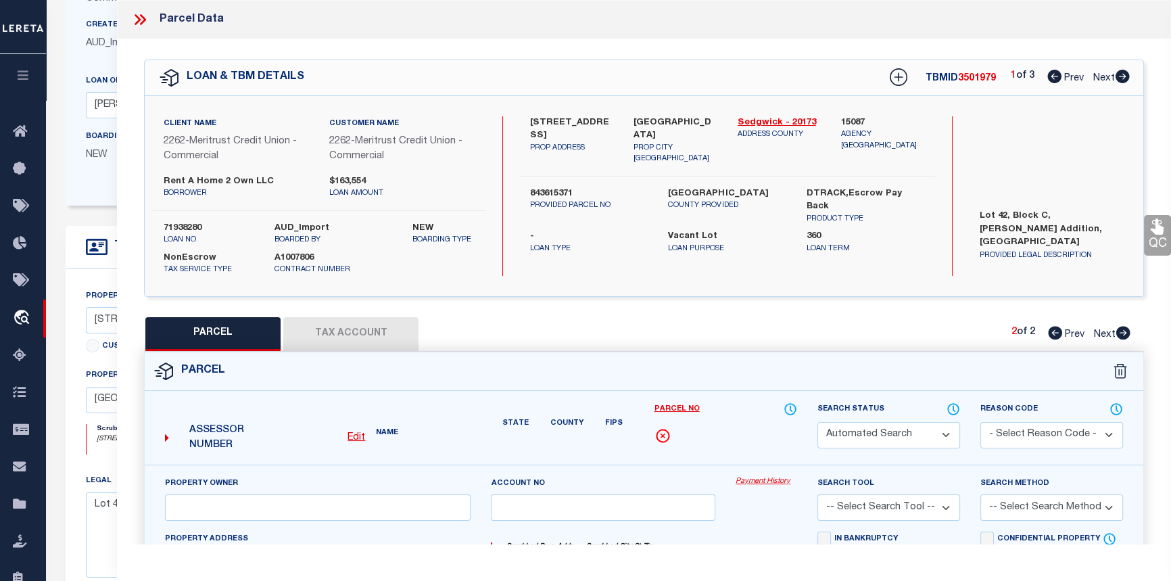
select select "CP"
type input "RENT A HOME 2 OWN LLC"
select select "AGW"
select select "LEG"
type input "[STREET_ADDRESS]"
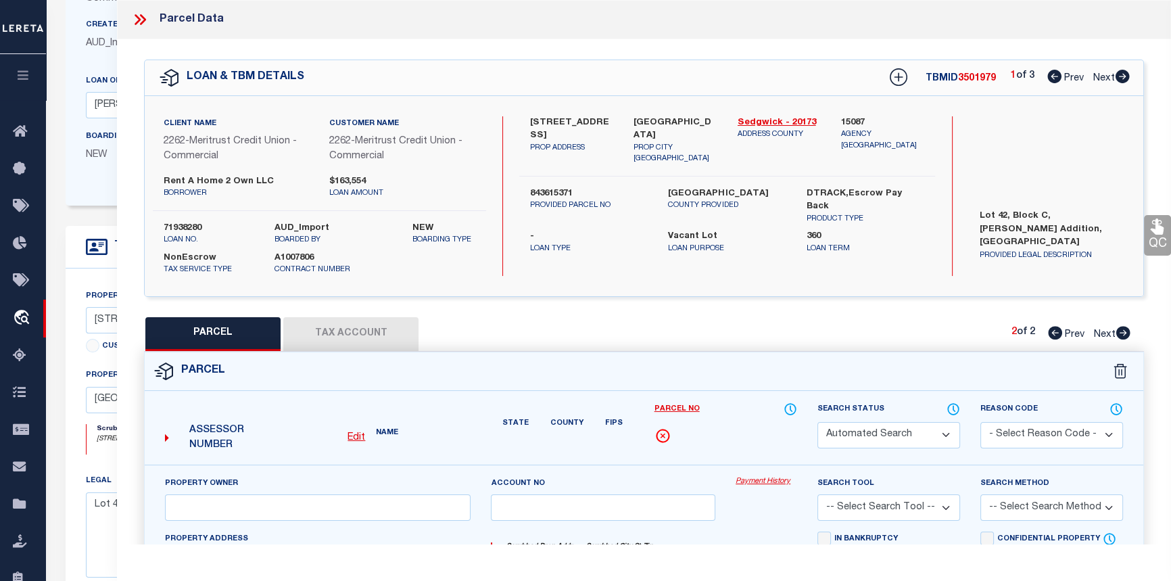
checkbox input "false"
type input "[GEOGRAPHIC_DATA]"
type textarea "LOT 45 BLOCK C [PERSON_NAME] ADD."
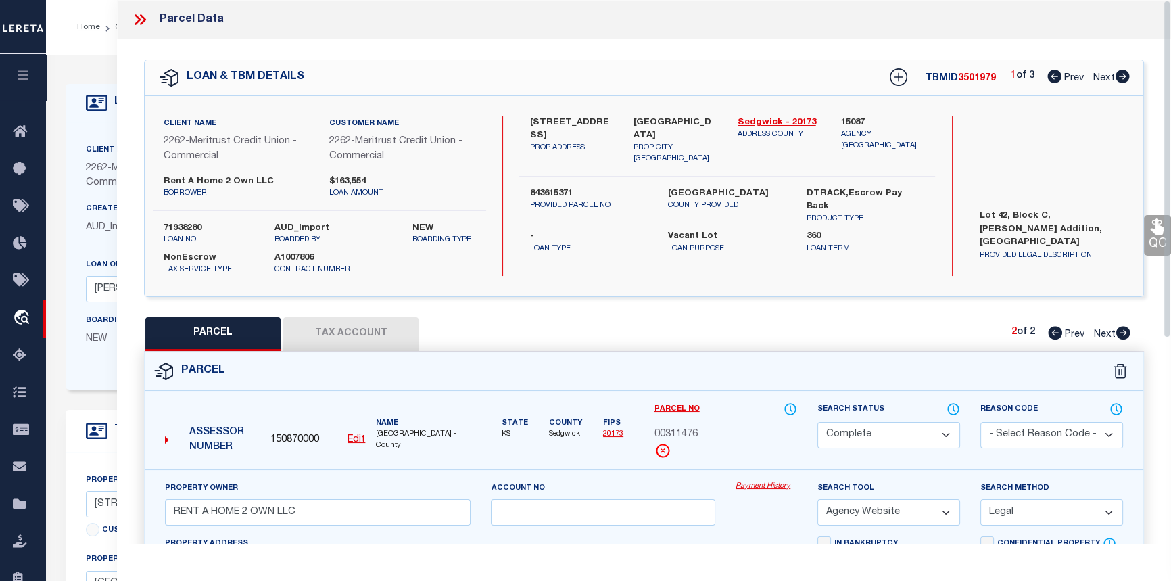
drag, startPoint x: 141, startPoint y: 16, endPoint x: 364, endPoint y: 82, distance: 231.9
click at [141, 16] on icon at bounding box center [143, 19] width 6 height 11
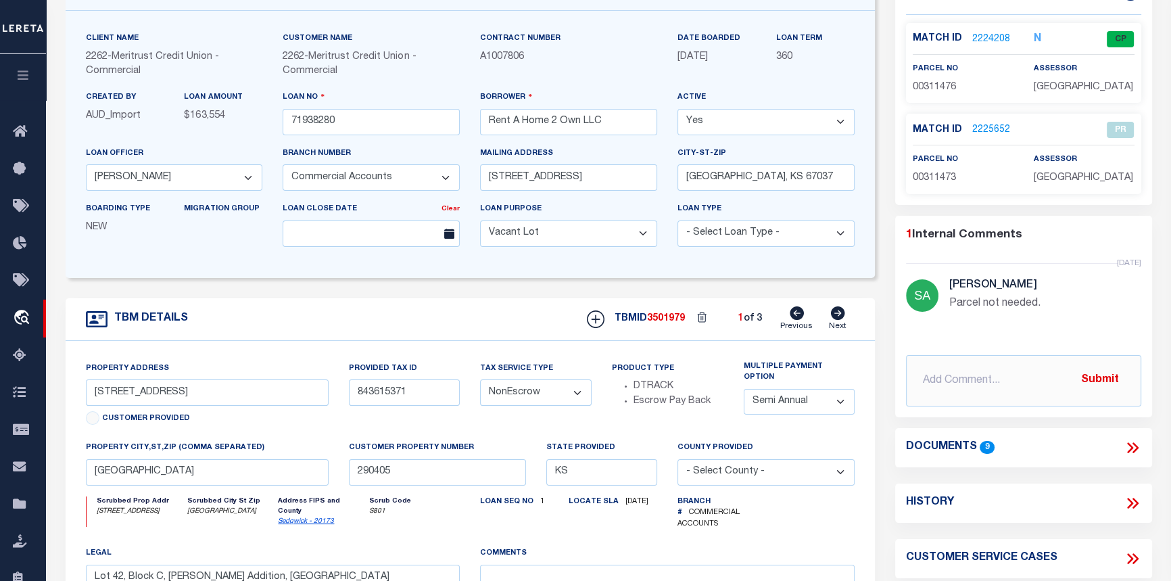
scroll to position [184, 0]
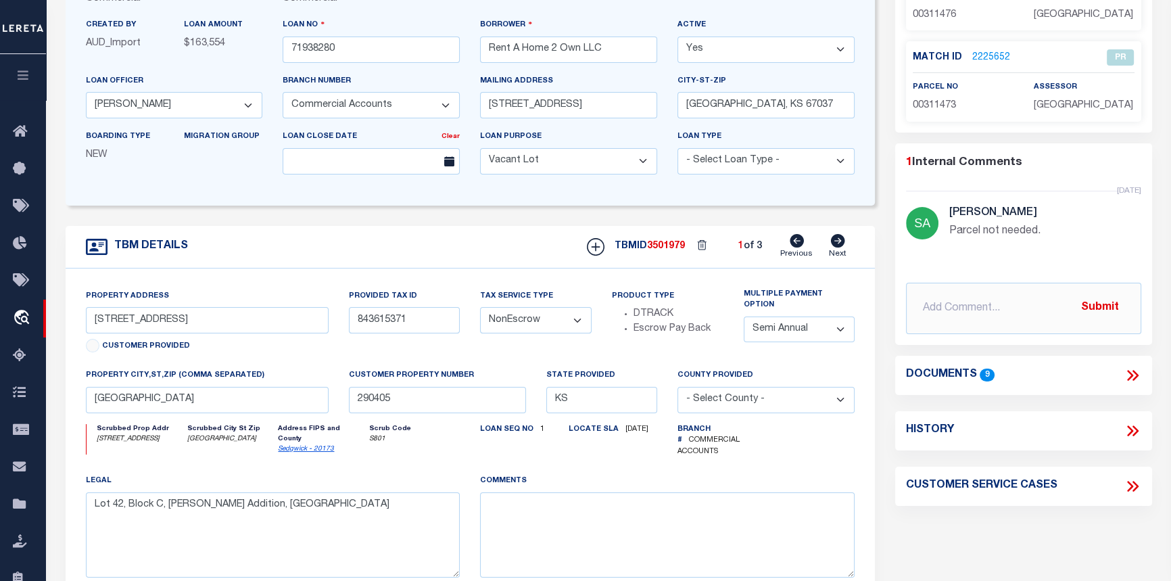
click at [1129, 377] on icon at bounding box center [1130, 375] width 6 height 11
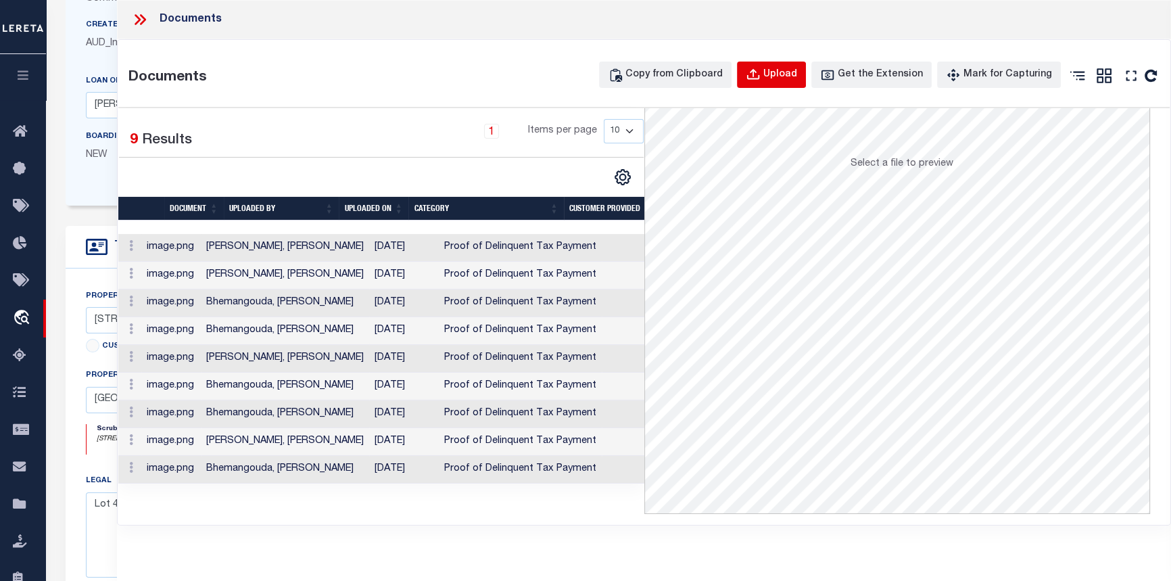
click at [788, 74] on div "Upload" at bounding box center [780, 75] width 34 height 15
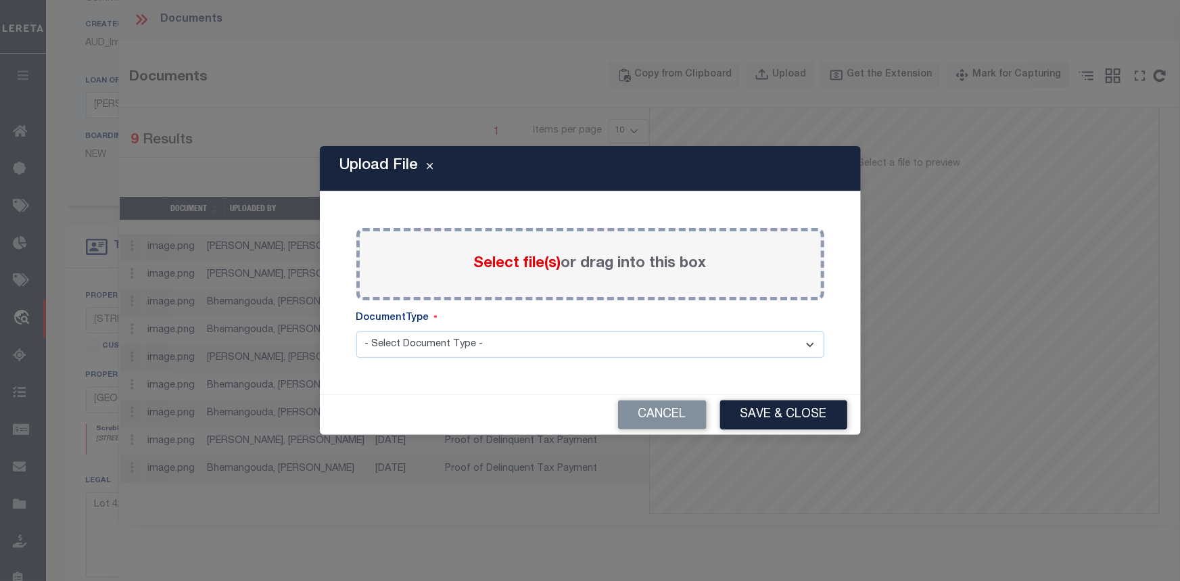
click at [517, 262] on span "Select file(s)" at bounding box center [517, 263] width 87 height 15
click at [0, 0] on input "Select file(s) or drag into this box" at bounding box center [0, 0] width 0 height 0
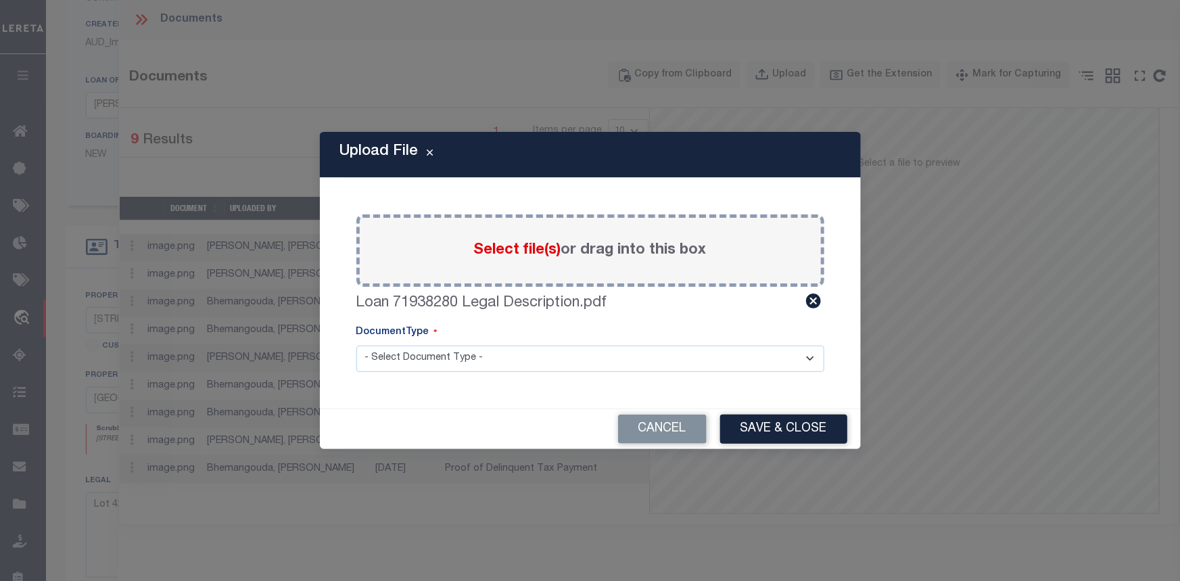
click at [461, 362] on select "- Select Document Type - Tax Service Documents" at bounding box center [590, 359] width 468 height 26
select select "TAX"
click at [356, 346] on select "- Select Document Type - Tax Service Documents" at bounding box center [590, 359] width 468 height 26
click at [786, 431] on button "Save & Close" at bounding box center [783, 429] width 127 height 29
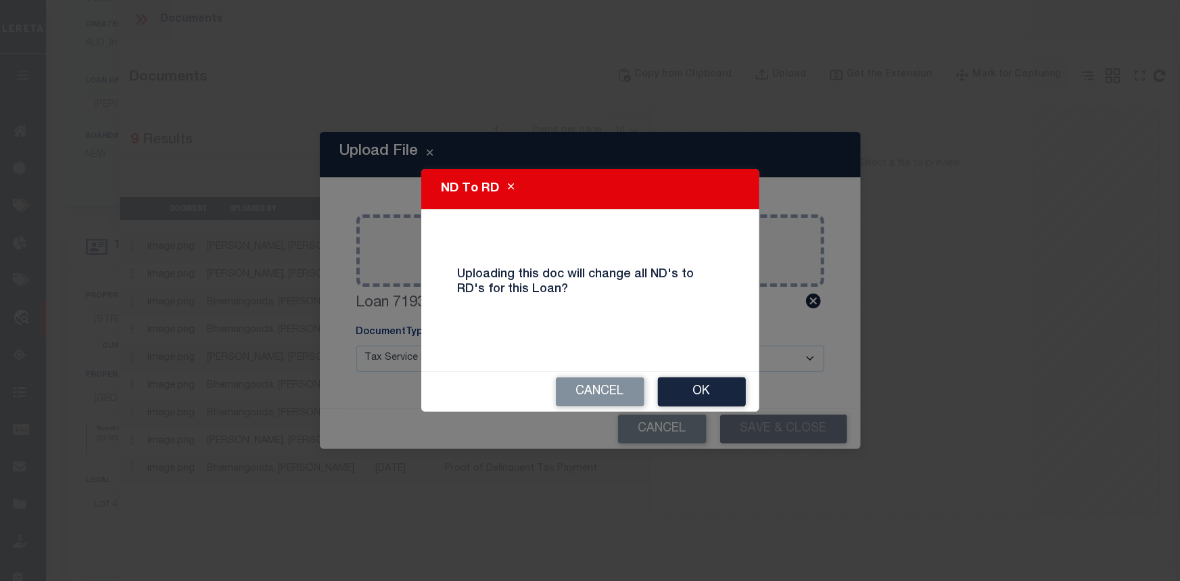
click at [692, 391] on button "OK" at bounding box center [702, 391] width 88 height 29
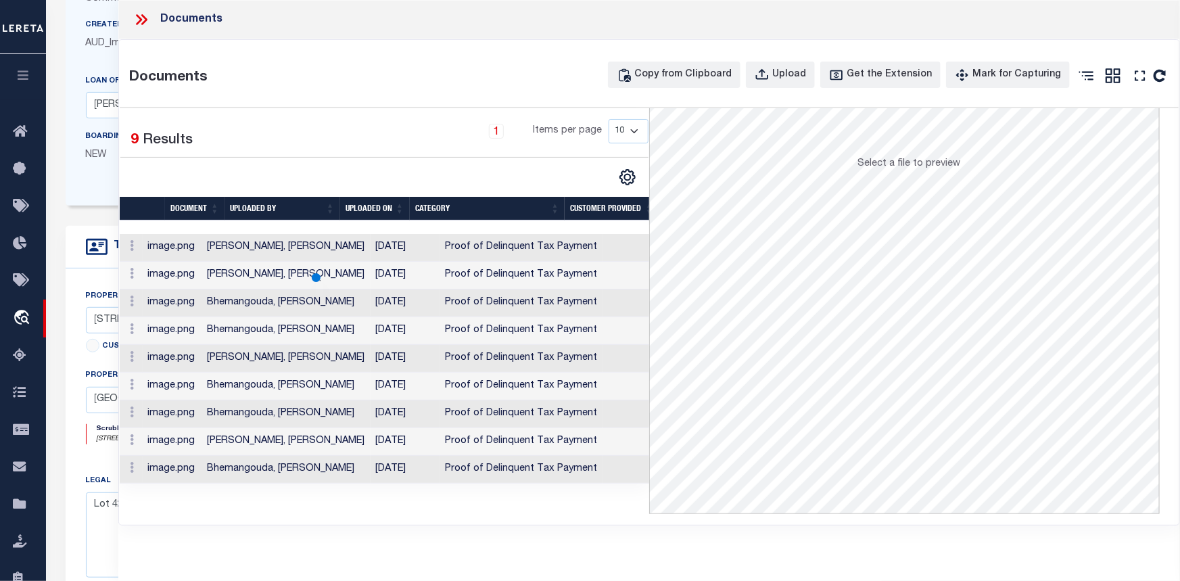
select select
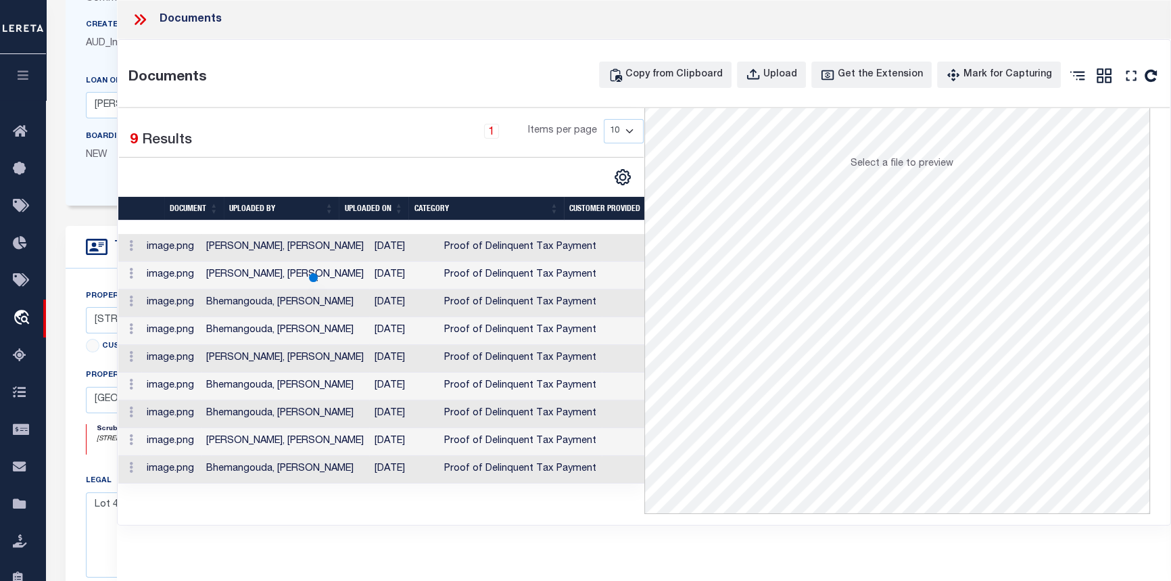
click at [139, 20] on icon at bounding box center [138, 19] width 6 height 11
